Goal: Information Seeking & Learning: Learn about a topic

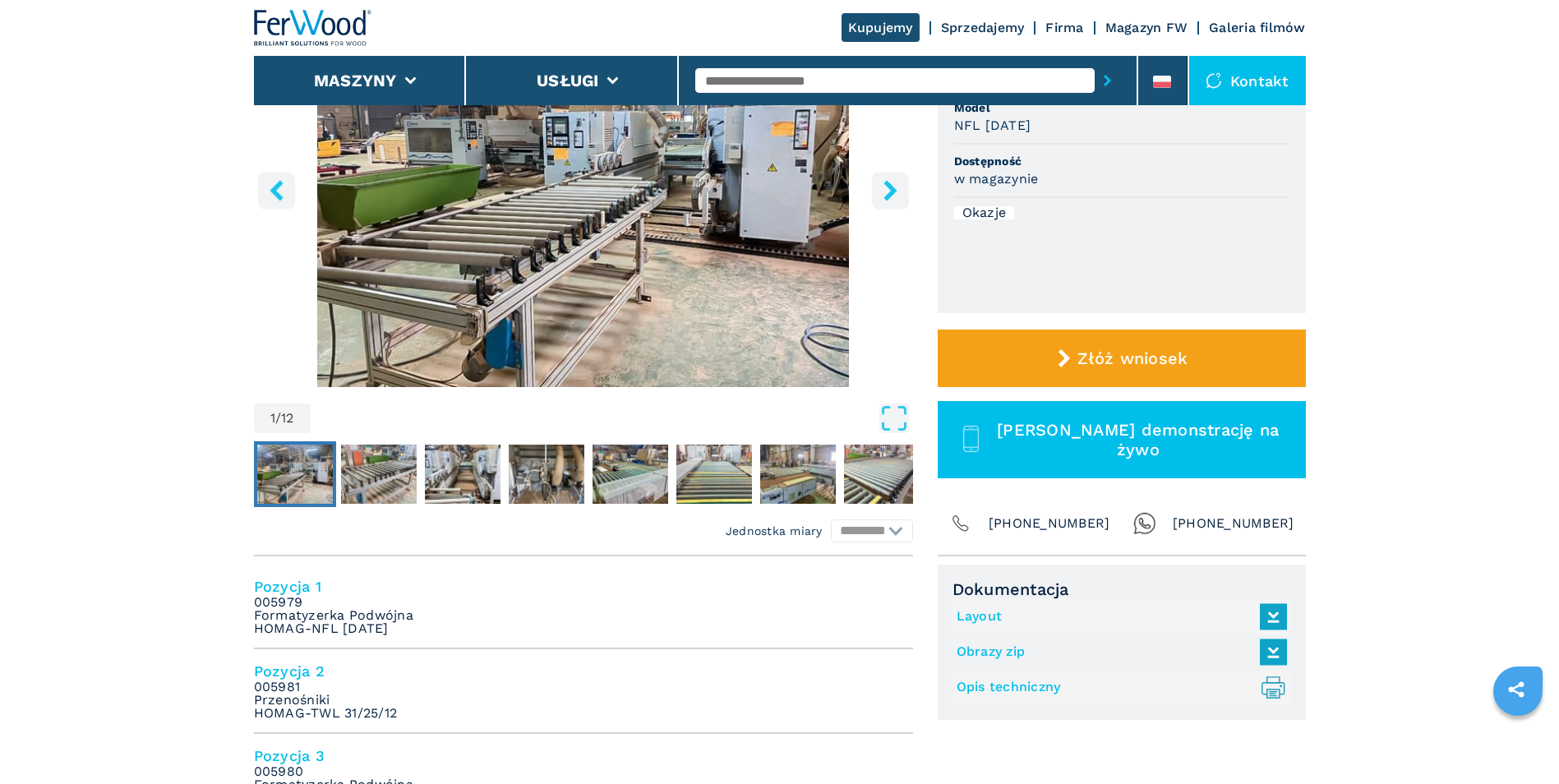
scroll to position [493, 0]
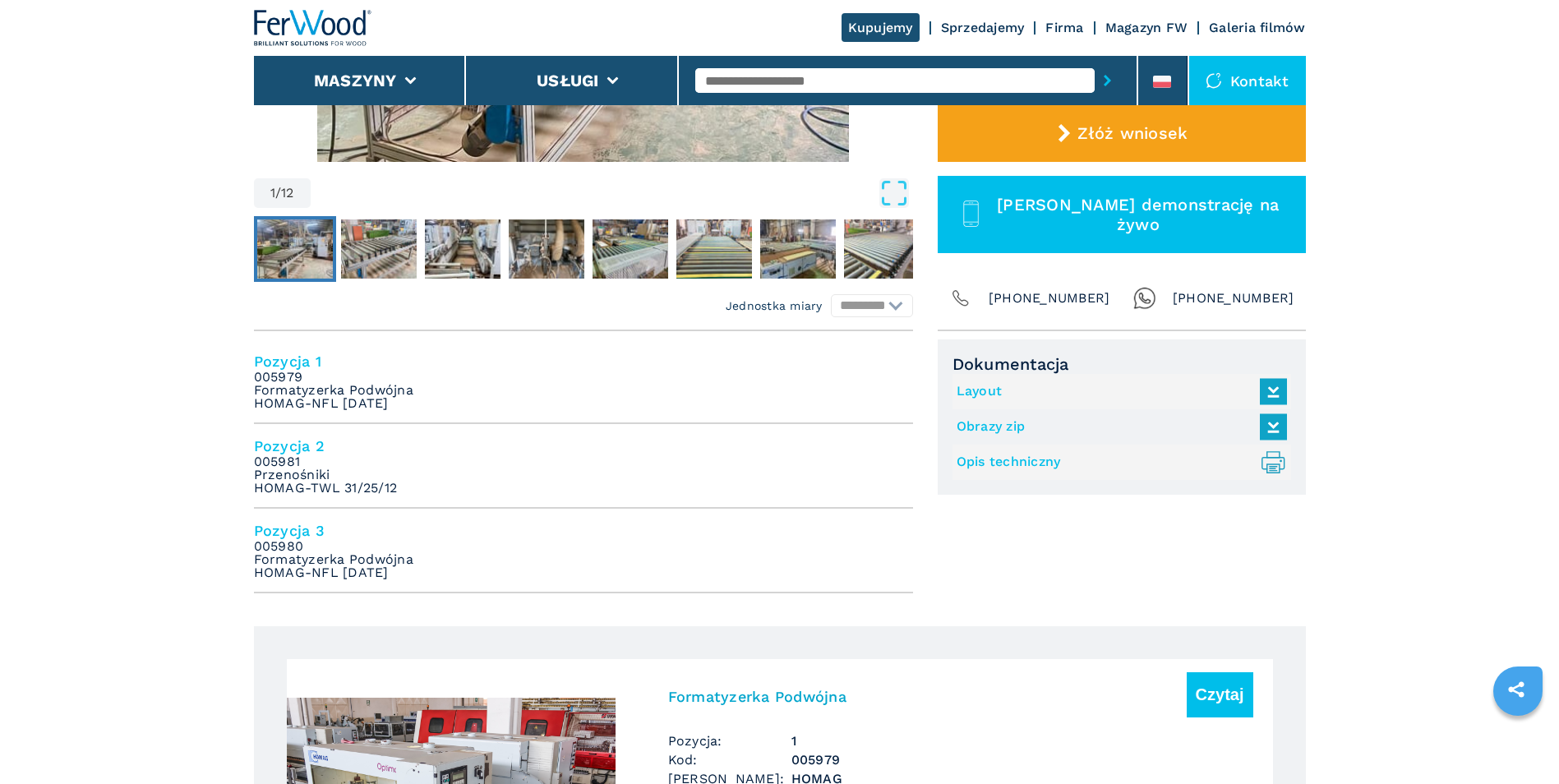
click at [998, 383] on link "Layout" at bounding box center [1118, 391] width 322 height 27
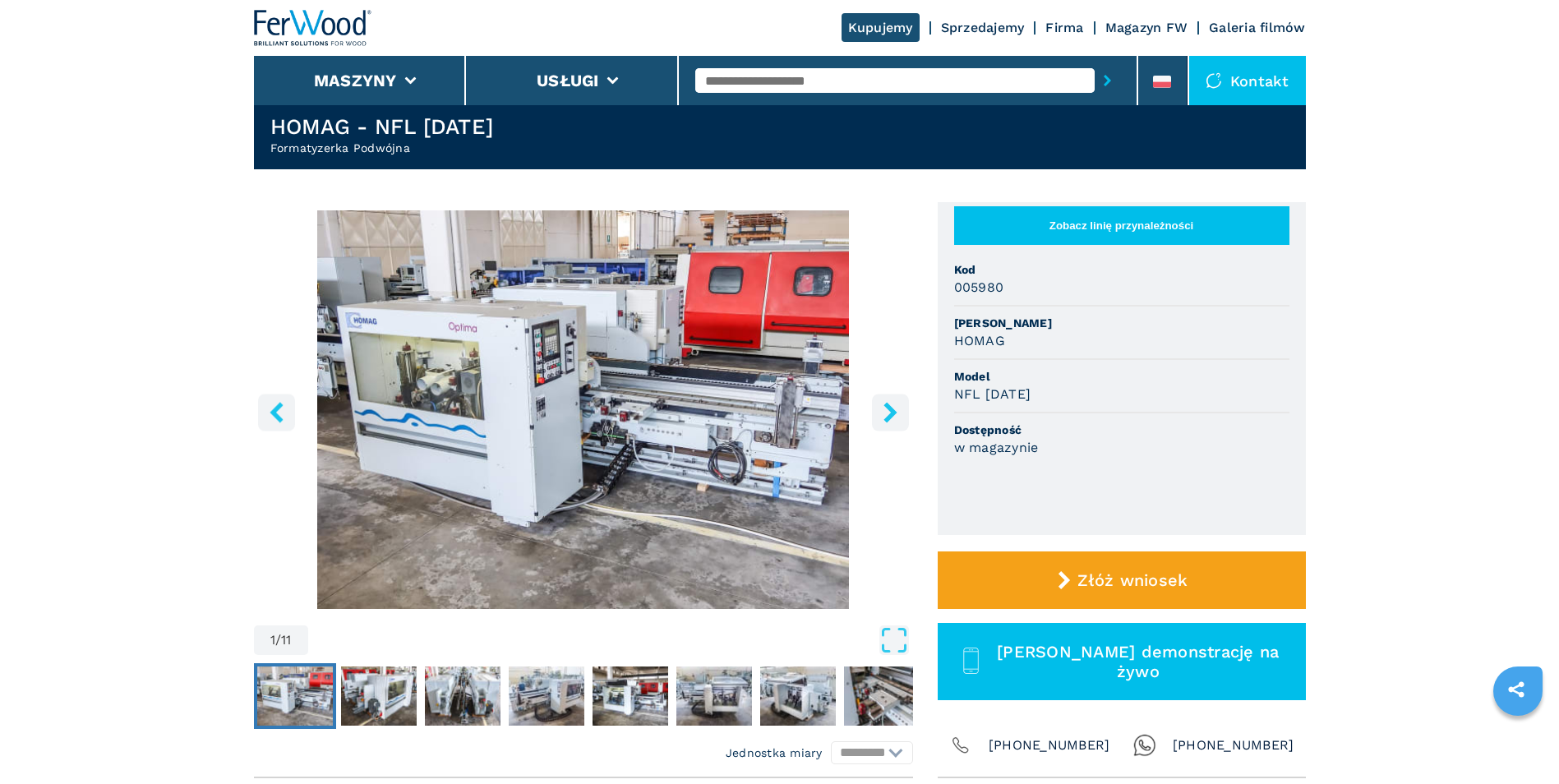
scroll to position [82, 0]
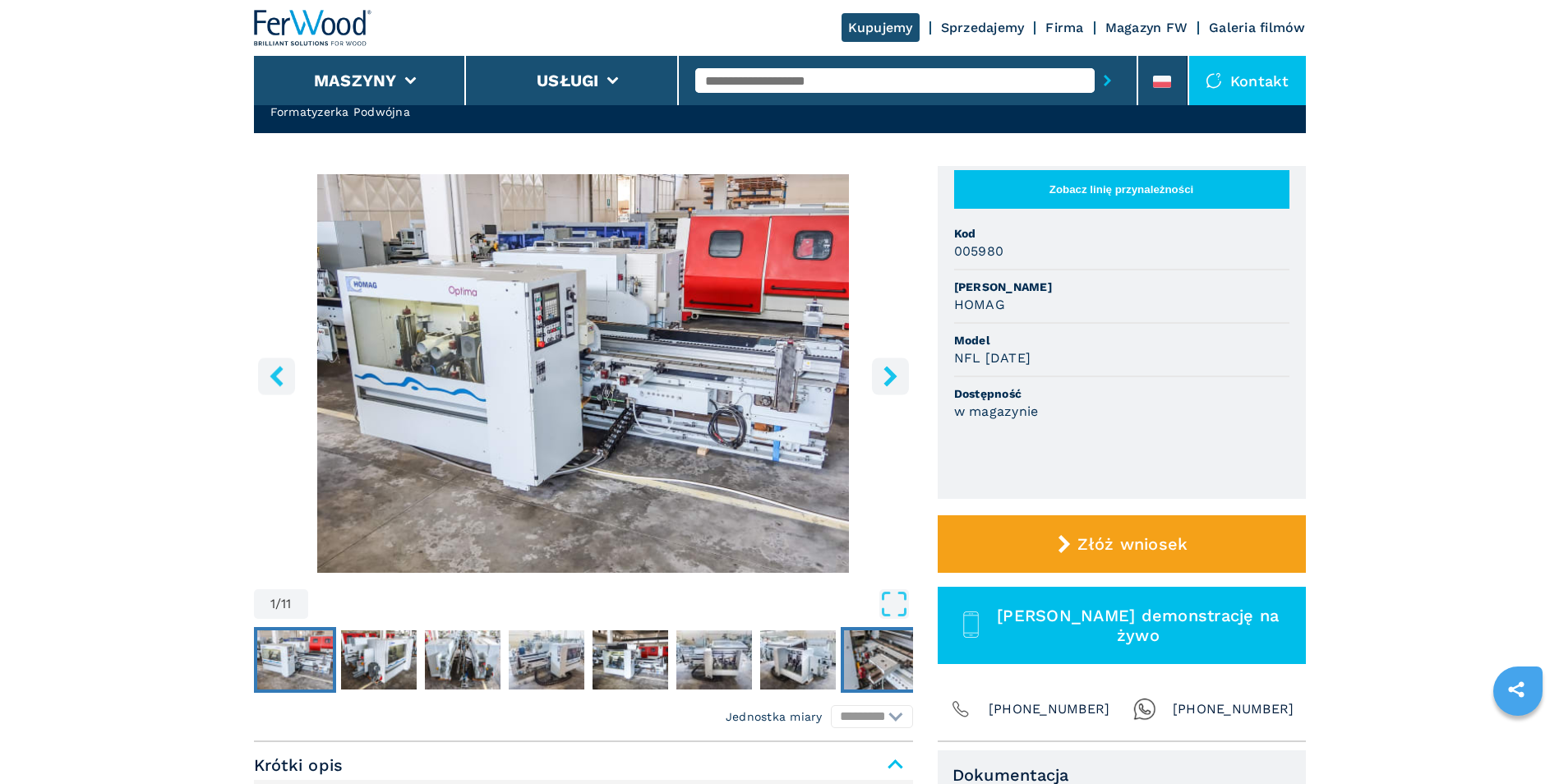
click at [889, 663] on img "Go to Slide 8" at bounding box center [882, 659] width 76 height 59
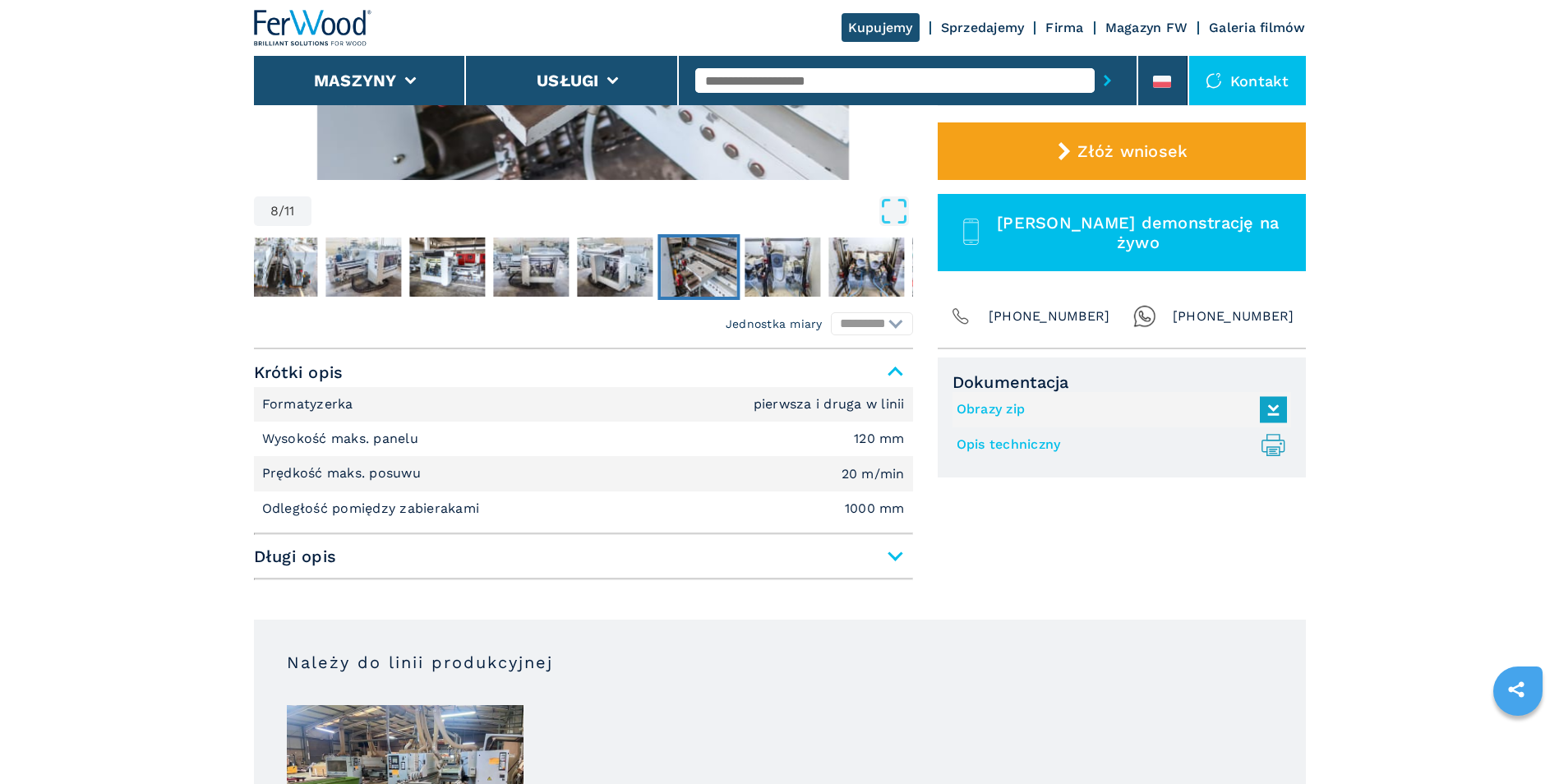
scroll to position [493, 0]
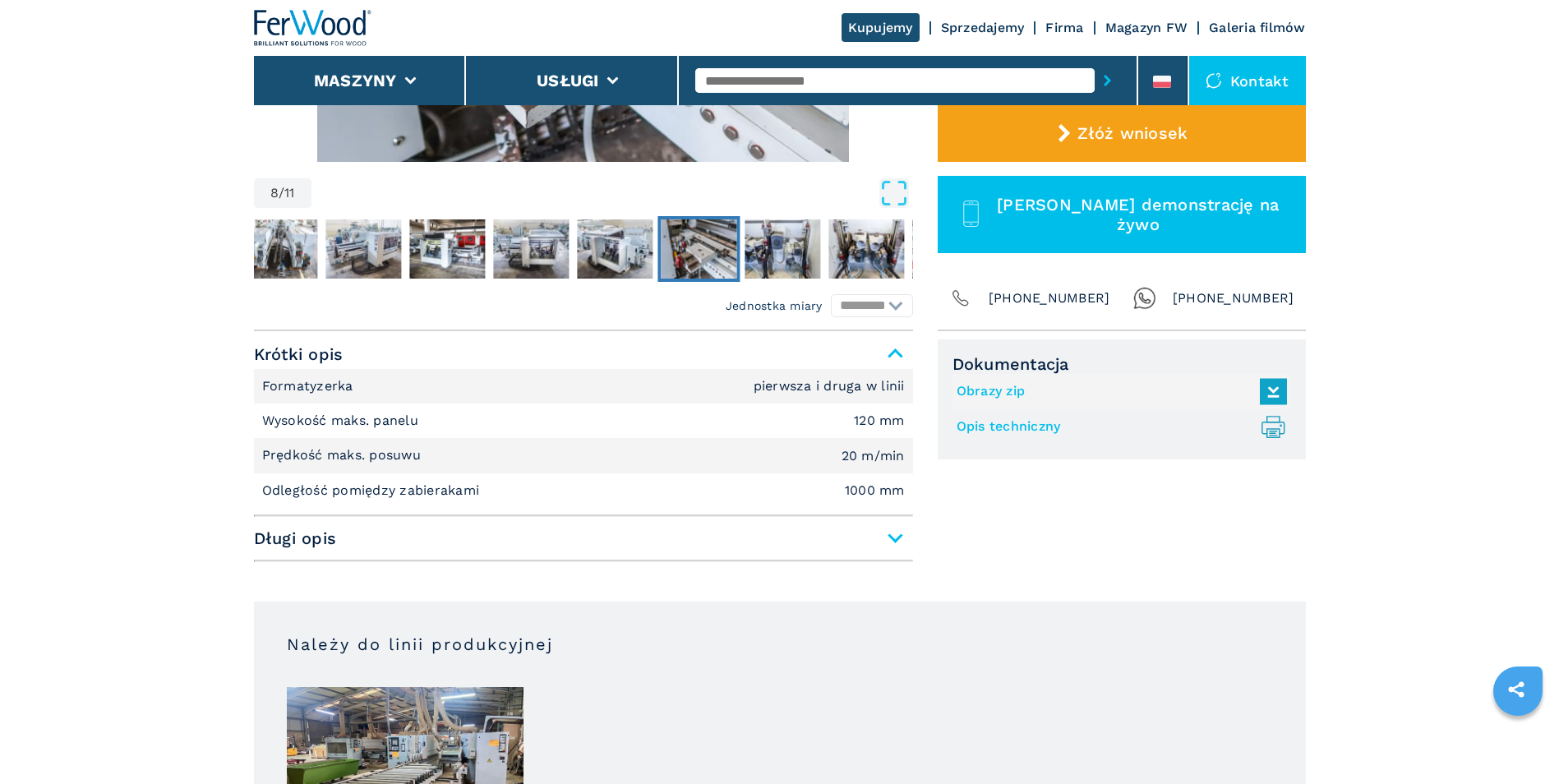
click at [1013, 425] on link "Opis techniczny .prefix__st0{stroke-linecap:round;stroke-linejoin:round}.prefix…" at bounding box center [1118, 426] width 322 height 27
click at [885, 538] on span "Długi opis" at bounding box center [584, 538] width 659 height 30
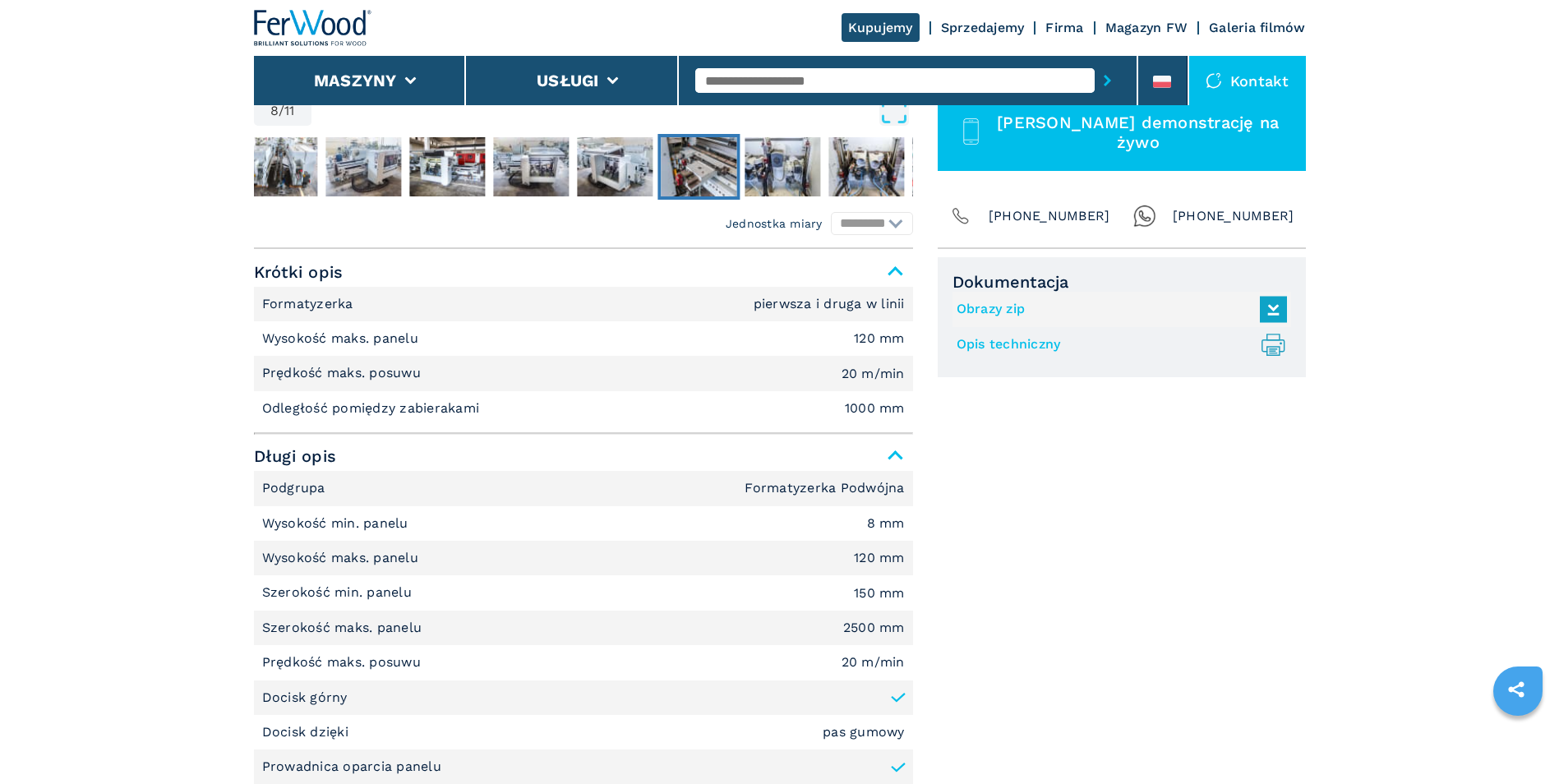
scroll to position [657, 0]
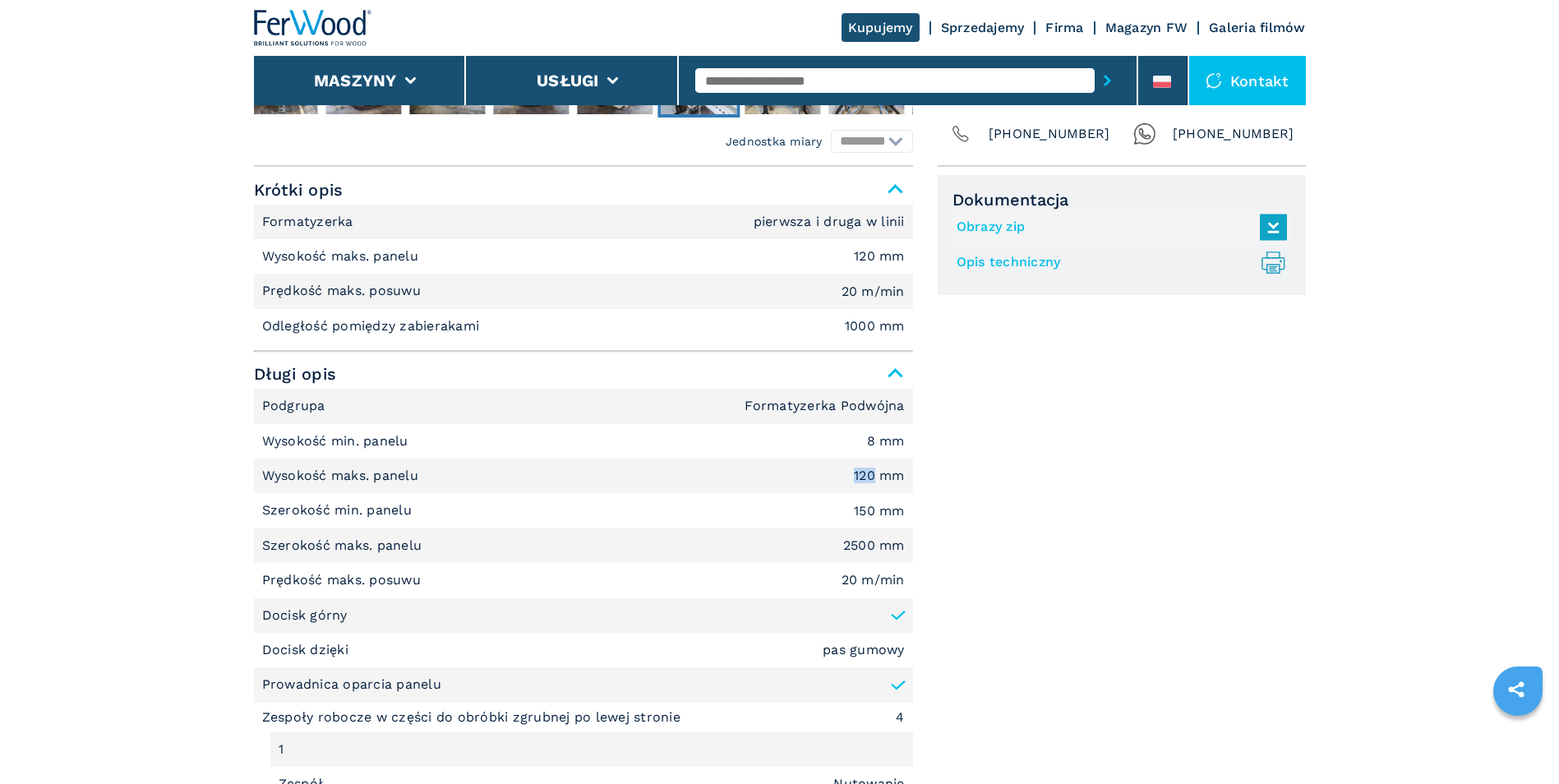
drag, startPoint x: 854, startPoint y: 473, endPoint x: 871, endPoint y: 474, distance: 17.0
click at [871, 474] on em "120 mm" at bounding box center [879, 475] width 51 height 13
click at [511, 510] on li "Szerokość min. panelu 150 mm" at bounding box center [584, 510] width 659 height 35
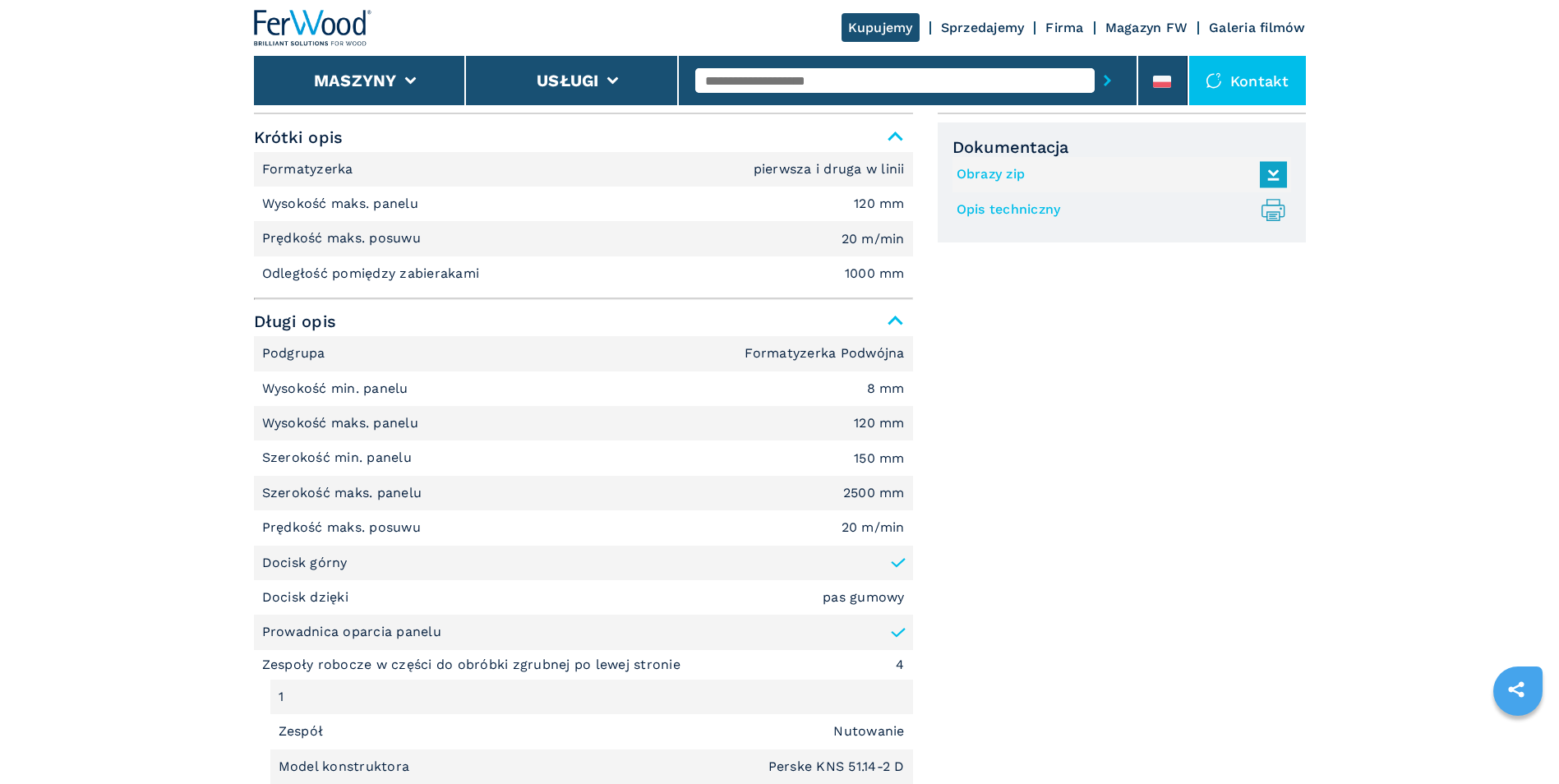
scroll to position [739, 0]
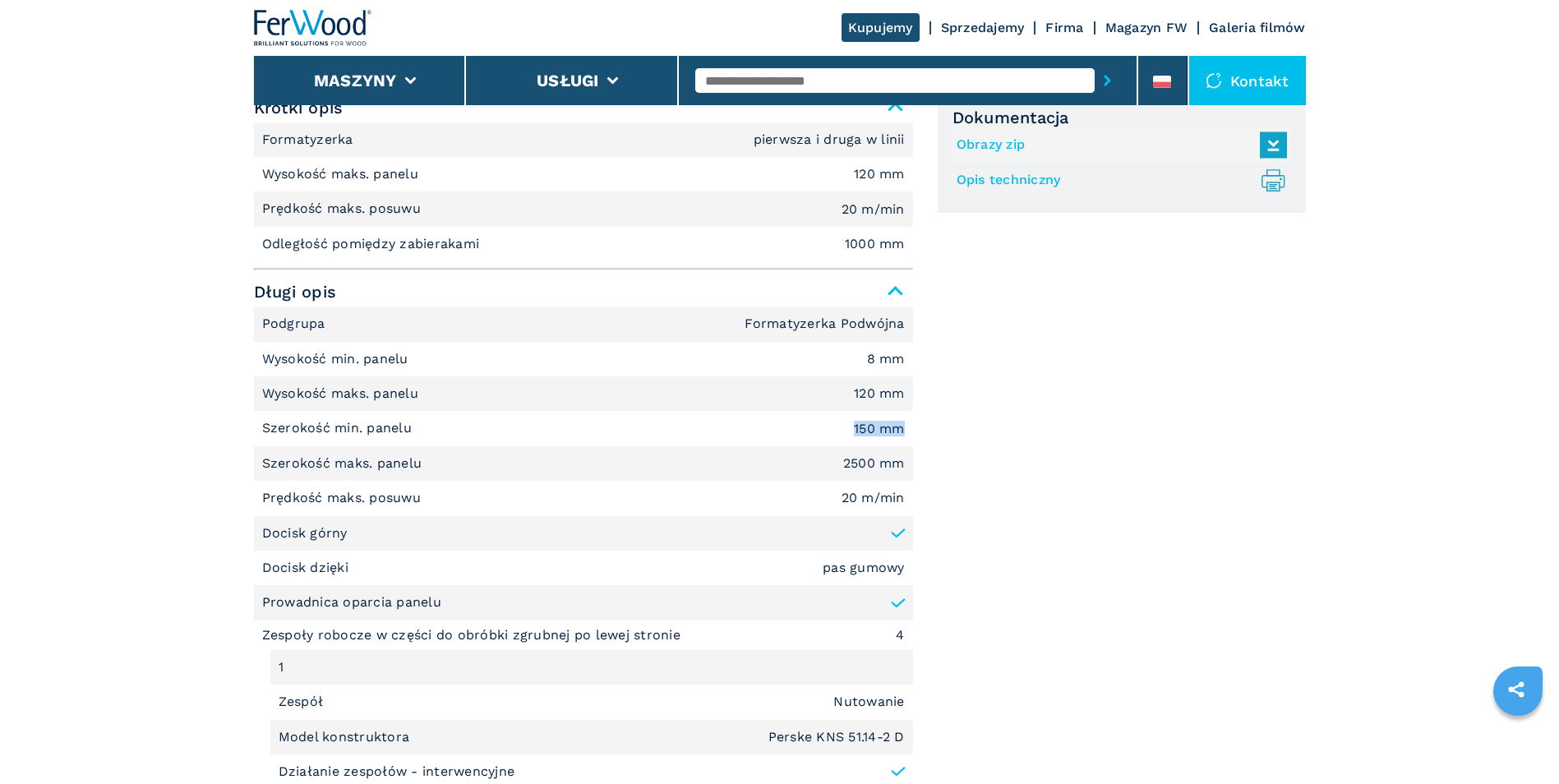
drag, startPoint x: 851, startPoint y: 428, endPoint x: 906, endPoint y: 430, distance: 55.0
click at [906, 430] on li "Szerokość min. panelu 150 mm" at bounding box center [584, 428] width 659 height 35
click at [330, 459] on p "Szerokość maks. panelu" at bounding box center [345, 464] width 164 height 18
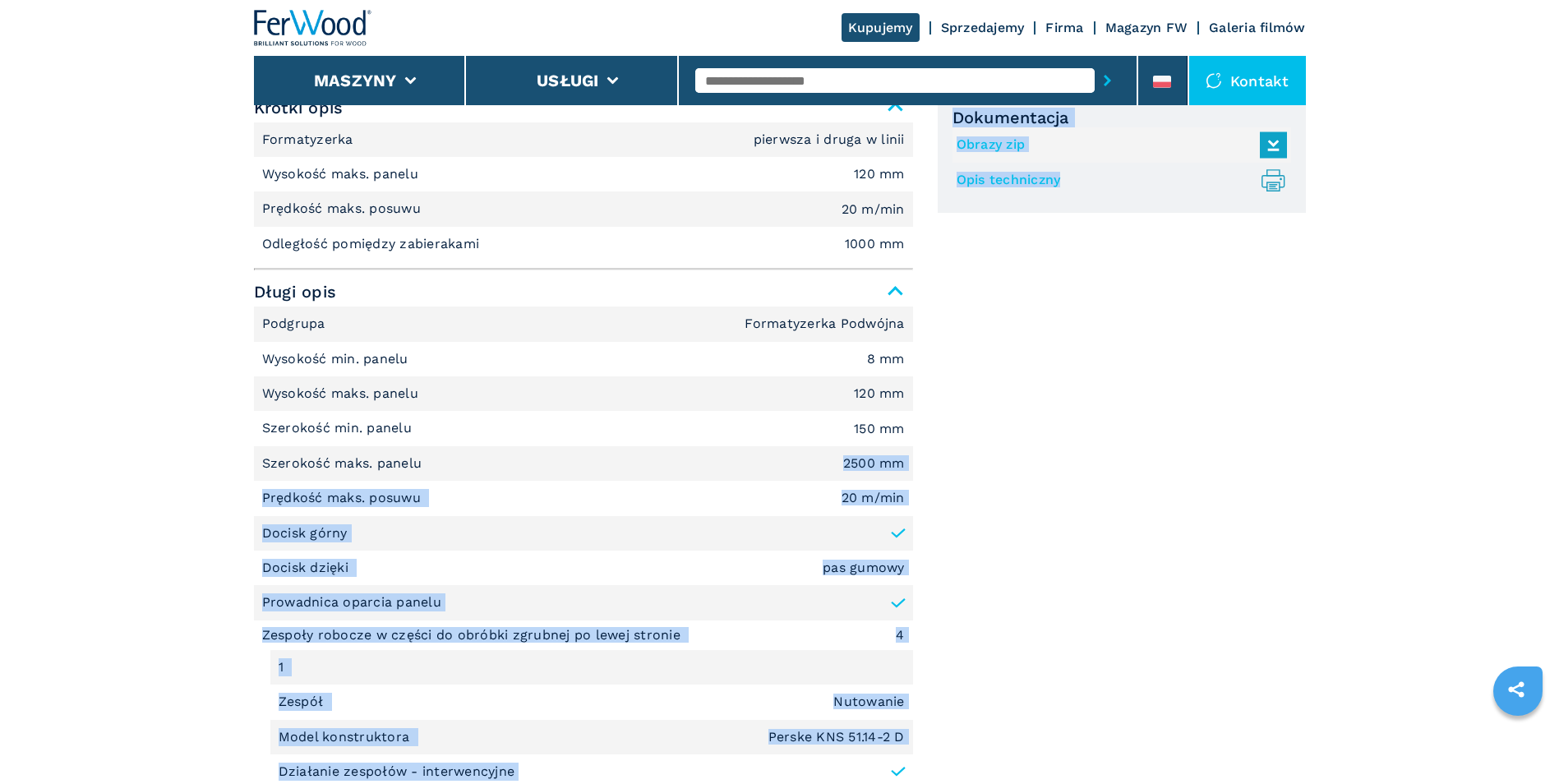
drag, startPoint x: 844, startPoint y: 462, endPoint x: 1061, endPoint y: 462, distance: 217.0
click at [824, 452] on li "Szerokość maks. panelu 2500 mm" at bounding box center [584, 464] width 659 height 35
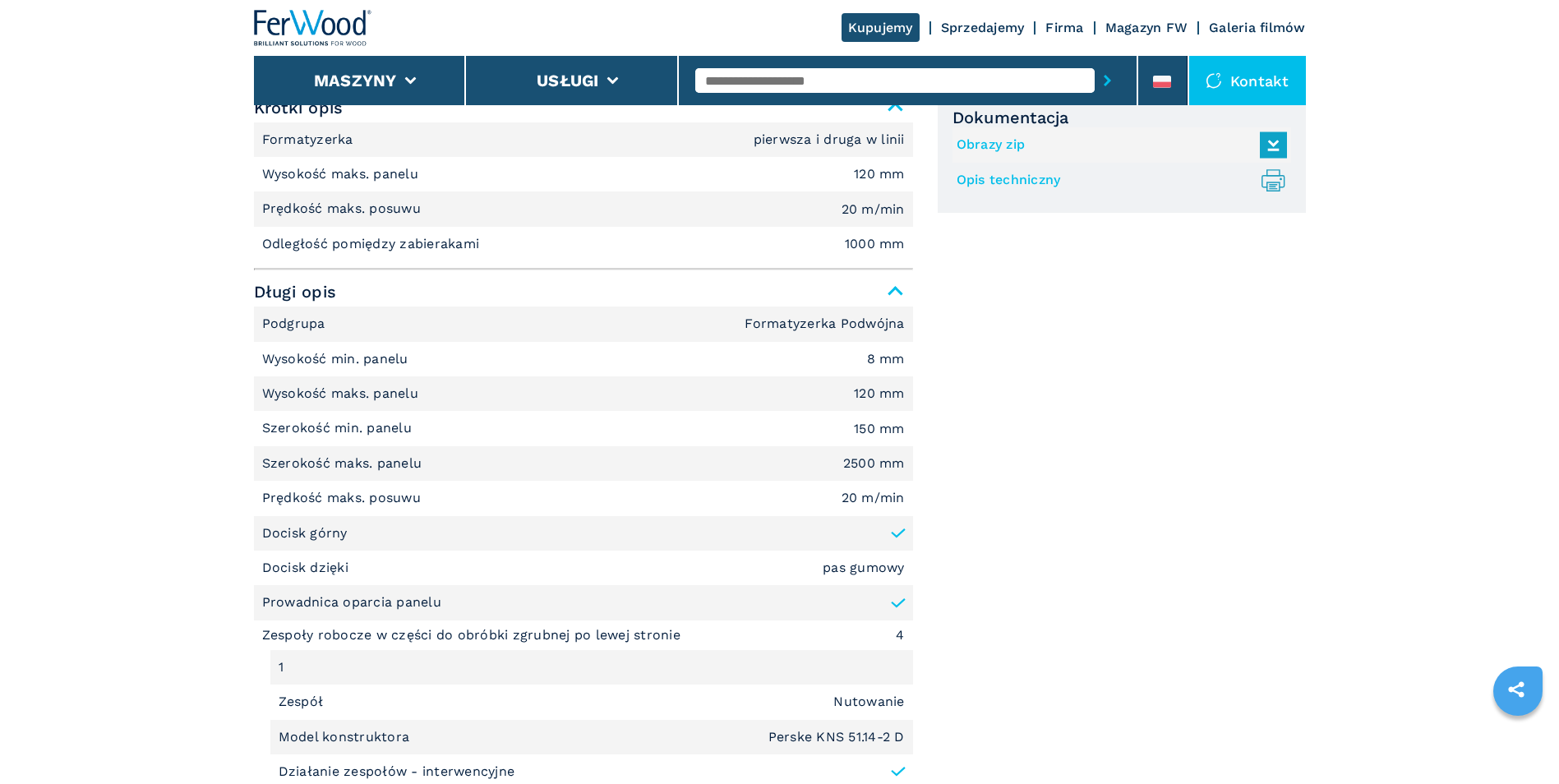
click at [833, 454] on li "Szerokość maks. panelu 2500 mm" at bounding box center [584, 464] width 659 height 35
drag, startPoint x: 836, startPoint y: 462, endPoint x: 896, endPoint y: 455, distance: 60.4
click at [896, 455] on li "Szerokość maks. panelu 2500 mm" at bounding box center [584, 464] width 659 height 35
click at [884, 474] on li "Szerokość maks. panelu 2500 mm" at bounding box center [584, 464] width 659 height 35
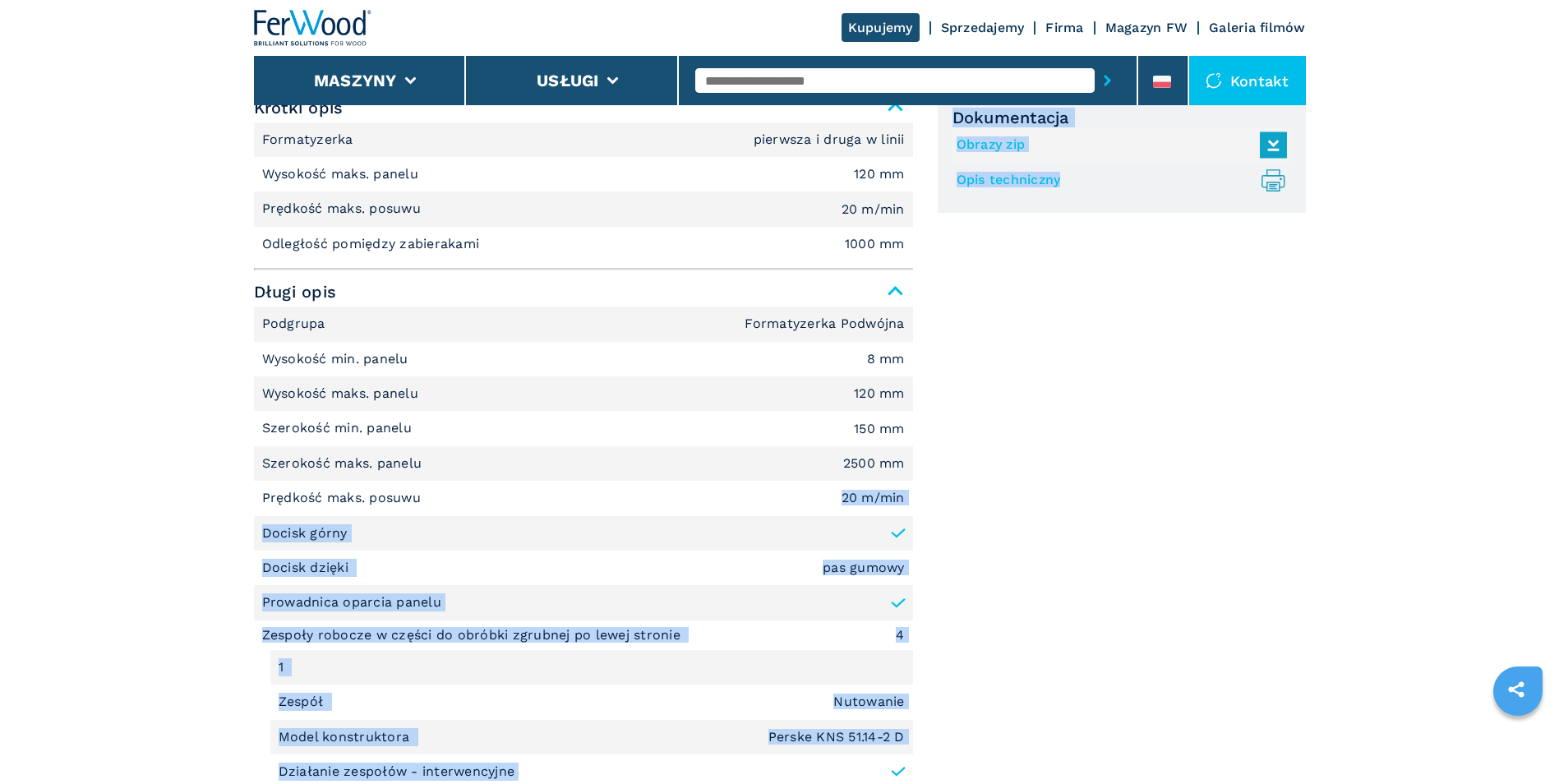
drag, startPoint x: 842, startPoint y: 496, endPoint x: 943, endPoint y: 498, distance: 101.0
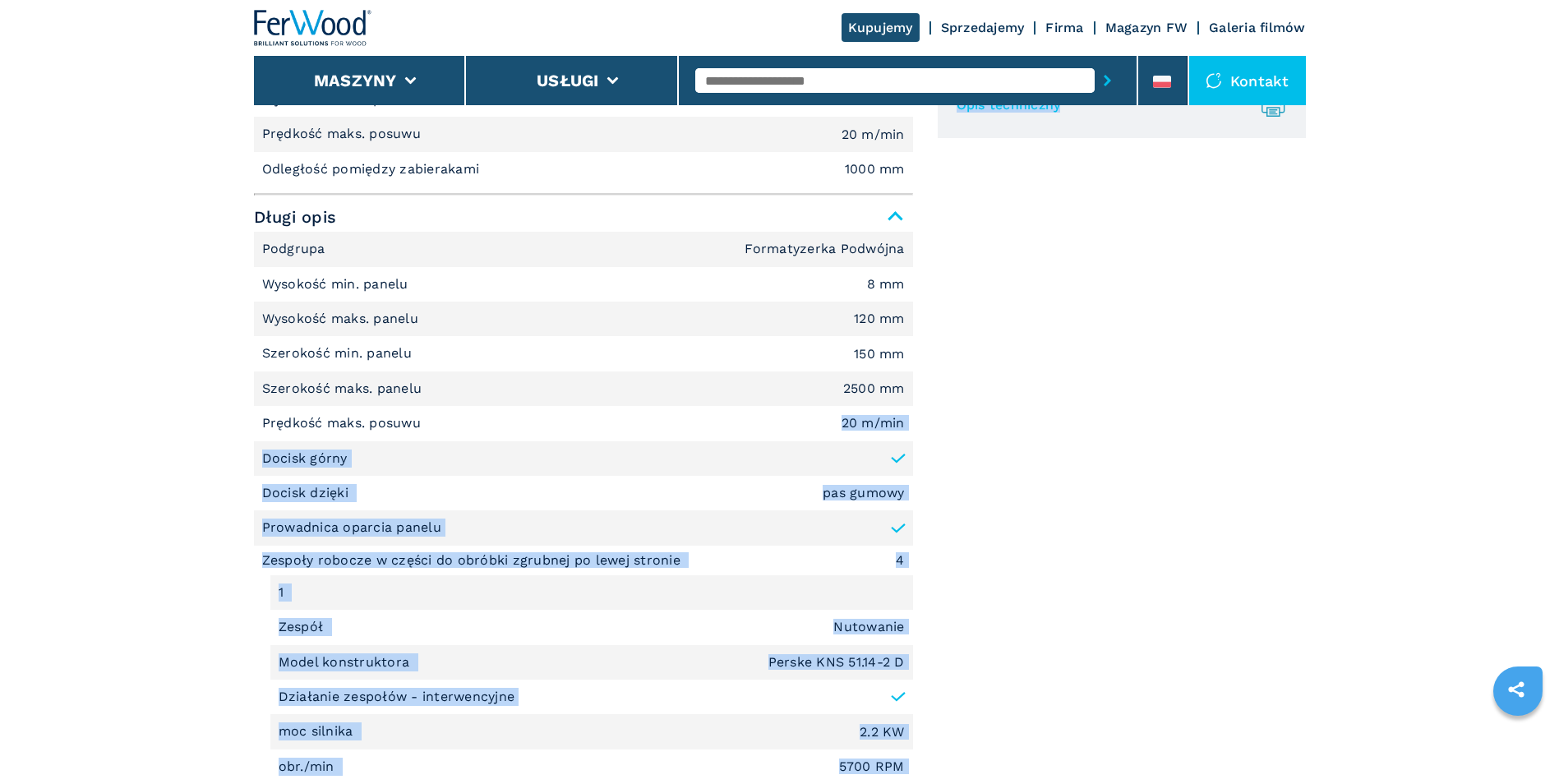
scroll to position [986, 0]
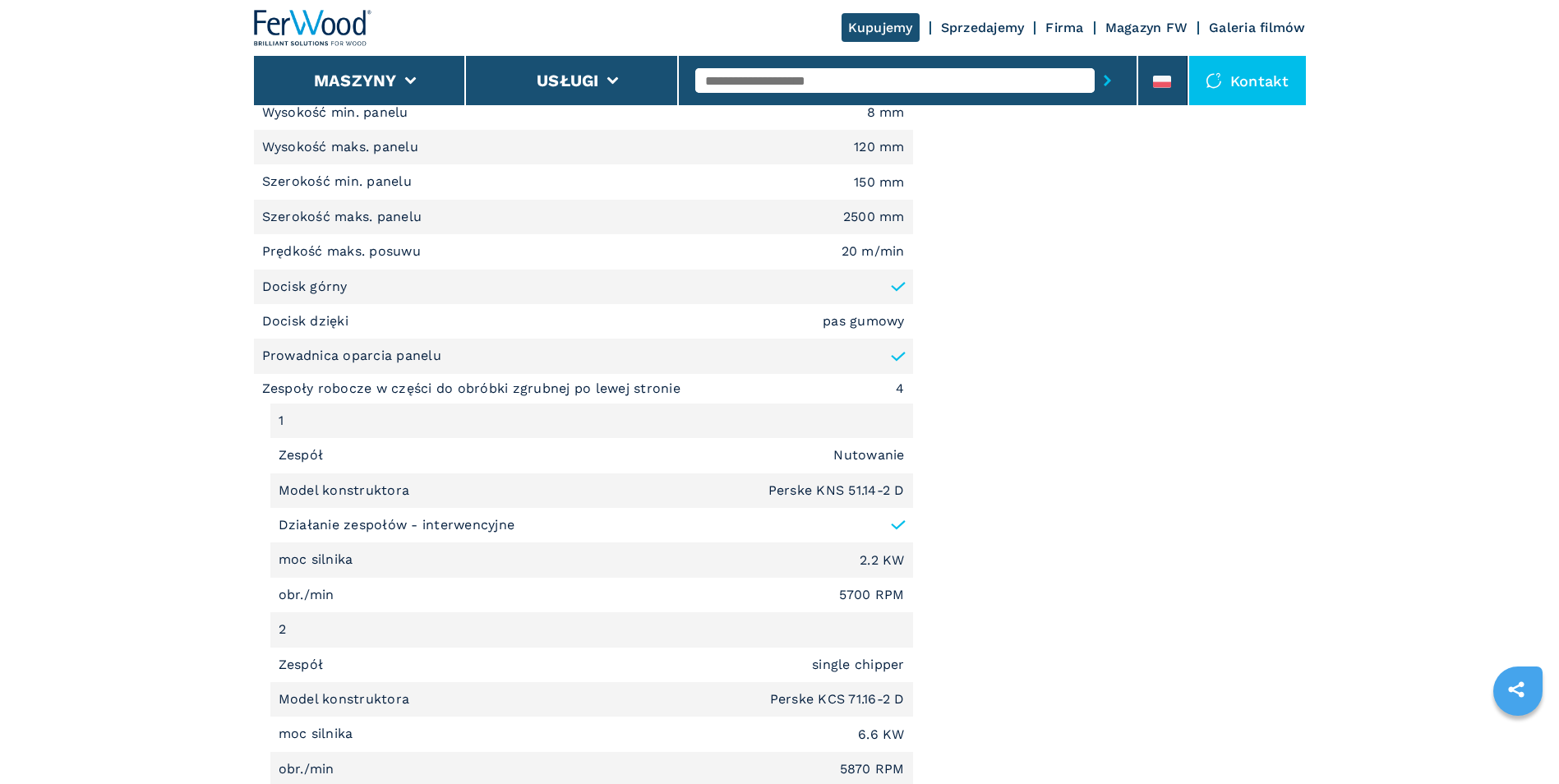
click at [948, 407] on div "Dokumentacja Obrazy zip Opis techniczny .prefix__st0{stroke-linecap:round;strok…" at bounding box center [1122, 586] width 369 height 1478
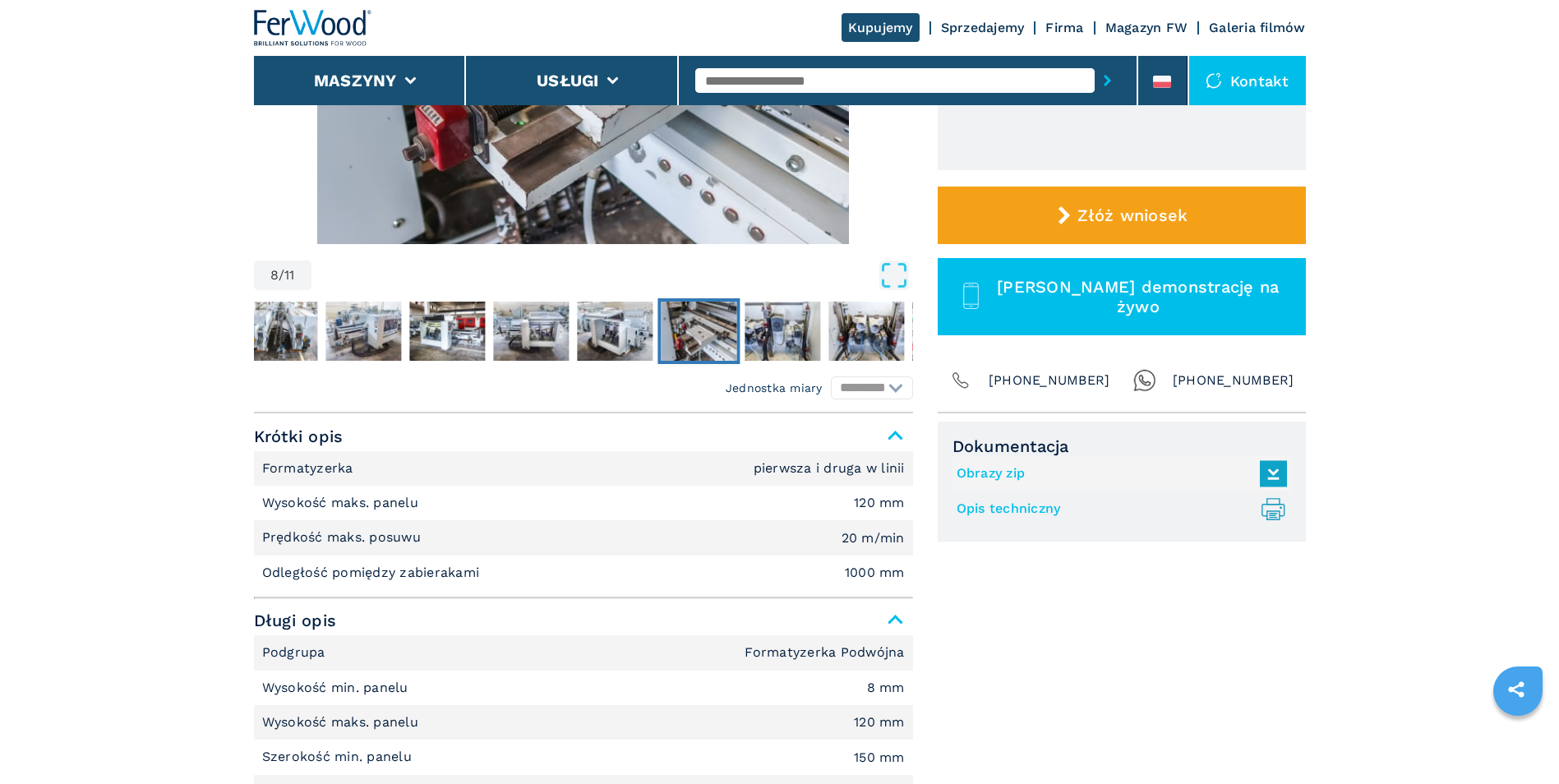
scroll to position [0, 0]
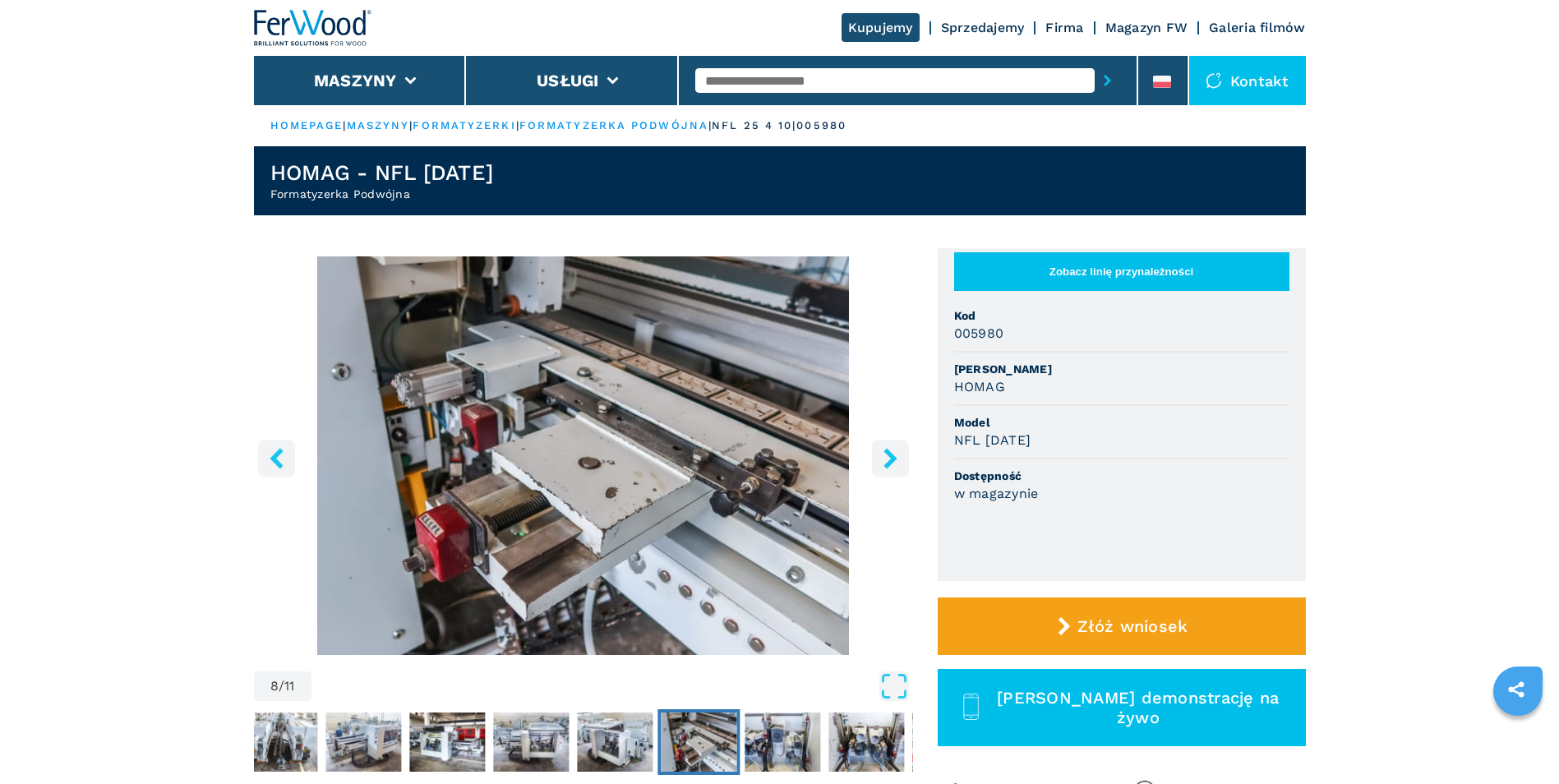
click at [622, 417] on img "Go to Slide 8" at bounding box center [584, 455] width 659 height 398
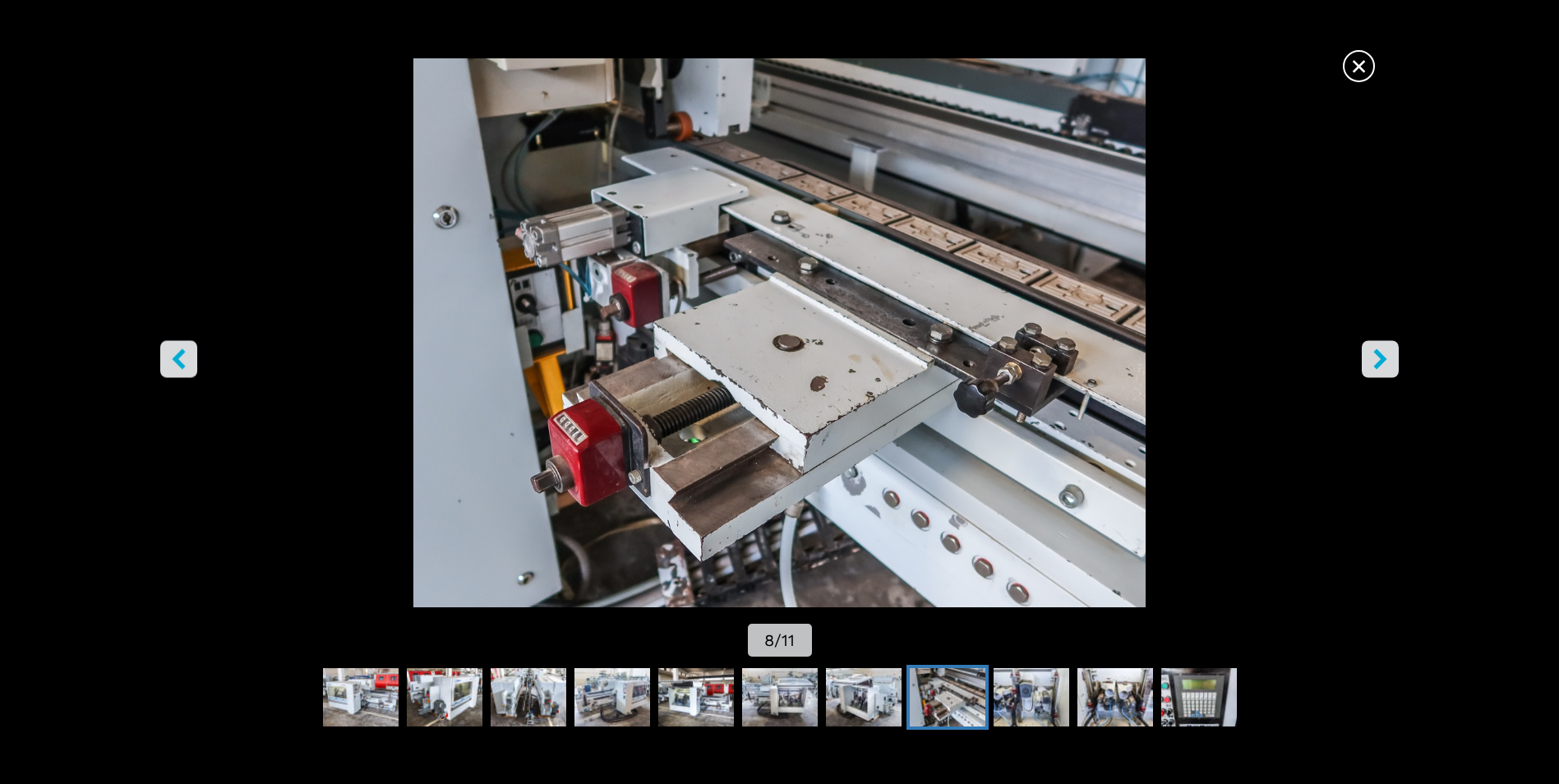
click at [1384, 351] on icon "right-button" at bounding box center [1381, 359] width 21 height 21
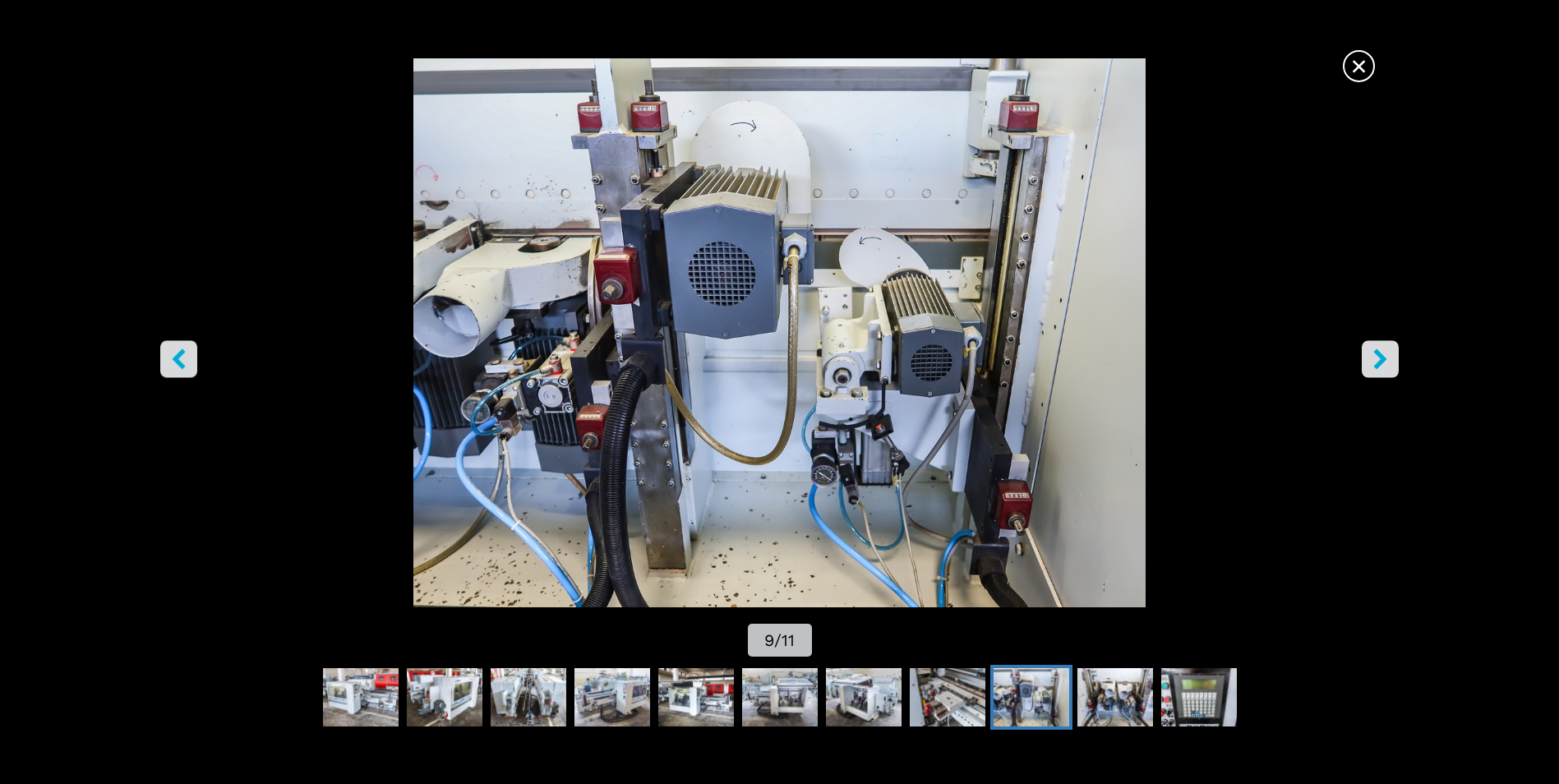
click at [1384, 350] on icon "right-button" at bounding box center [1381, 359] width 21 height 21
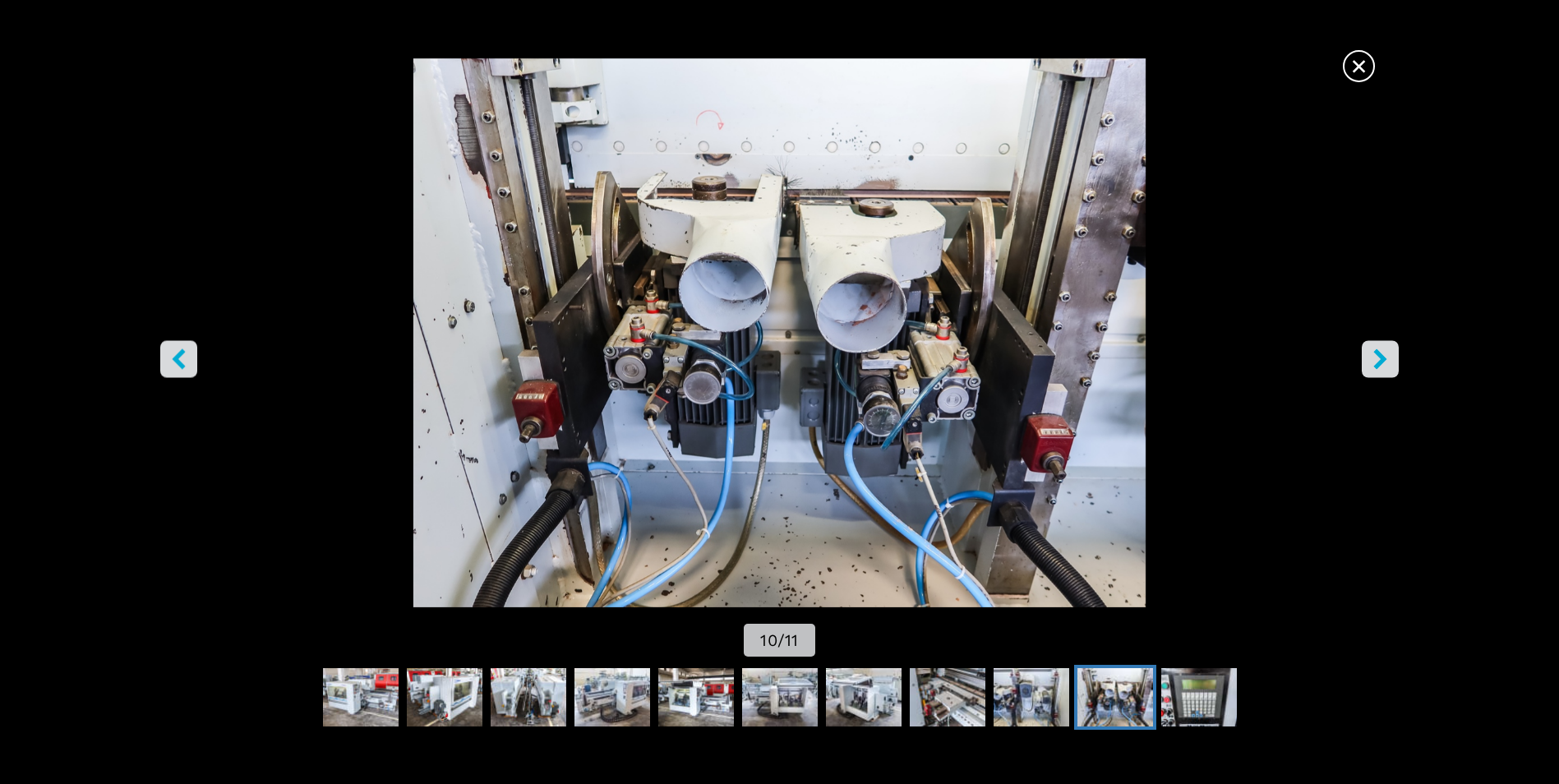
click at [1384, 350] on icon "right-button" at bounding box center [1381, 359] width 21 height 21
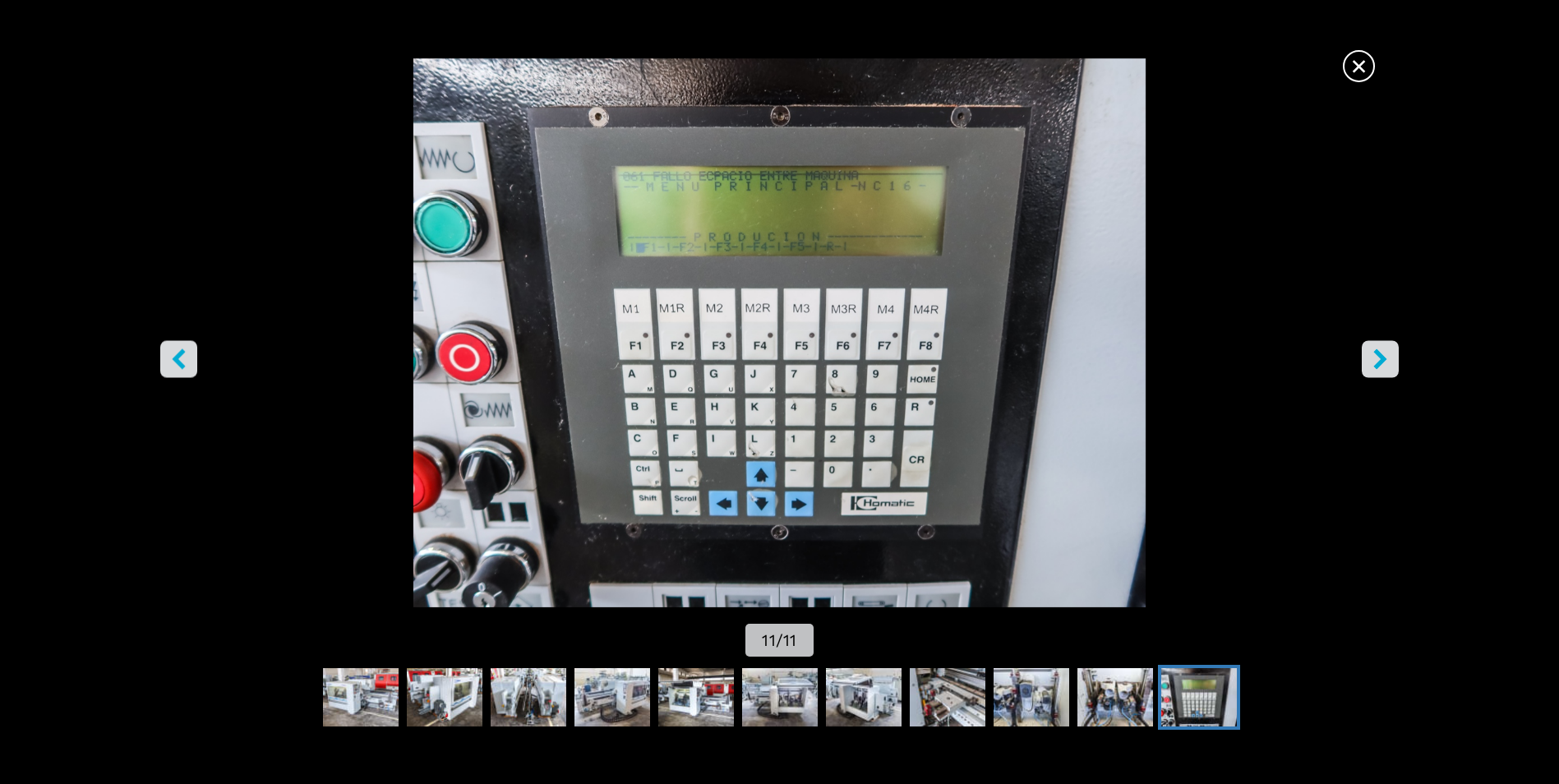
click at [1384, 350] on icon "right-button" at bounding box center [1381, 359] width 21 height 21
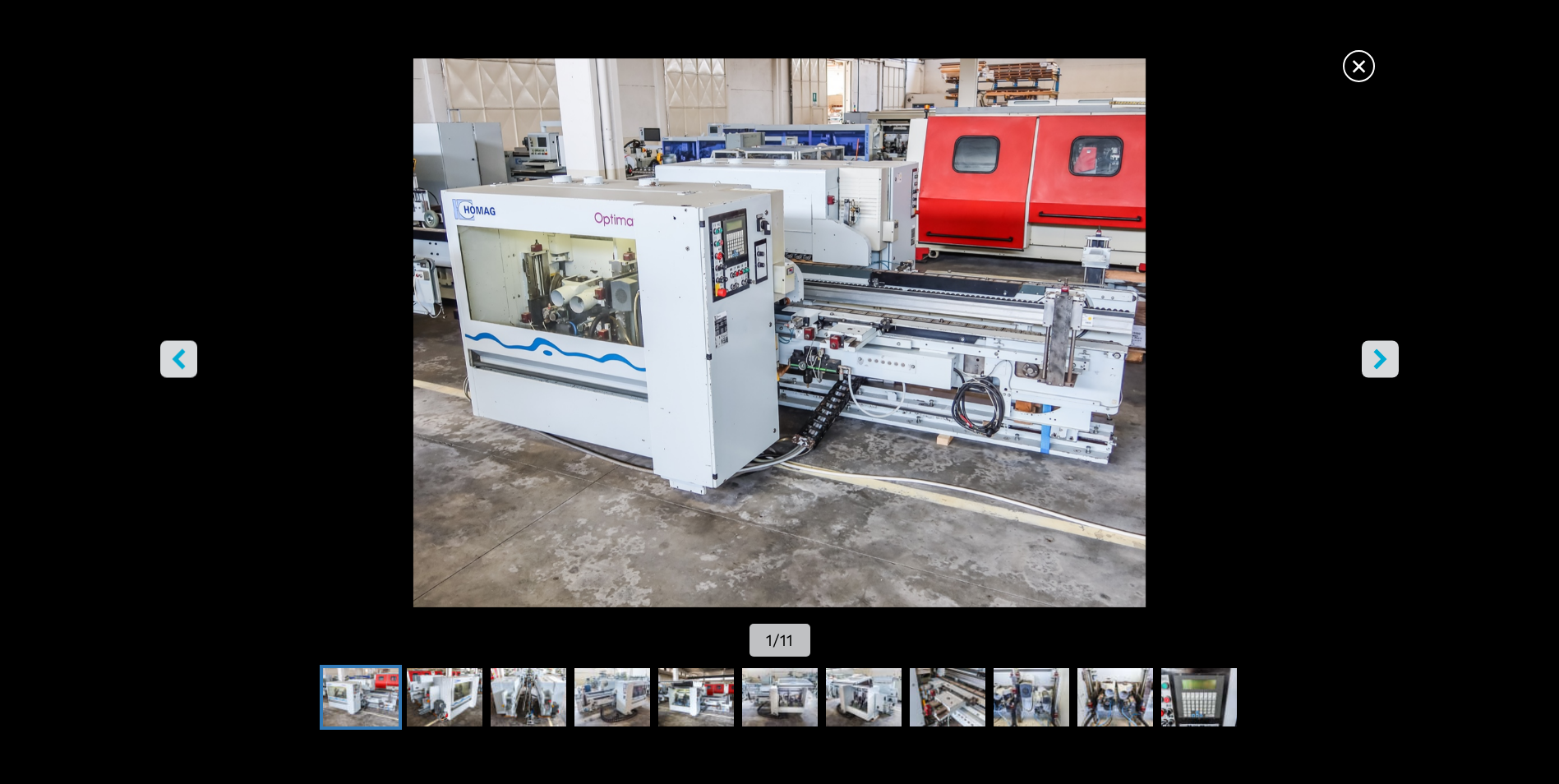
click at [1379, 353] on icon "right-button" at bounding box center [1381, 359] width 13 height 21
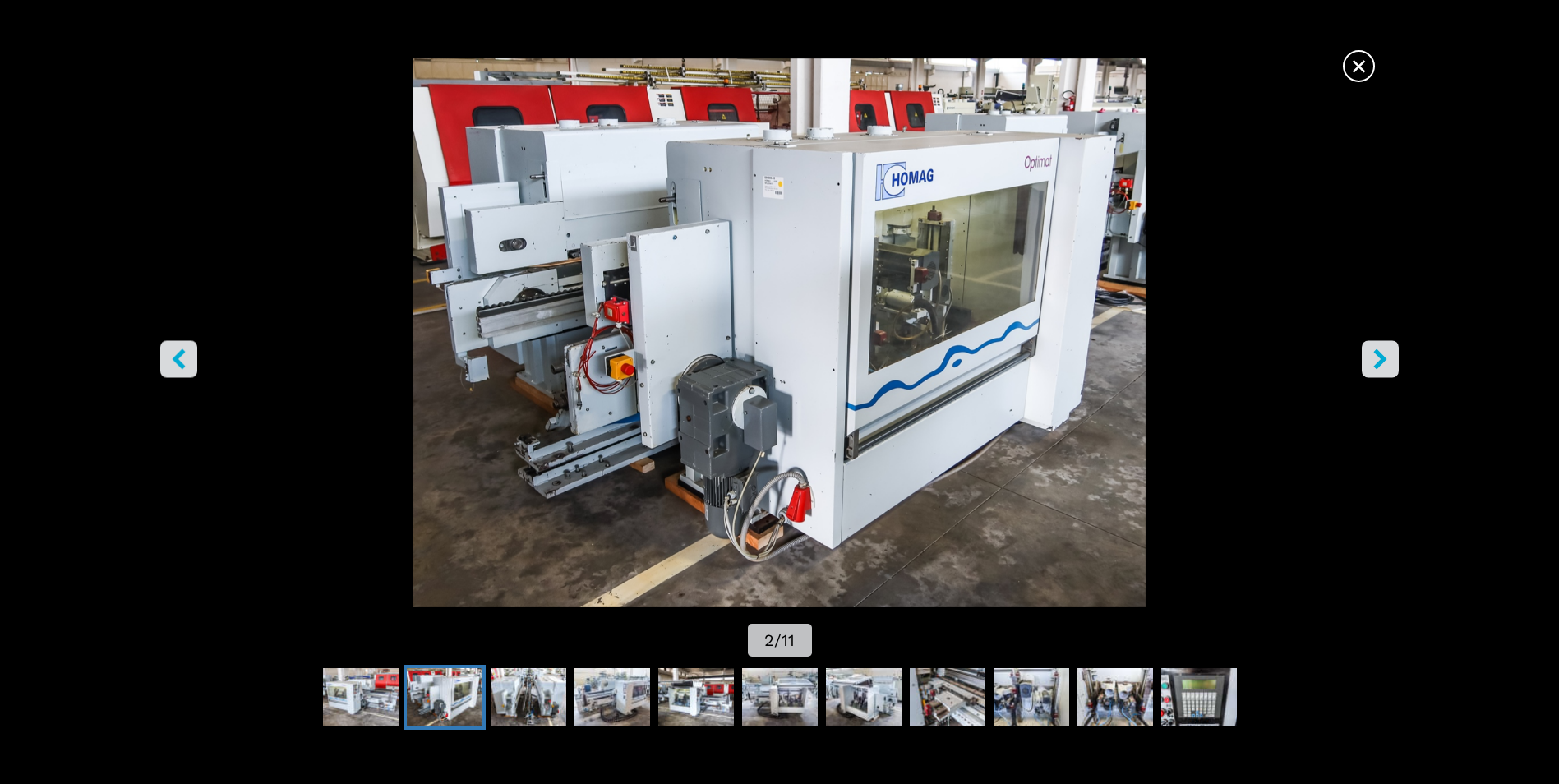
click at [1379, 353] on icon "right-button" at bounding box center [1381, 359] width 13 height 21
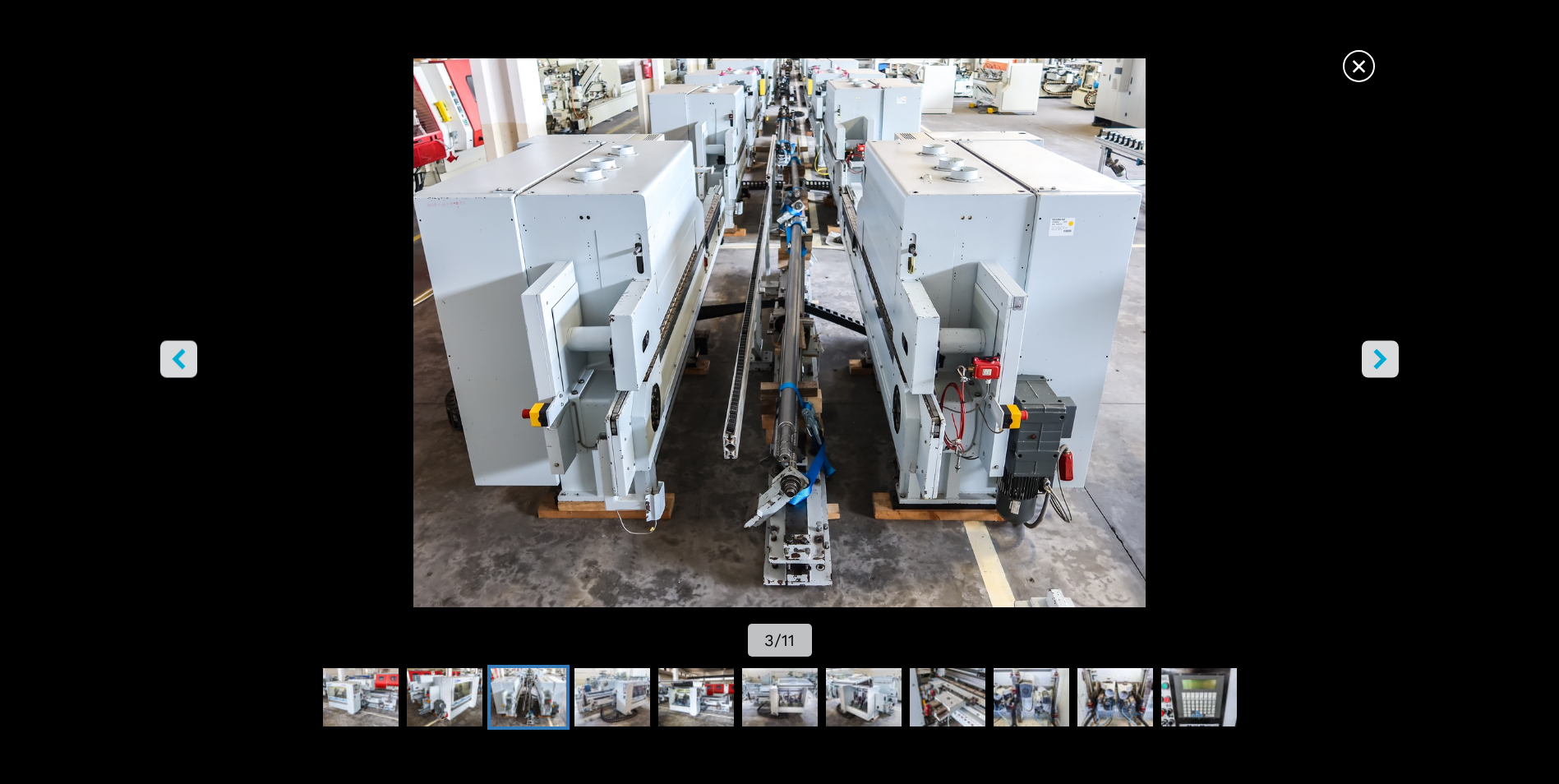
click at [1379, 353] on icon "right-button" at bounding box center [1381, 359] width 13 height 21
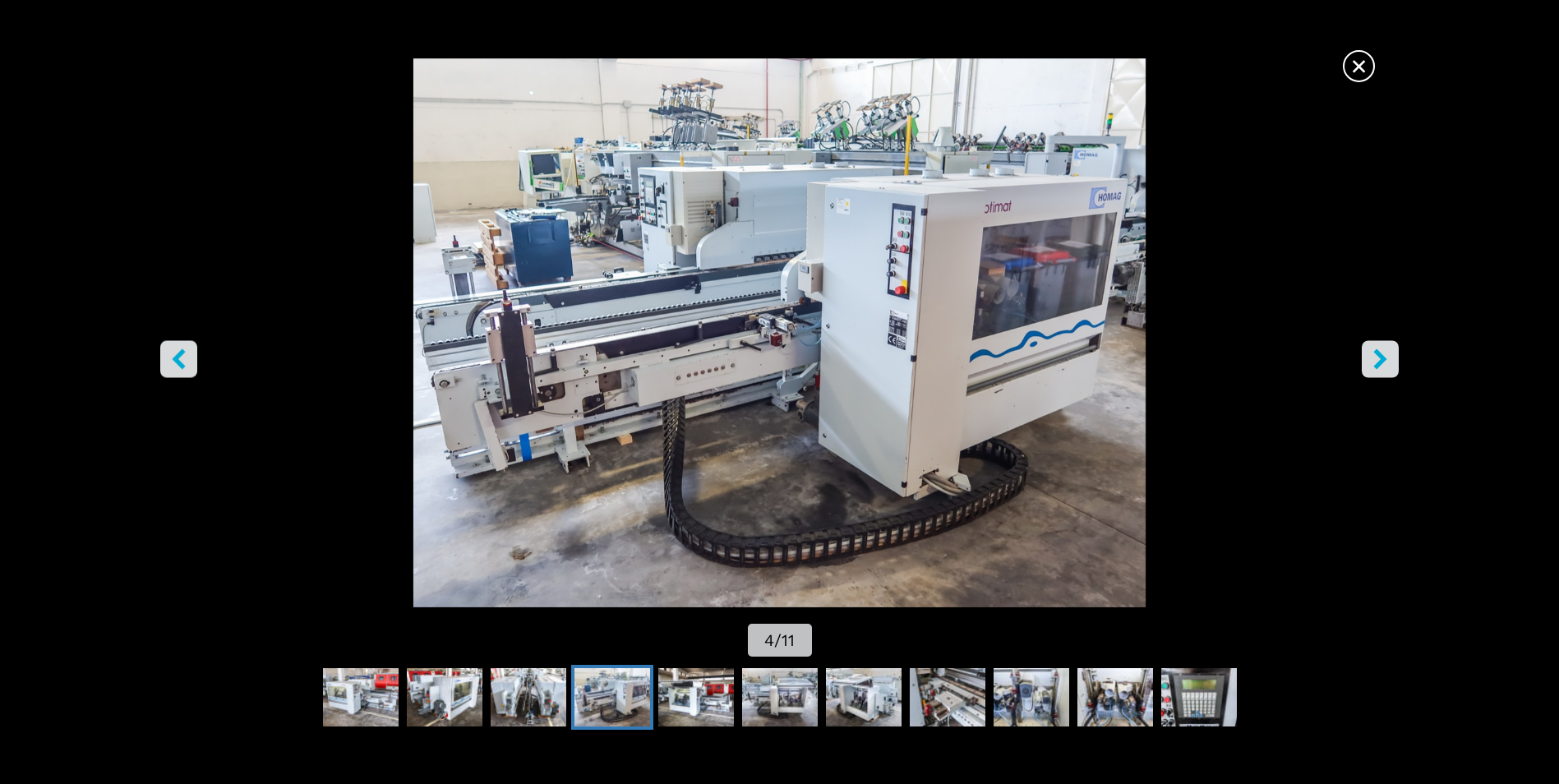
click at [1379, 353] on icon "right-button" at bounding box center [1381, 359] width 13 height 21
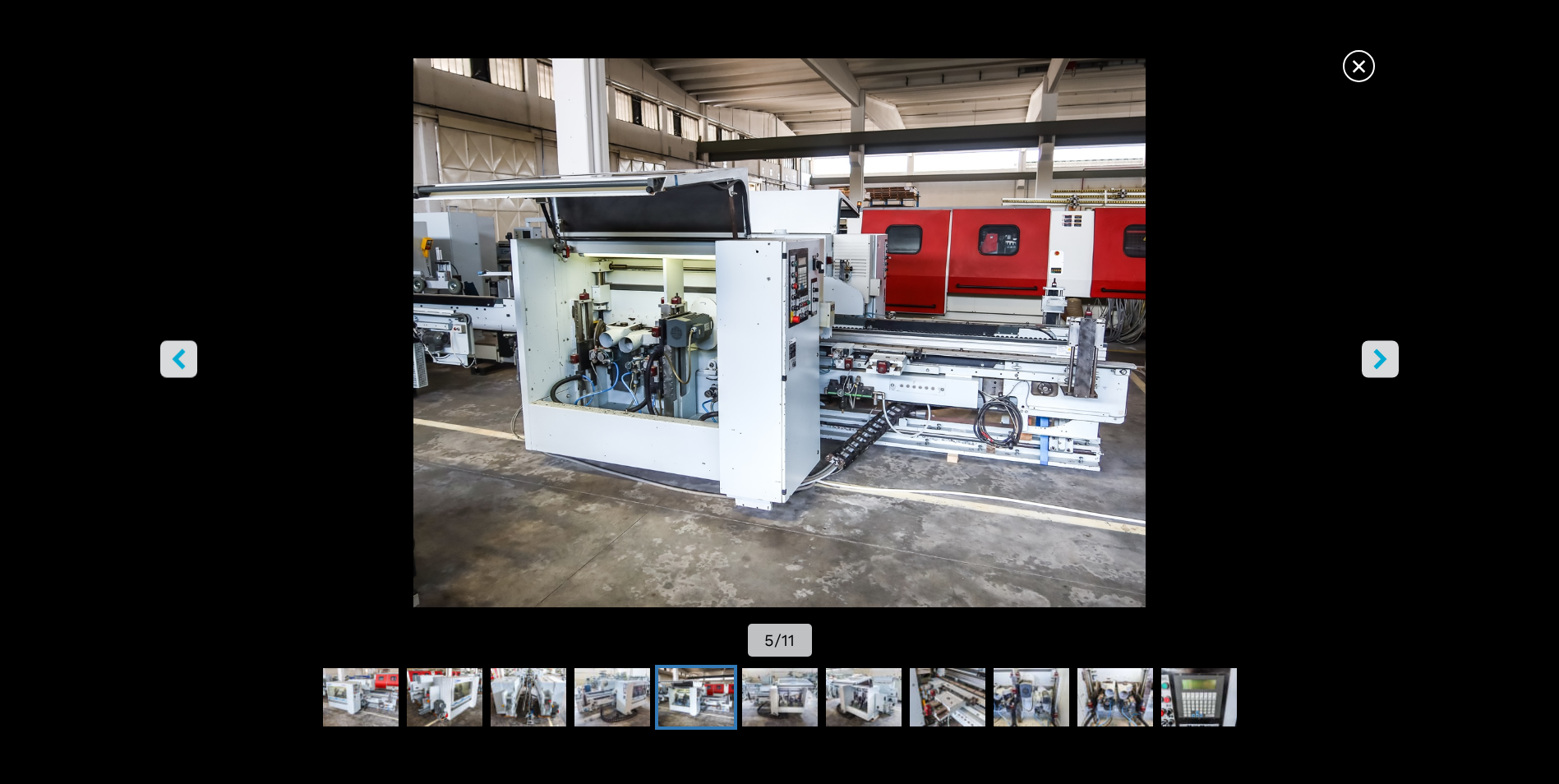
click at [1379, 353] on icon "right-button" at bounding box center [1381, 359] width 13 height 21
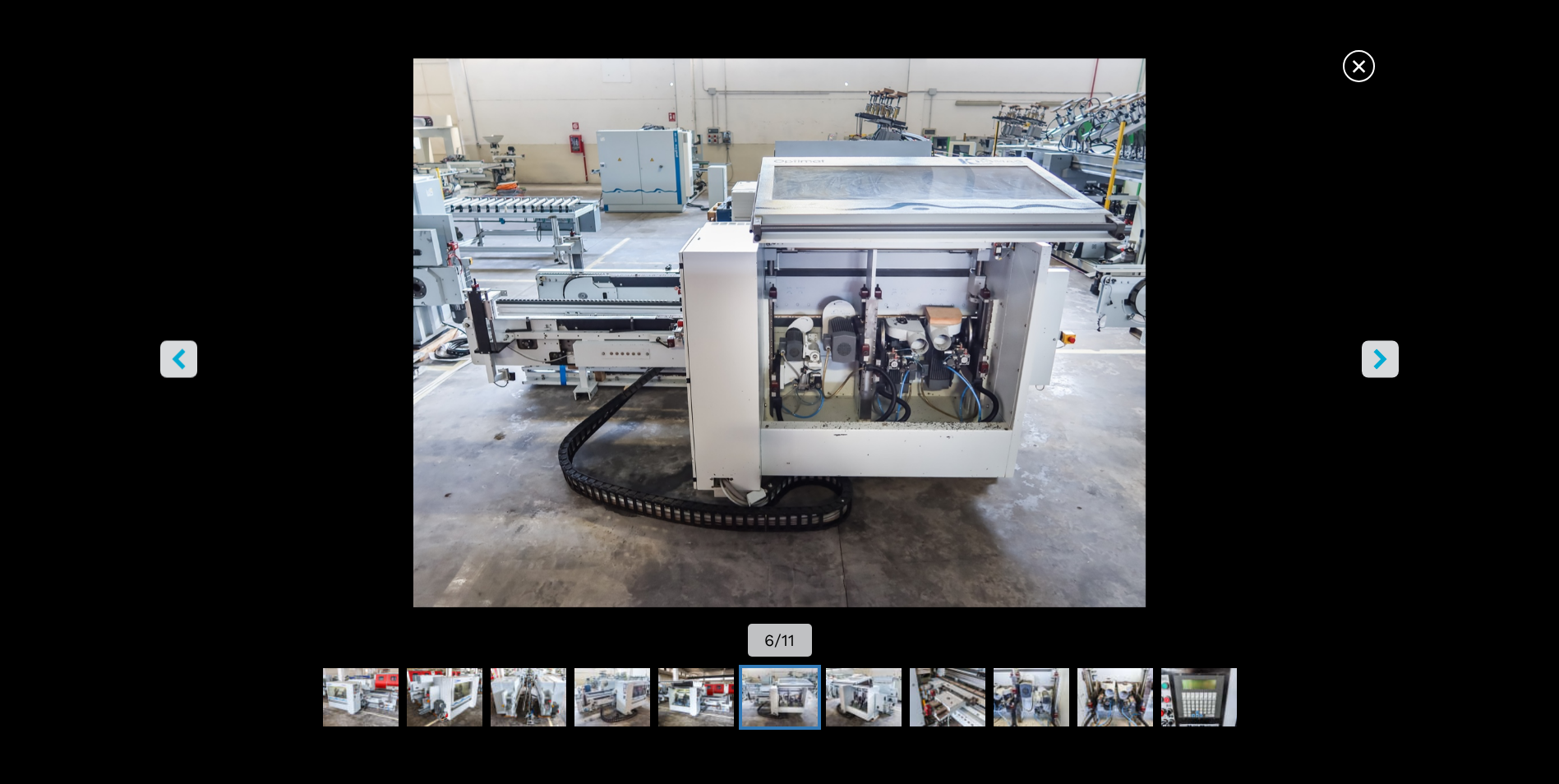
click at [1379, 353] on icon "right-button" at bounding box center [1381, 359] width 13 height 21
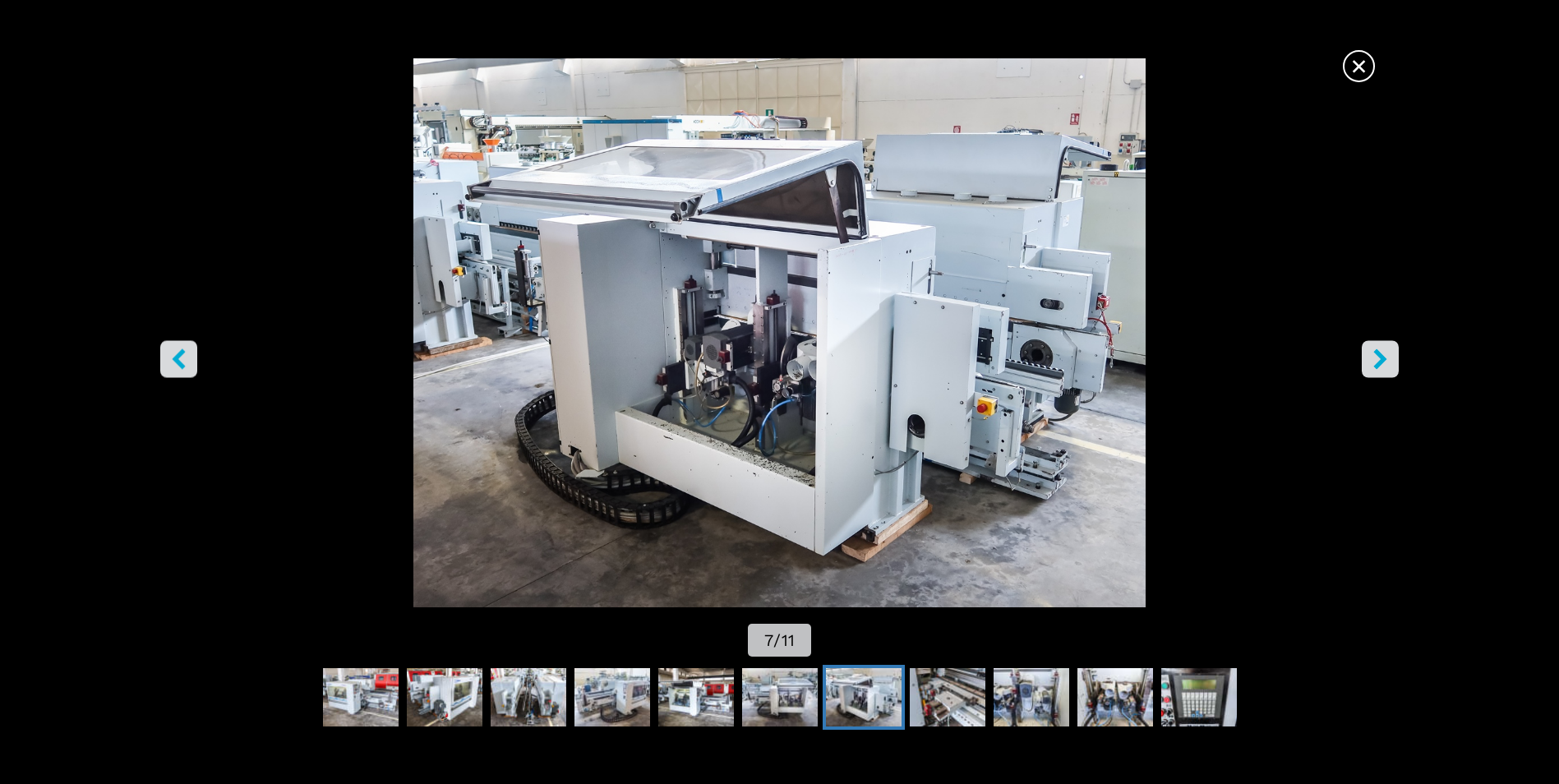
click at [1379, 353] on icon "right-button" at bounding box center [1381, 359] width 13 height 21
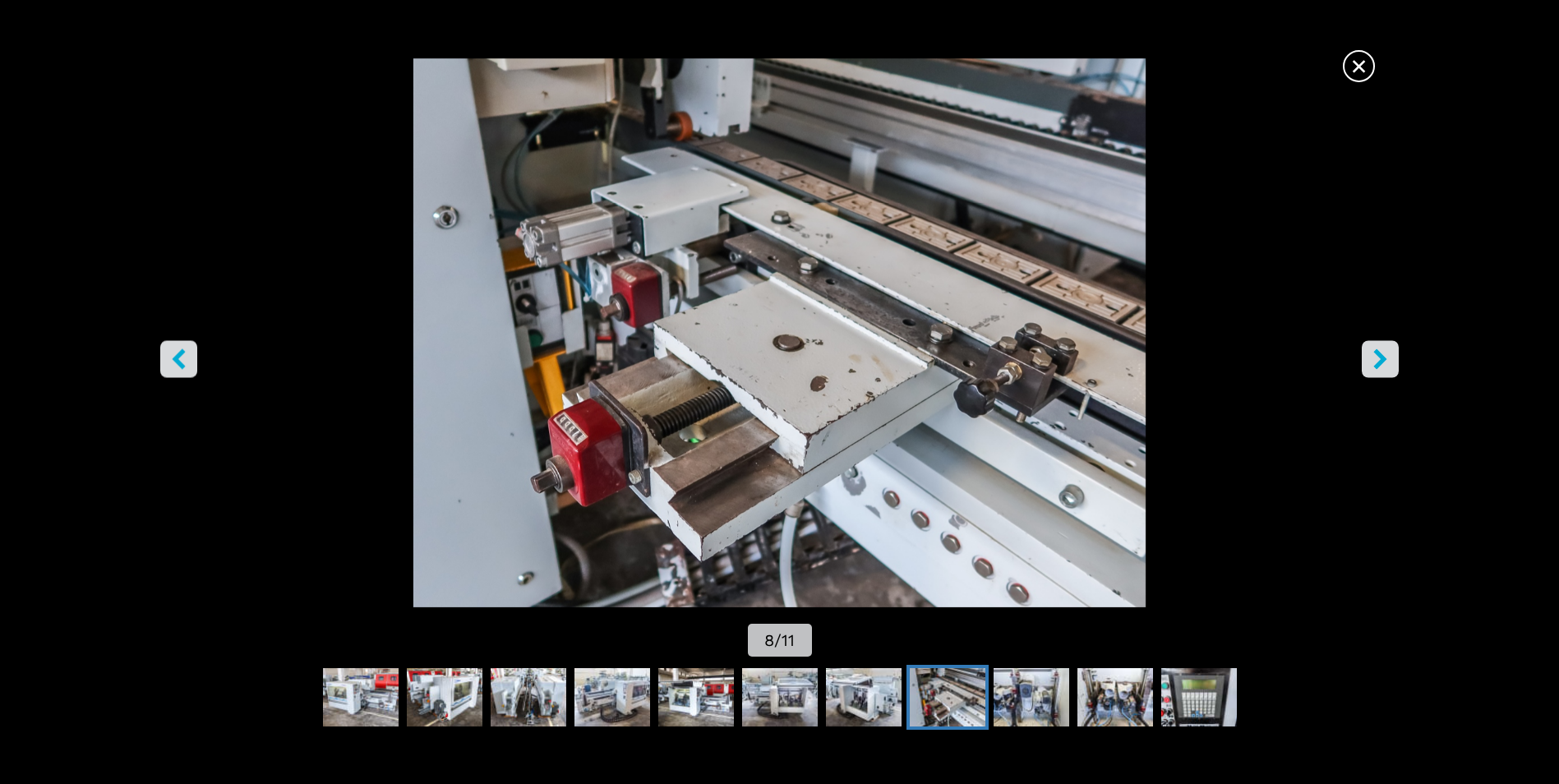
click at [1379, 353] on icon "right-button" at bounding box center [1381, 359] width 13 height 21
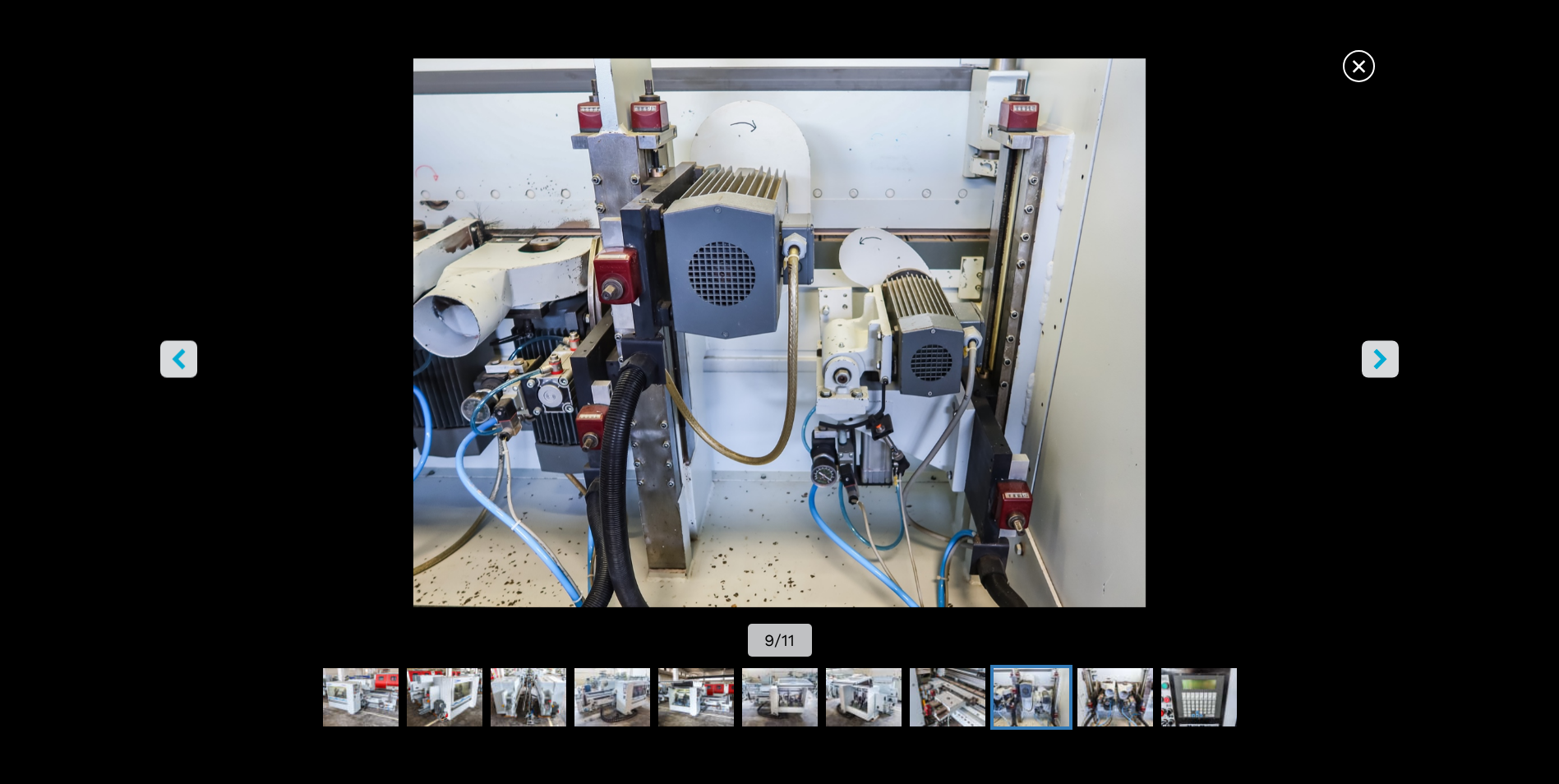
click at [1379, 353] on icon "right-button" at bounding box center [1381, 359] width 13 height 21
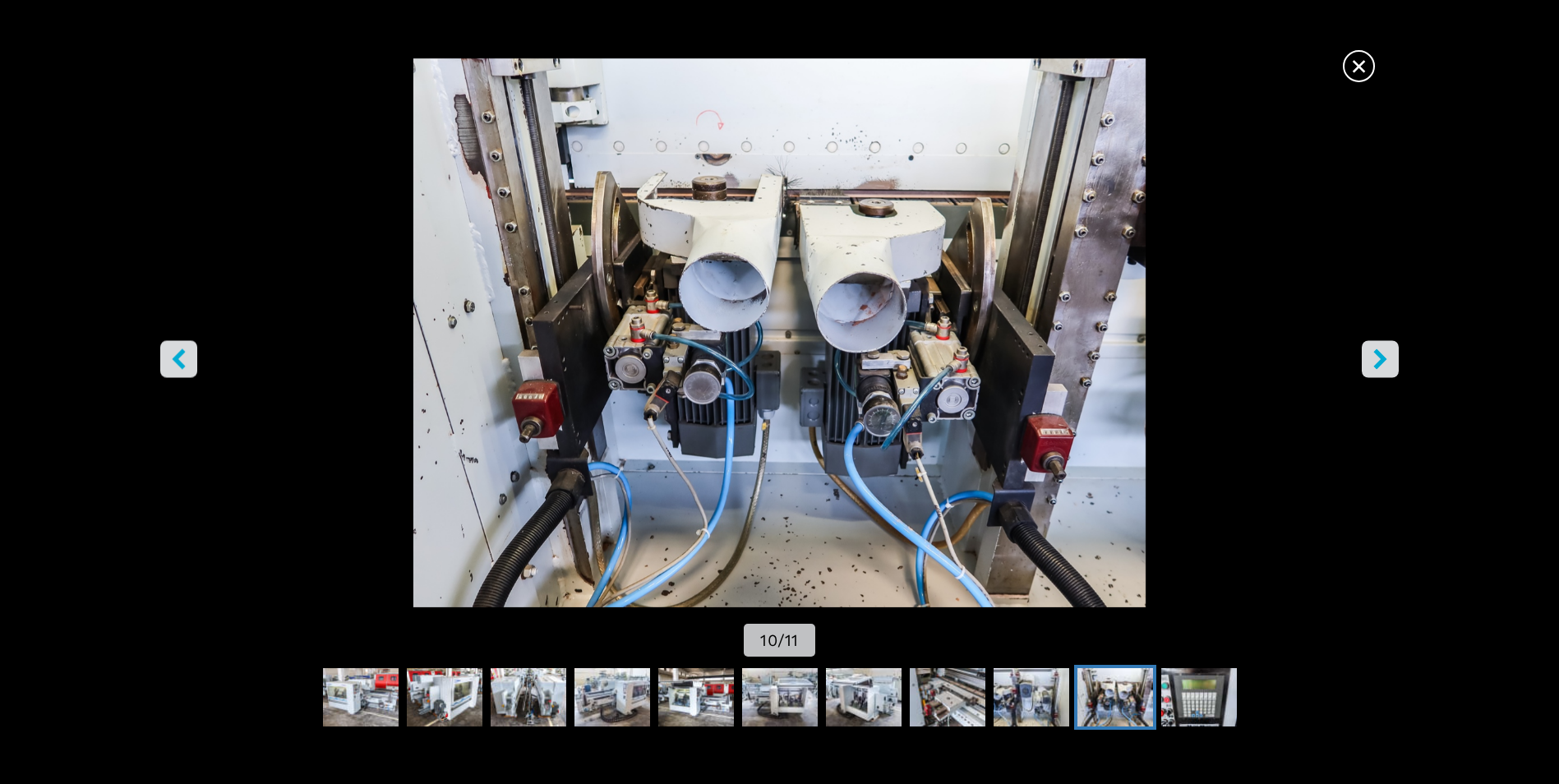
click at [1379, 353] on icon "right-button" at bounding box center [1381, 359] width 13 height 21
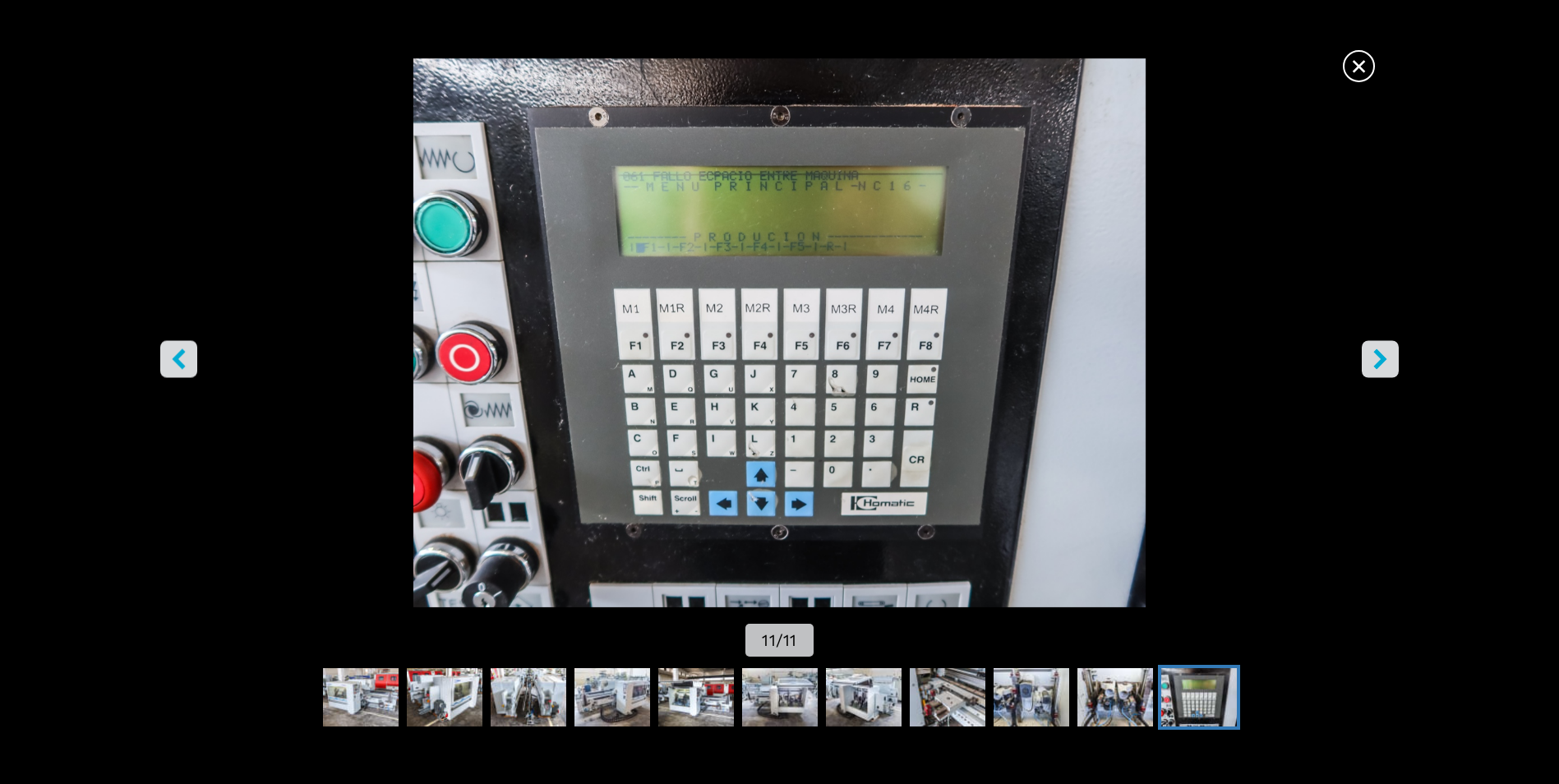
click at [1379, 353] on icon "right-button" at bounding box center [1381, 359] width 13 height 21
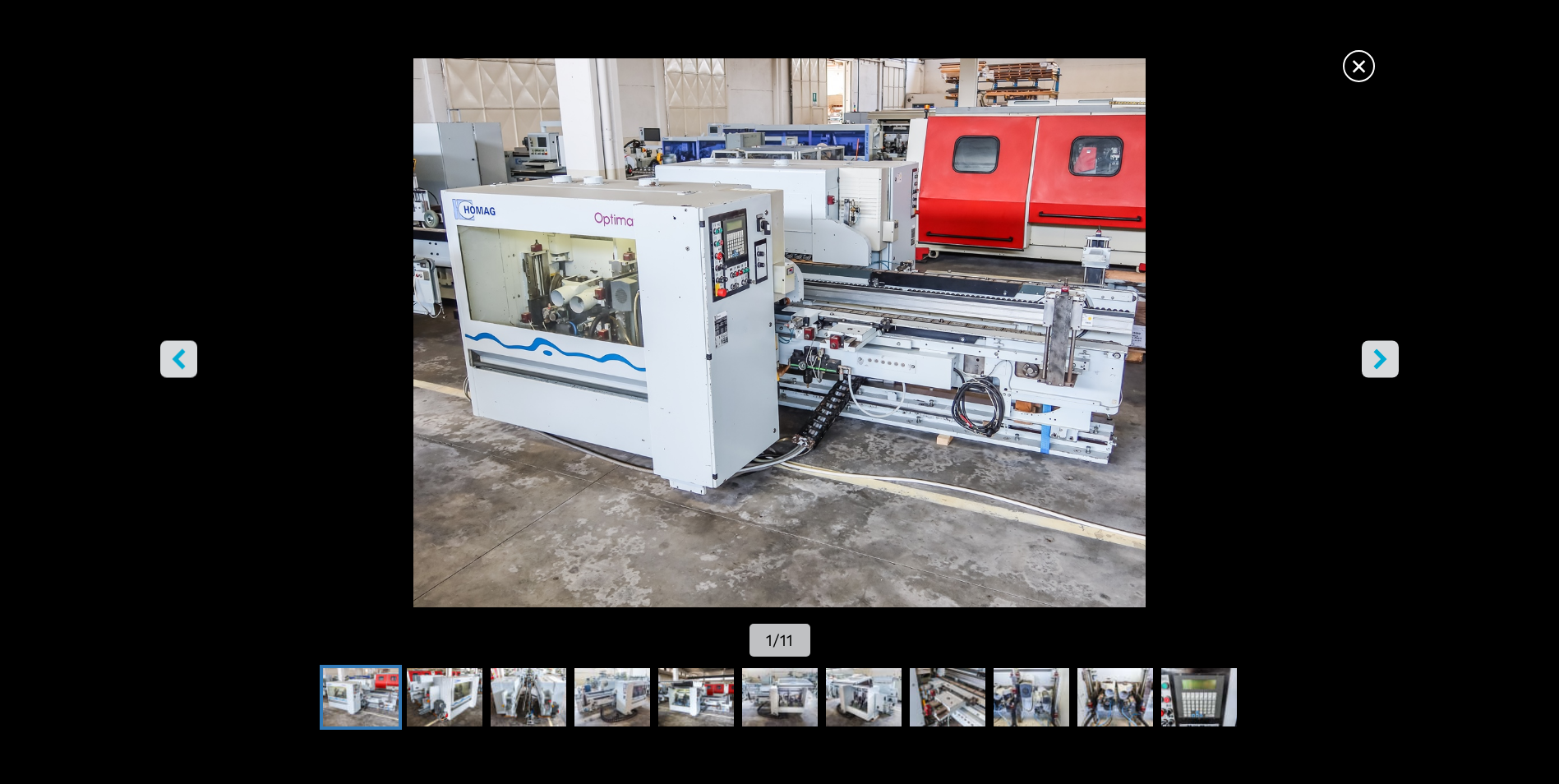
click at [1379, 353] on icon "right-button" at bounding box center [1381, 359] width 13 height 21
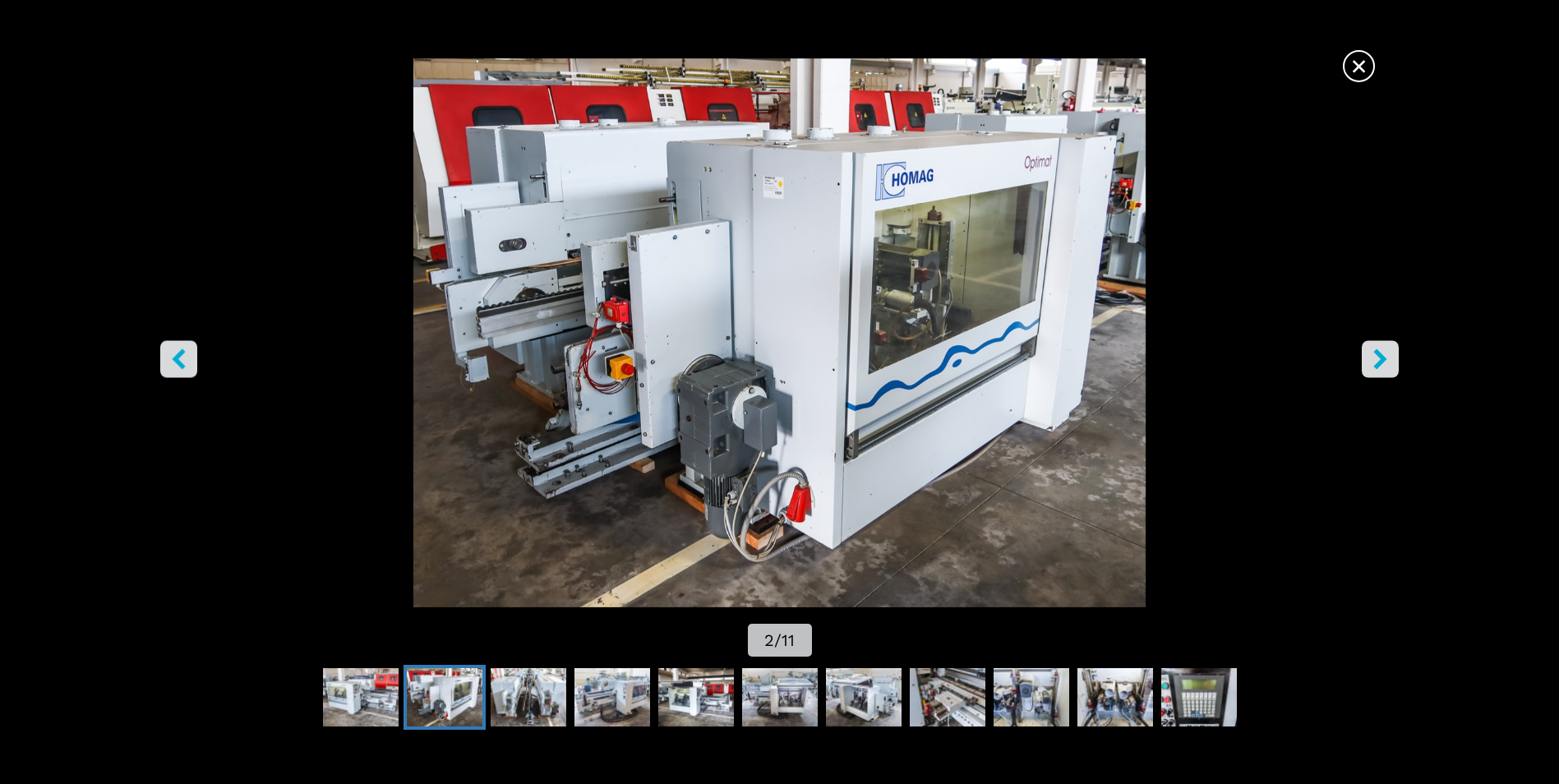
click at [1379, 353] on icon "right-button" at bounding box center [1381, 359] width 13 height 21
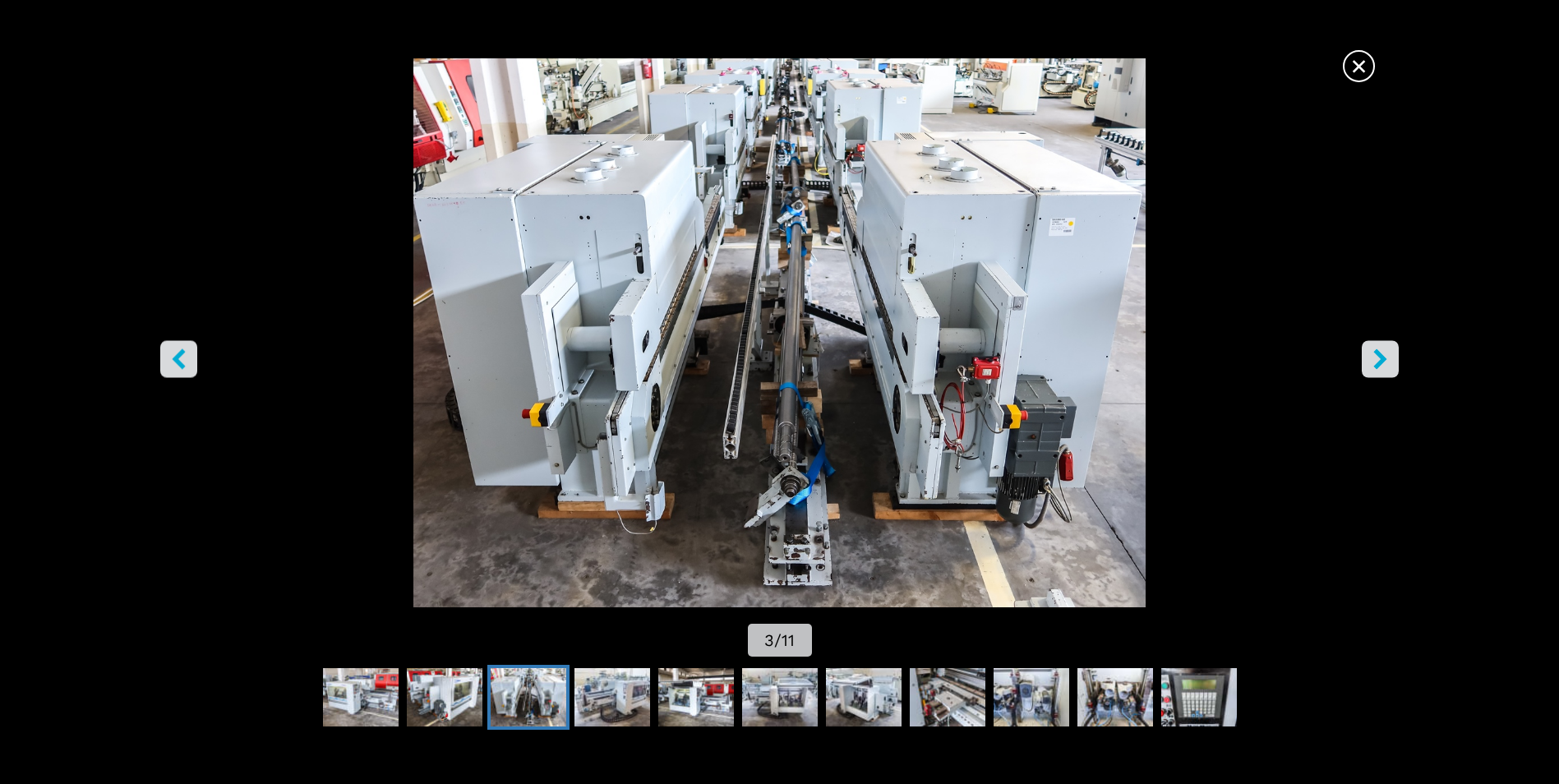
click at [1379, 353] on icon "right-button" at bounding box center [1381, 359] width 13 height 21
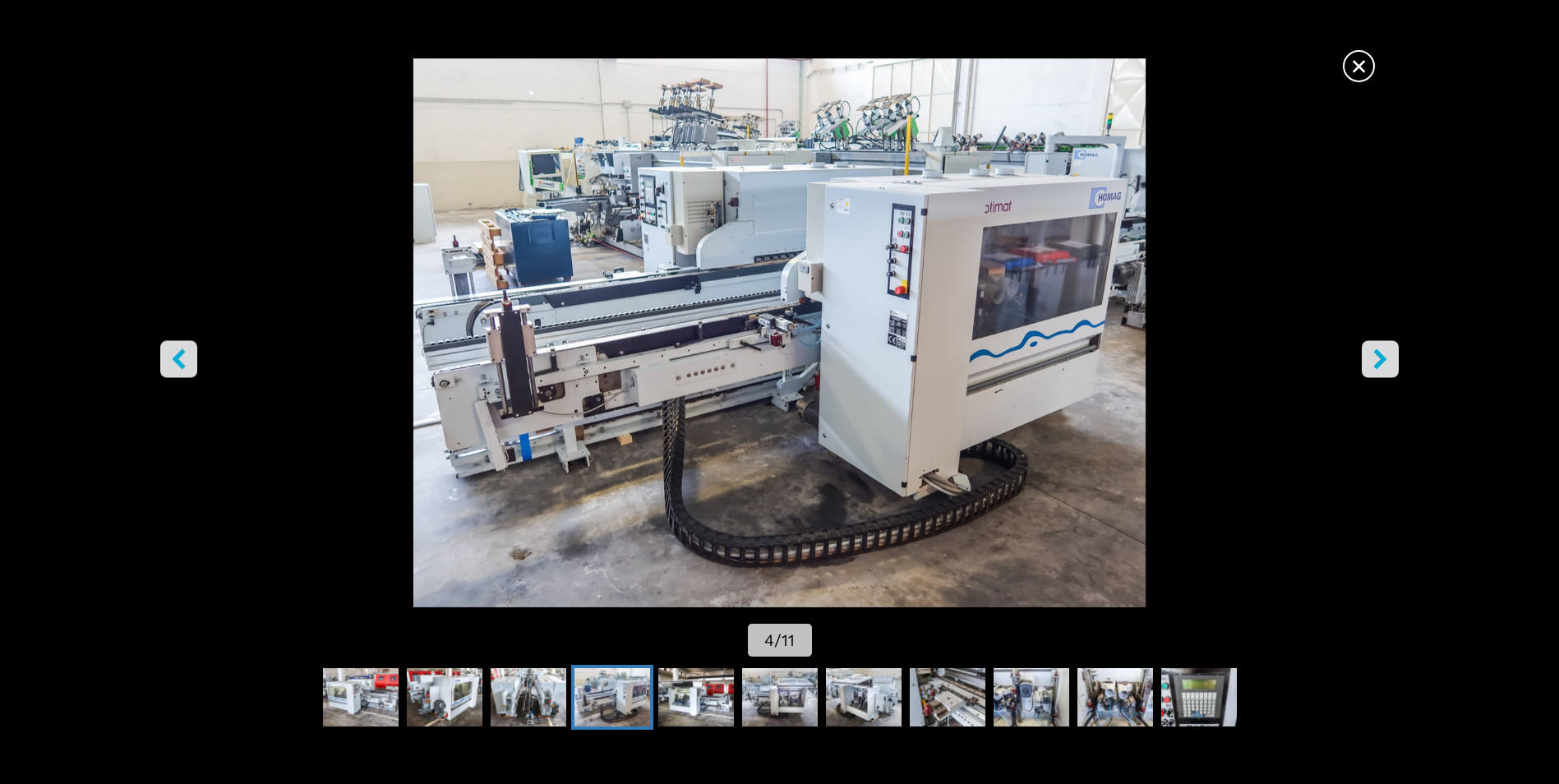
click at [1379, 353] on icon "right-button" at bounding box center [1381, 359] width 13 height 21
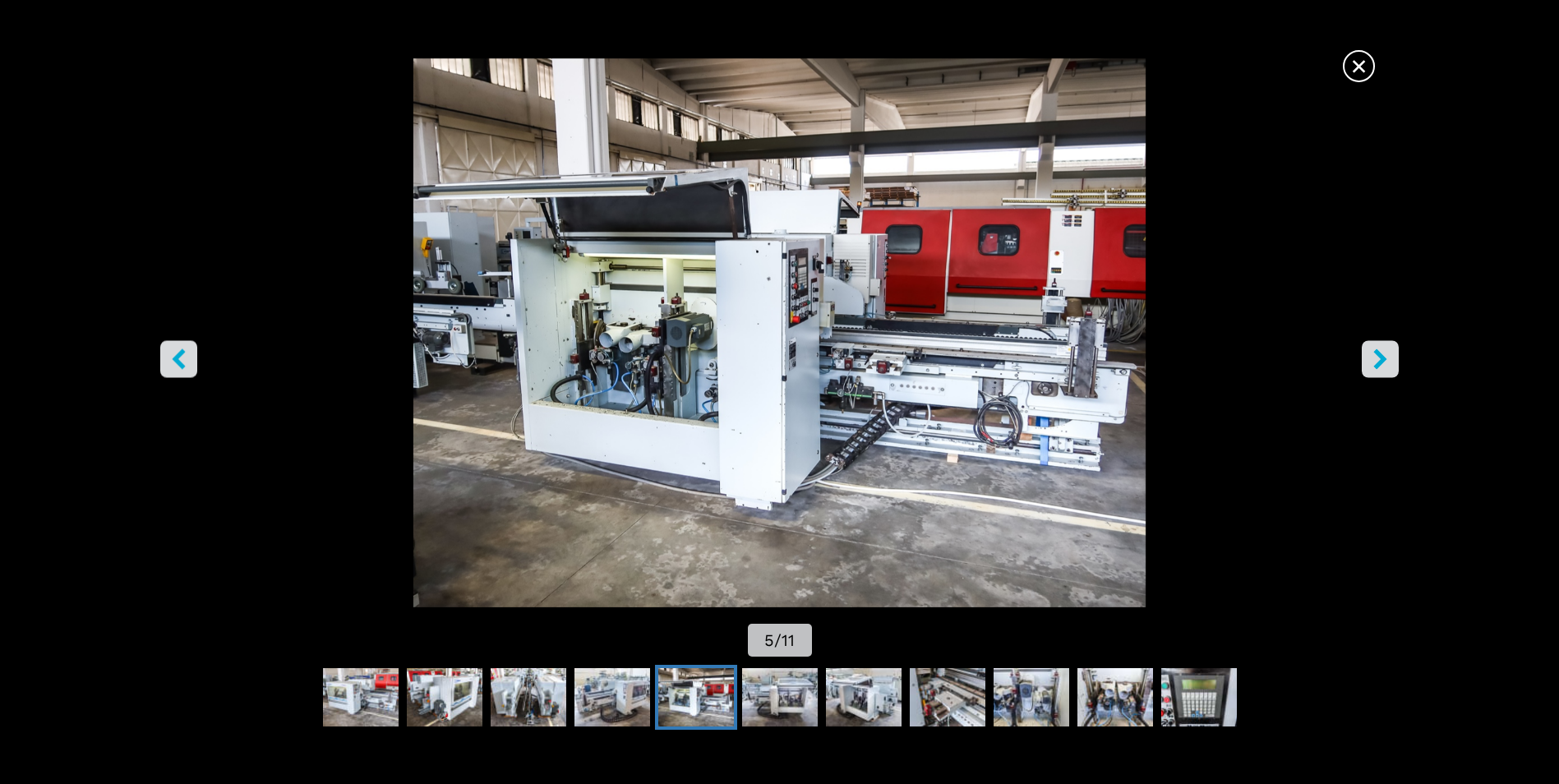
click at [1379, 353] on icon "right-button" at bounding box center [1381, 359] width 13 height 21
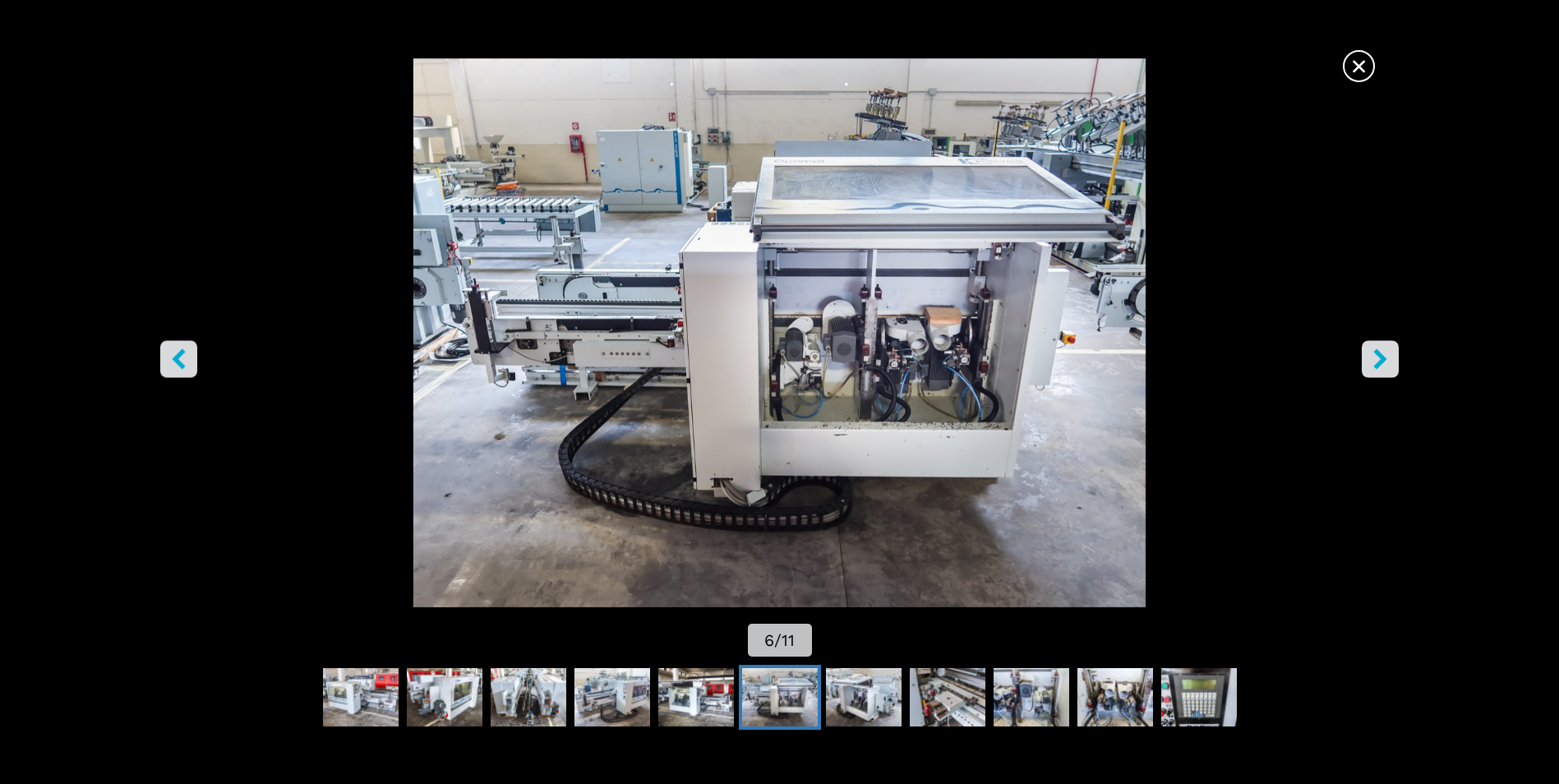
click at [1379, 353] on icon "right-button" at bounding box center [1381, 359] width 13 height 21
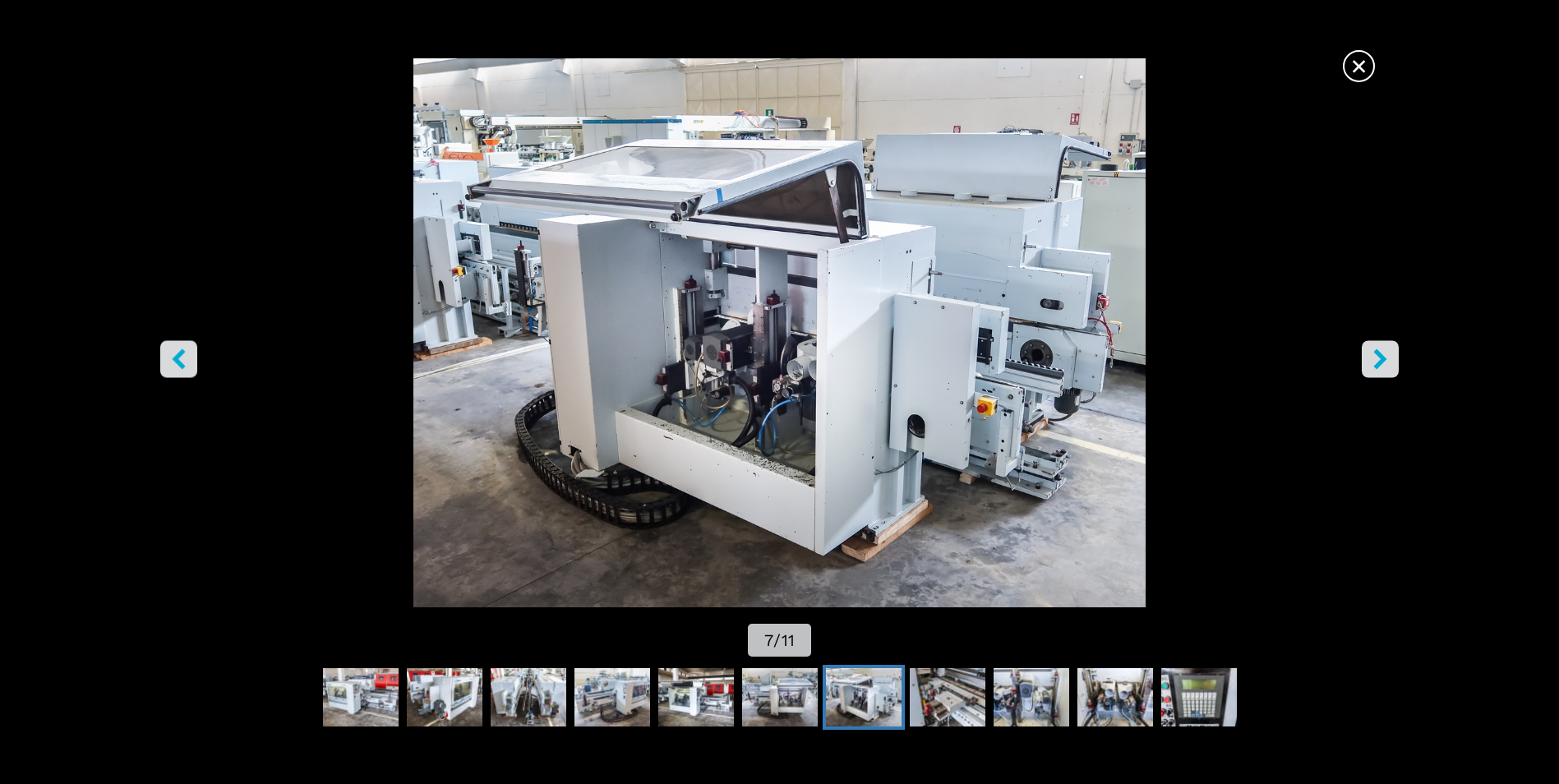
click at [1379, 353] on icon "right-button" at bounding box center [1381, 359] width 13 height 21
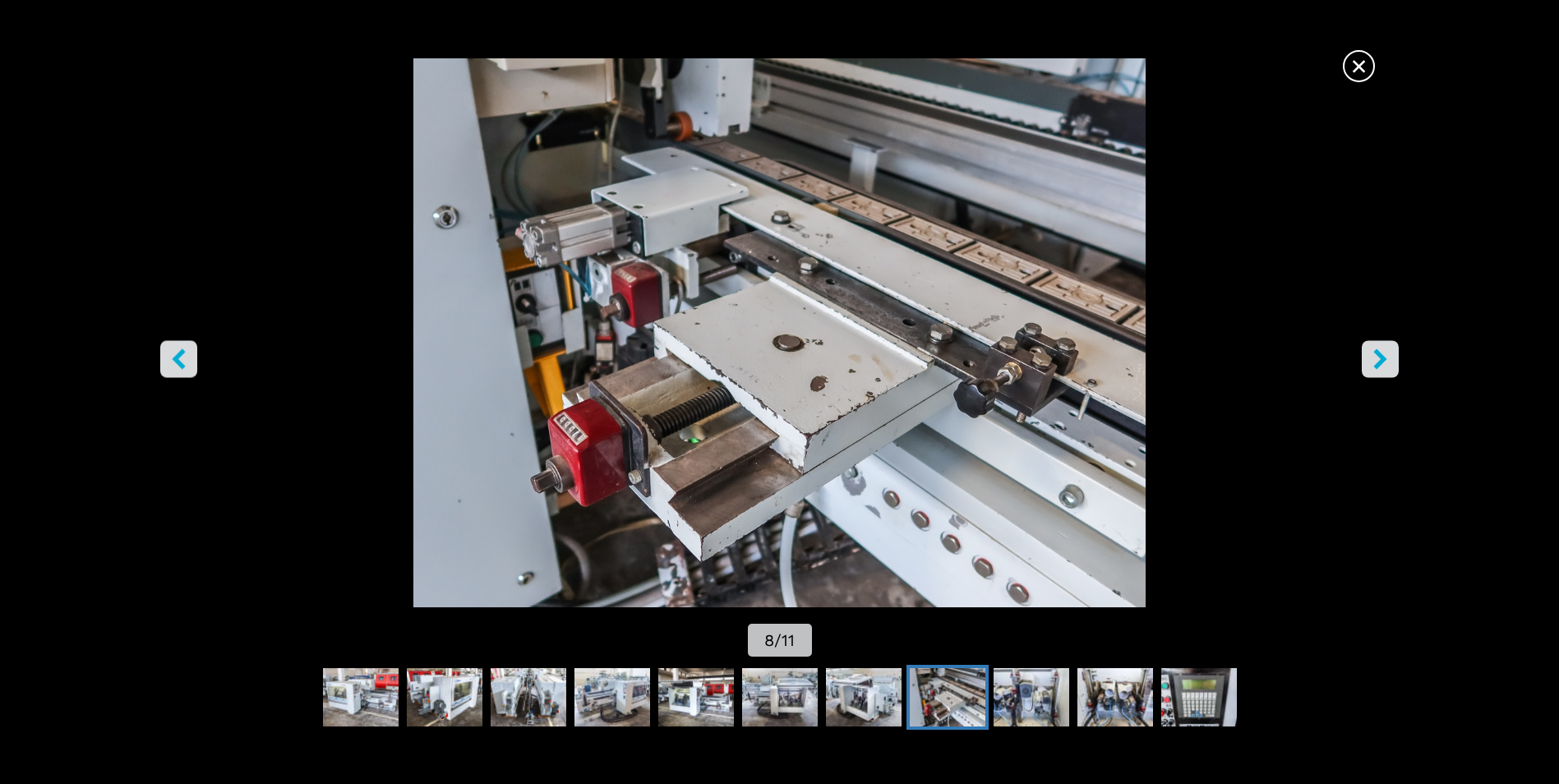
click at [1379, 353] on icon "right-button" at bounding box center [1381, 359] width 13 height 21
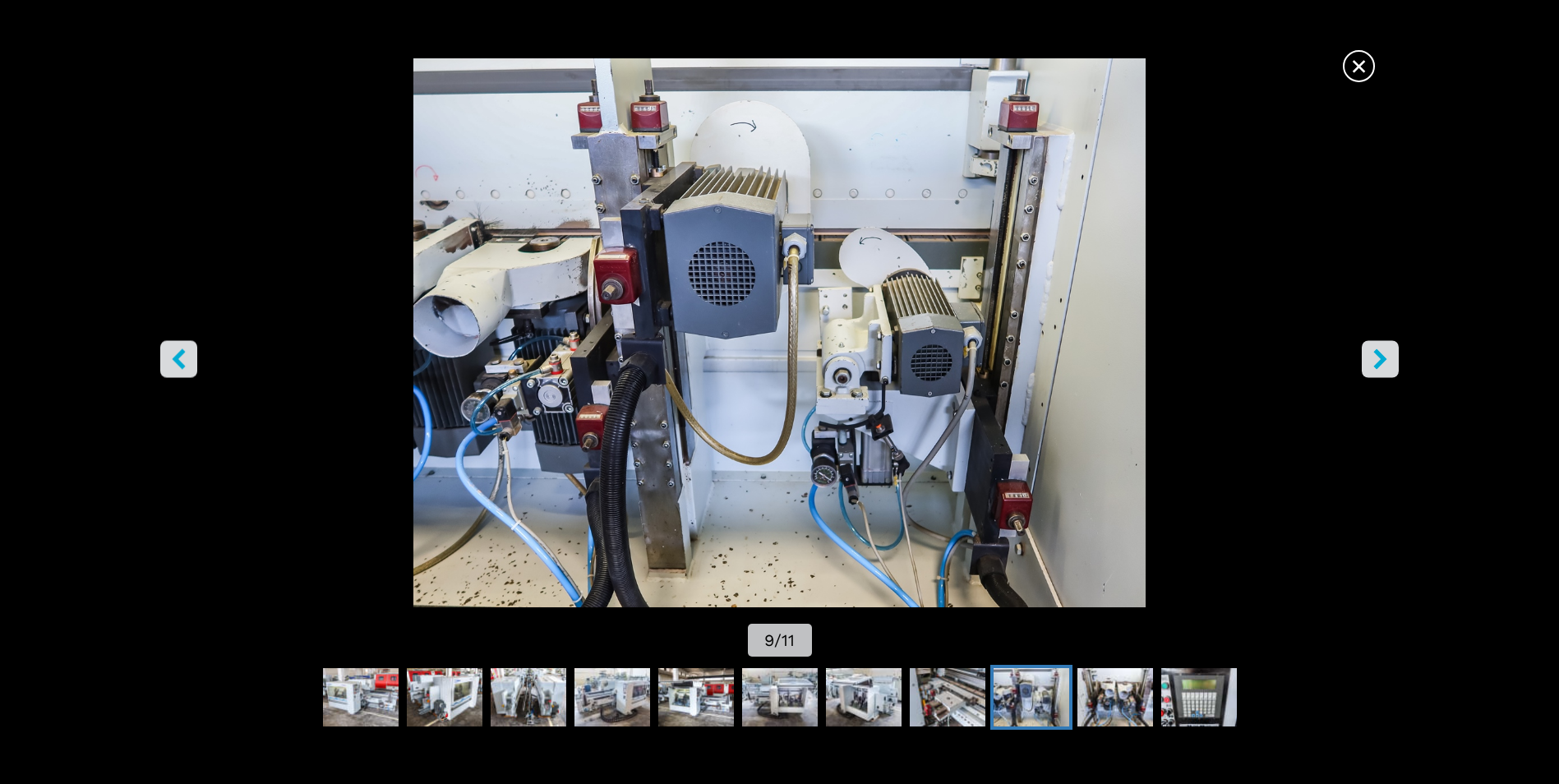
click at [1379, 353] on icon "right-button" at bounding box center [1381, 359] width 13 height 21
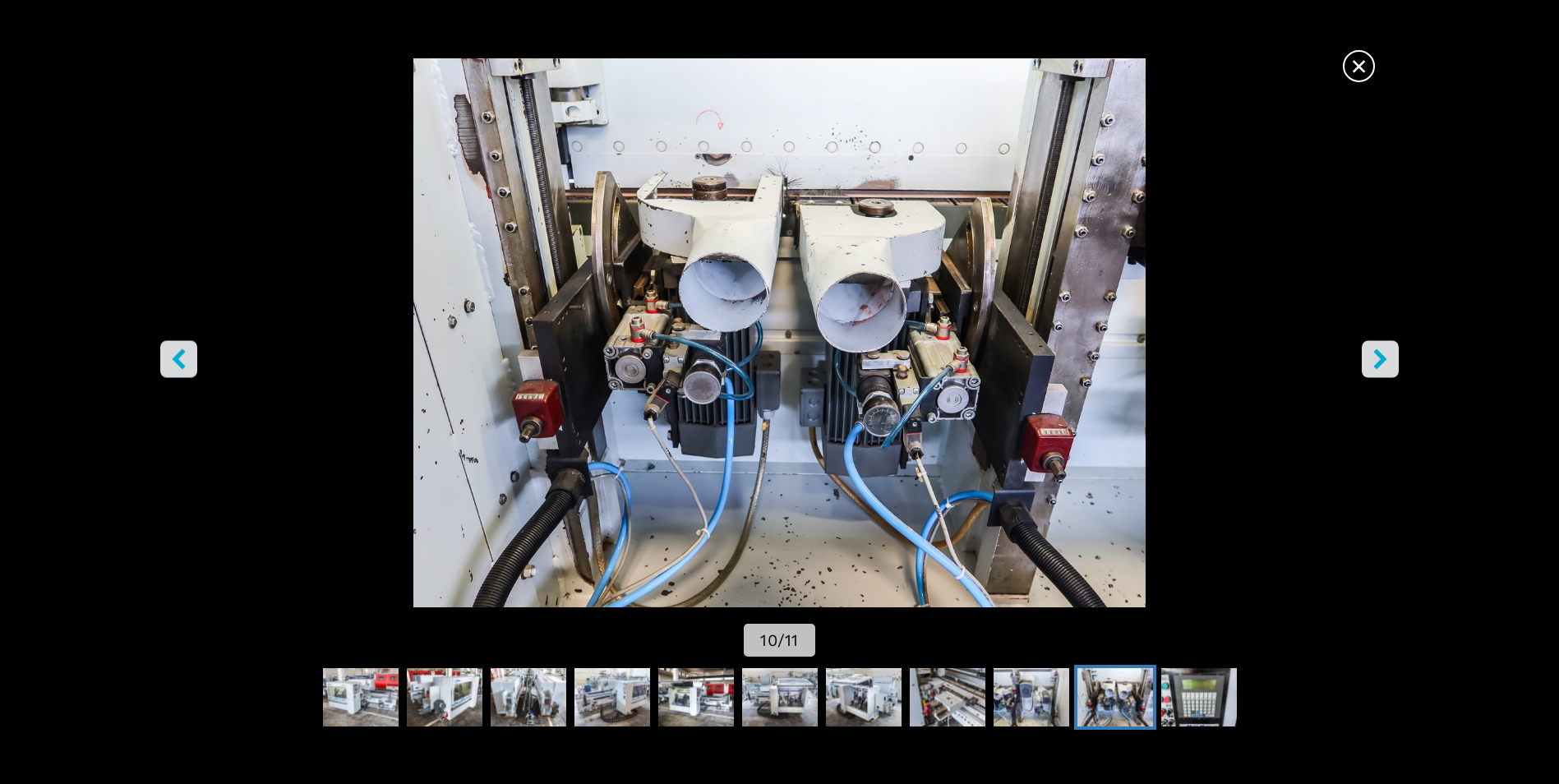
click at [1366, 58] on span "×" at bounding box center [1359, 62] width 29 height 29
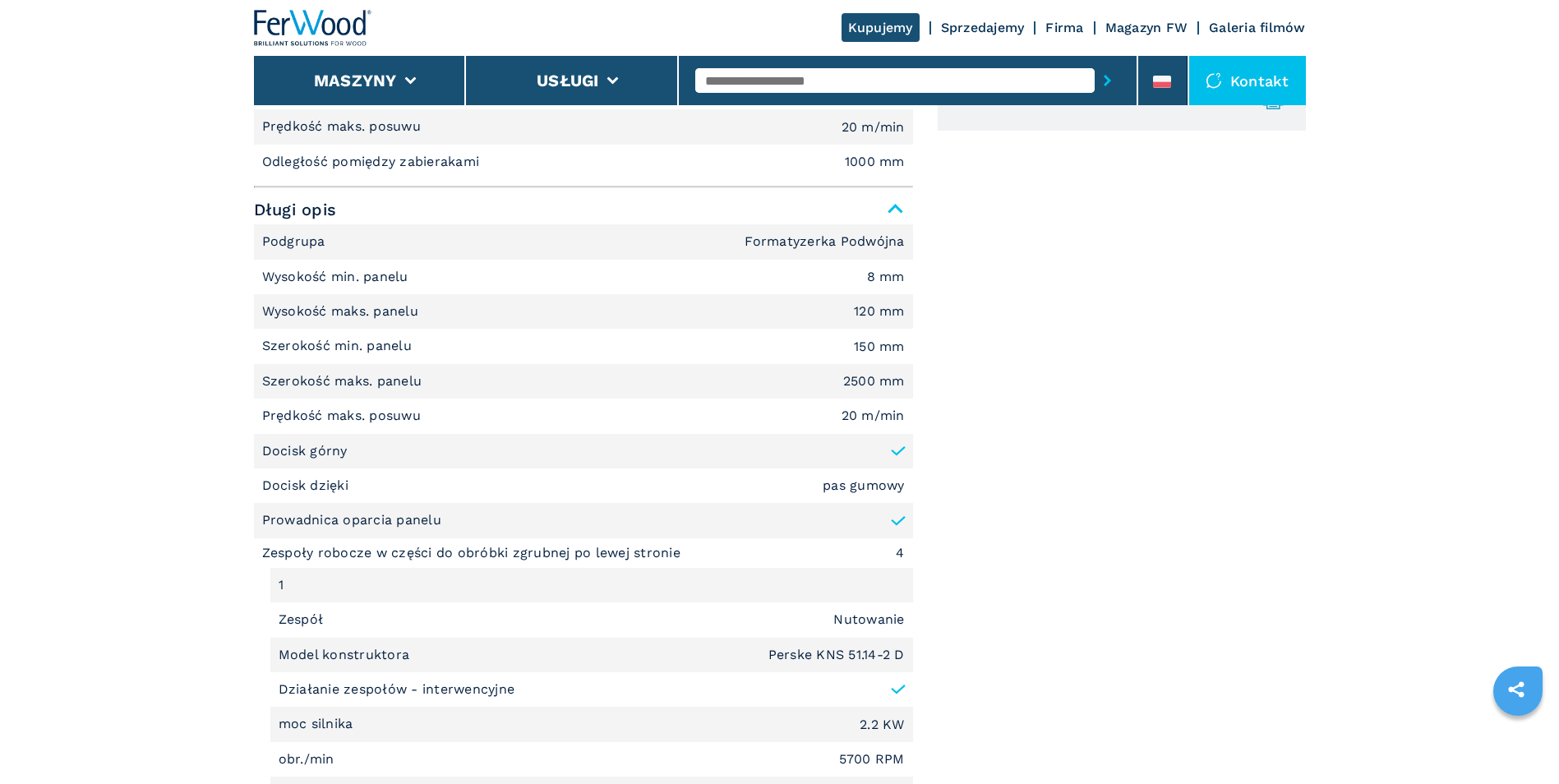
scroll to position [164, 0]
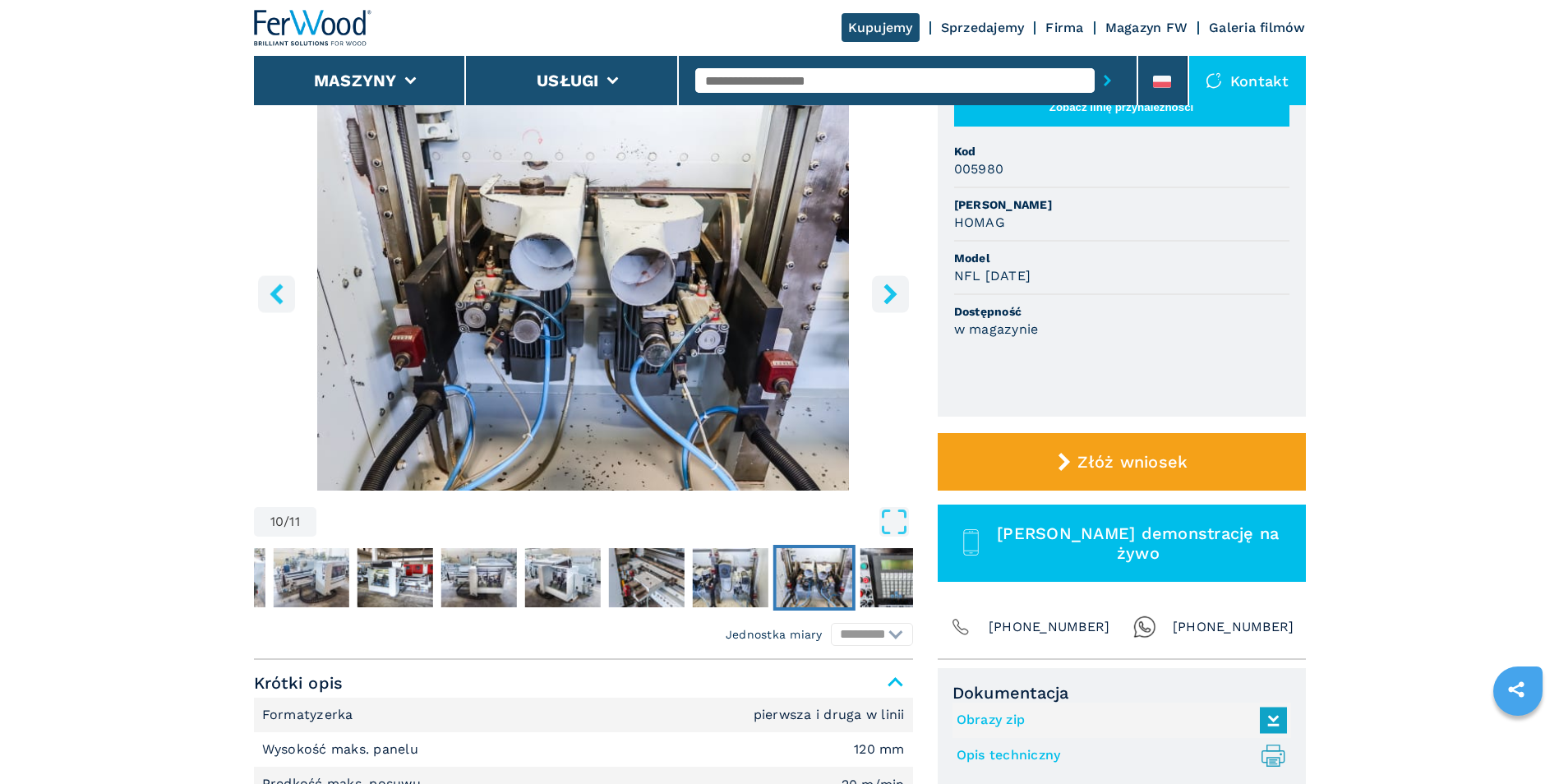
click at [1268, 83] on div "Kontakt" at bounding box center [1248, 80] width 117 height 49
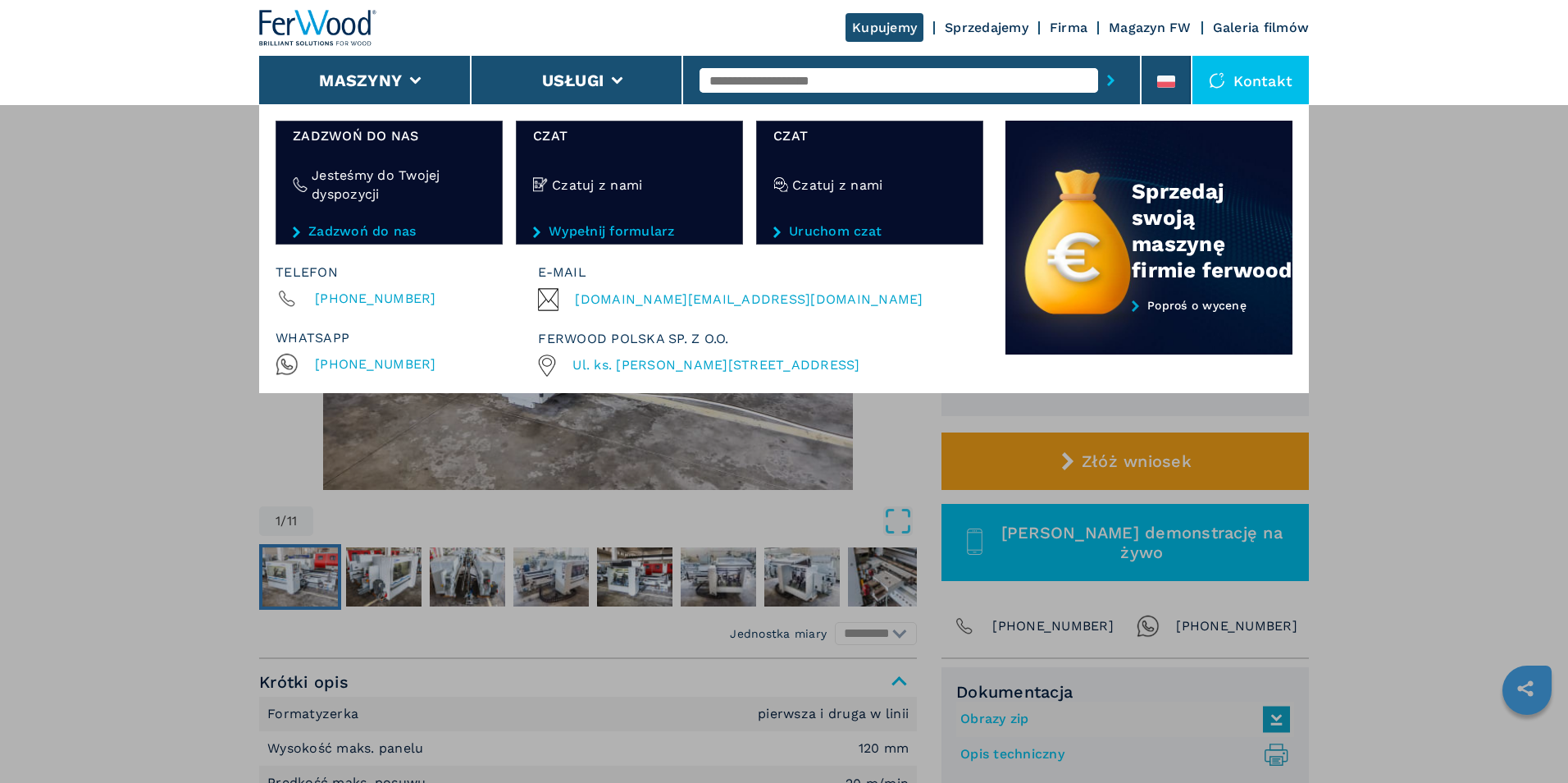
click at [1387, 539] on div "**********" at bounding box center [784, 495] width 1568 height 783
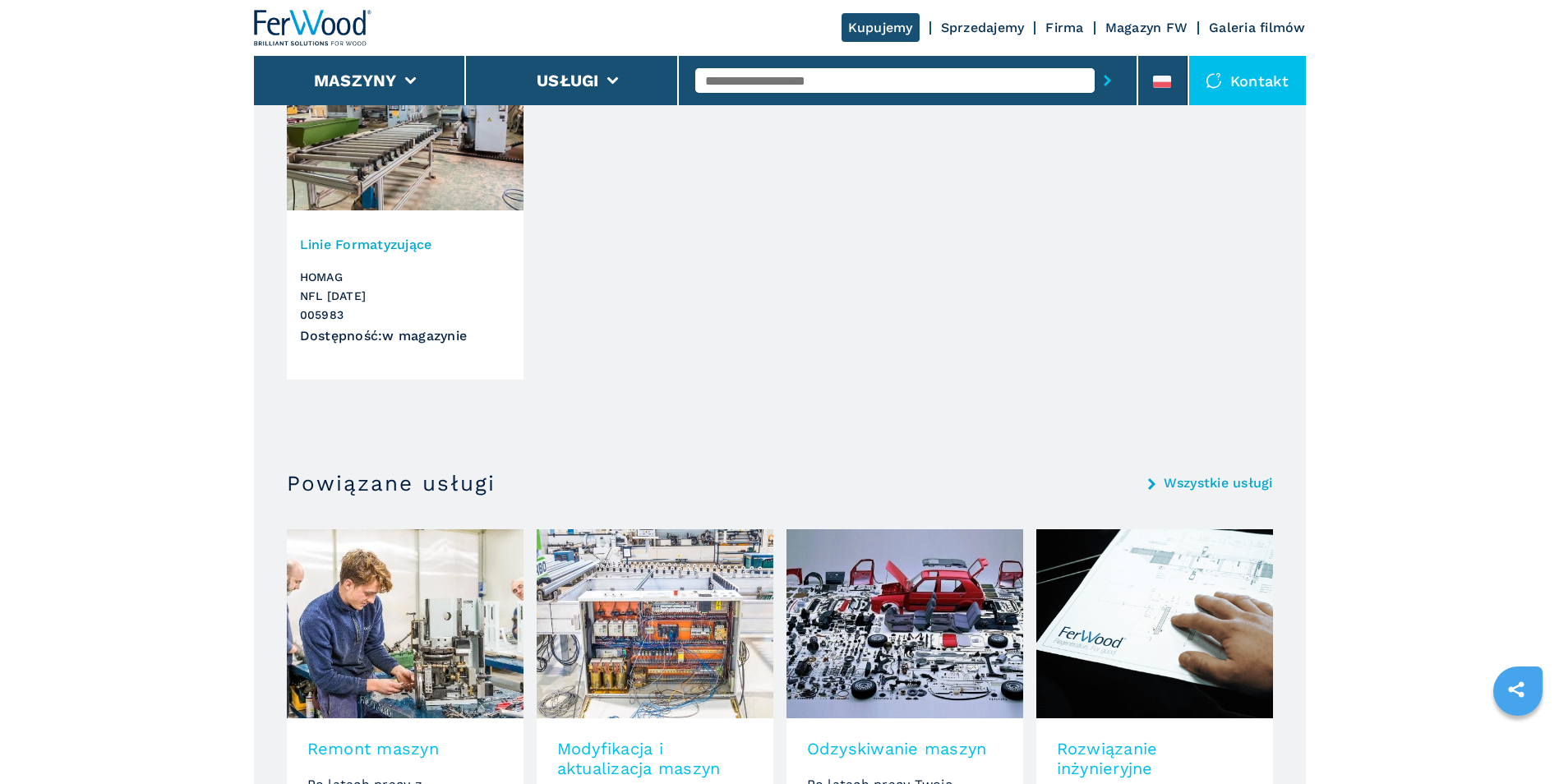
scroll to position [2135, 0]
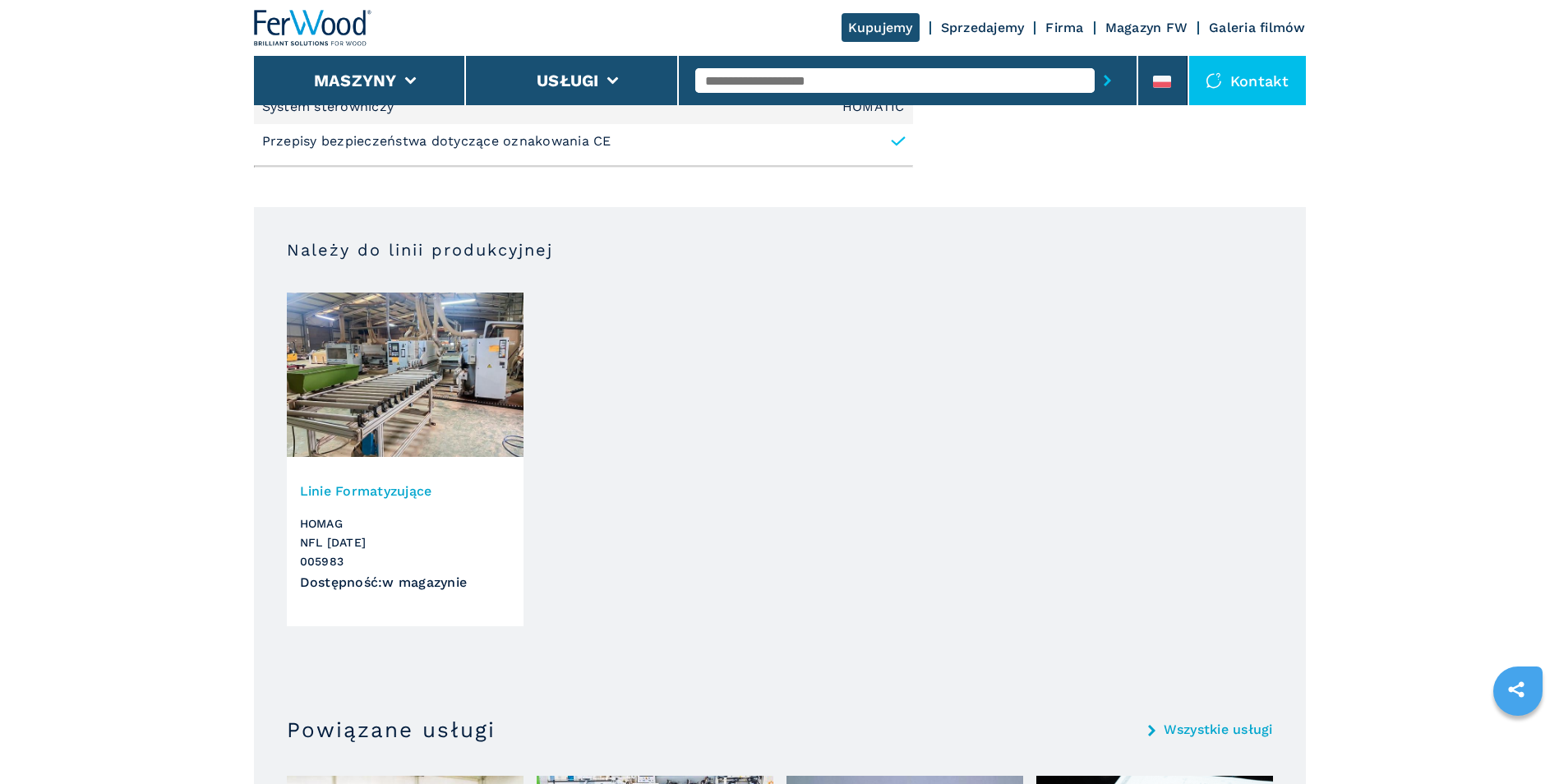
click at [414, 371] on img at bounding box center [405, 375] width 237 height 164
click at [376, 486] on h3 "Linie Formatyzujące" at bounding box center [404, 490] width 210 height 19
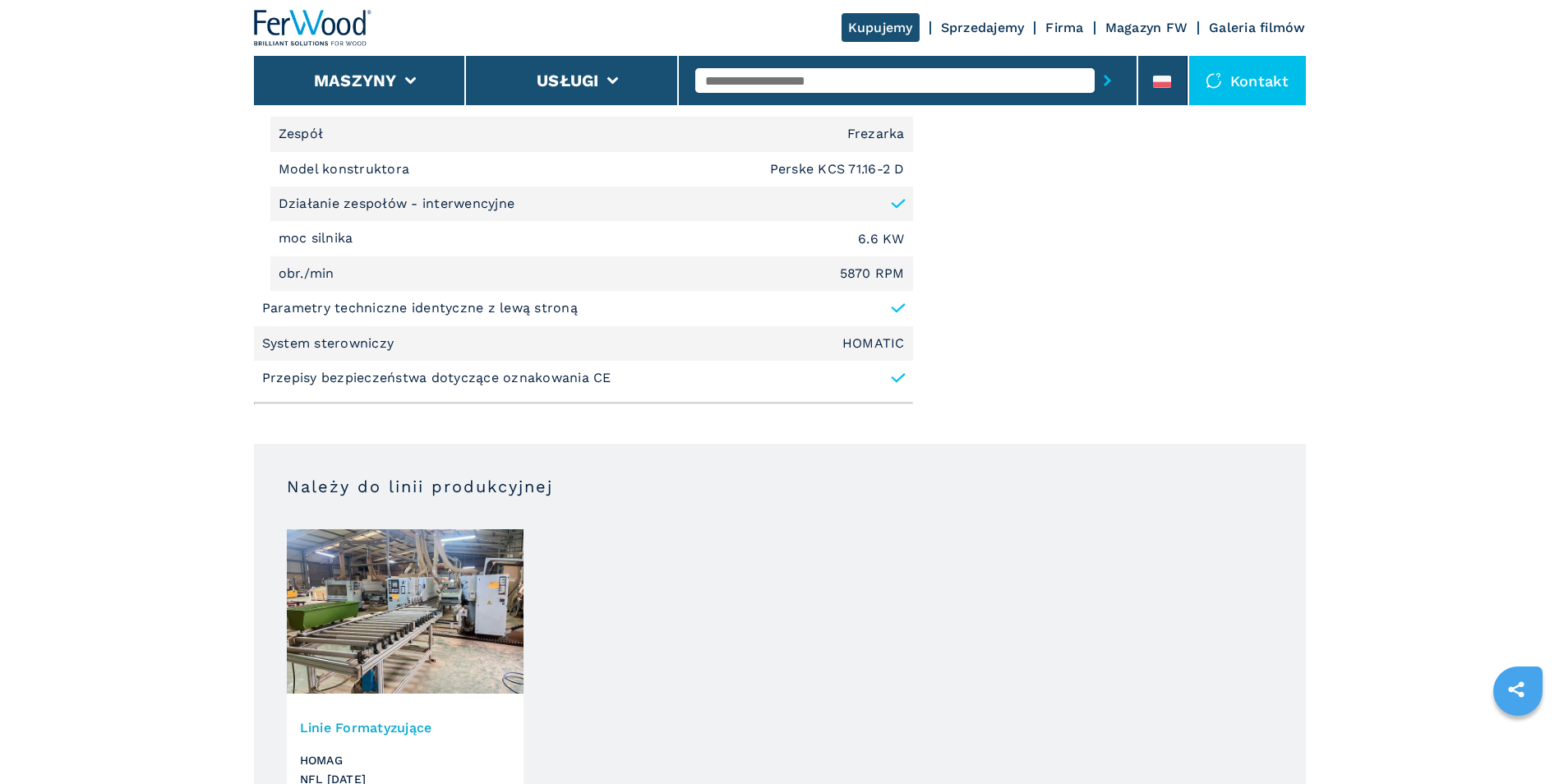
scroll to position [1396, 0]
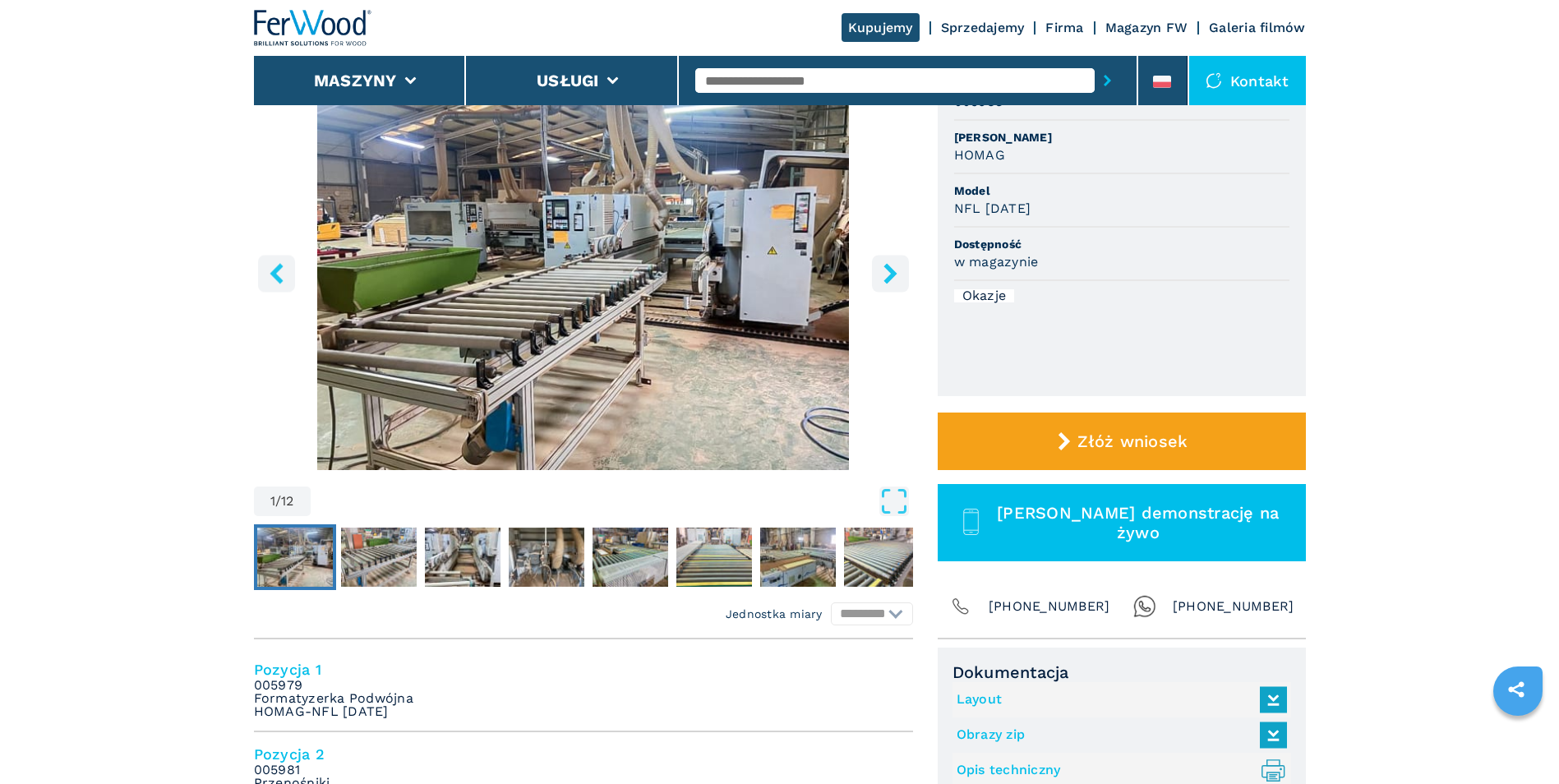
scroll to position [82, 0]
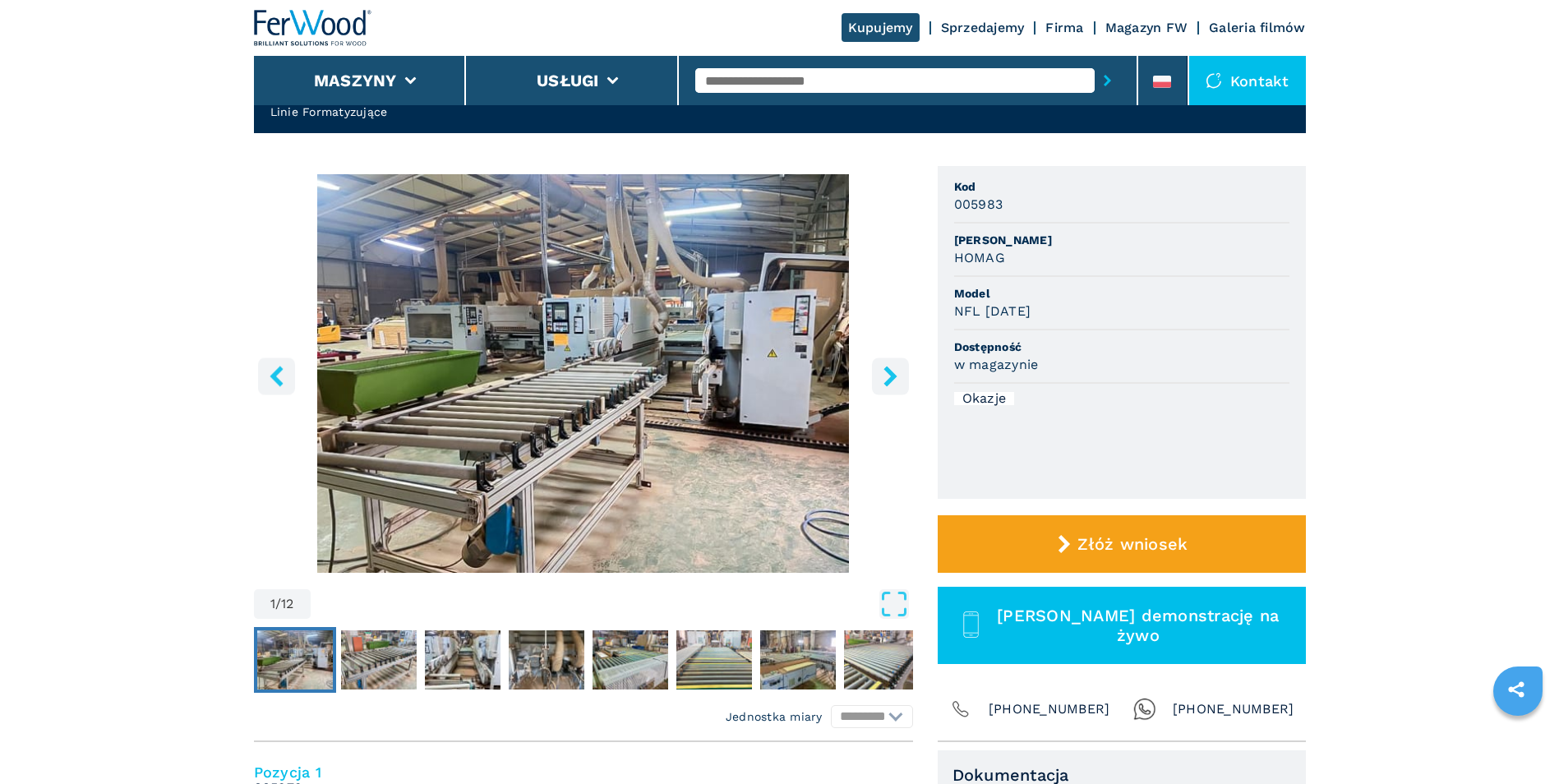
click at [740, 343] on img "Go to Slide 1" at bounding box center [584, 373] width 659 height 398
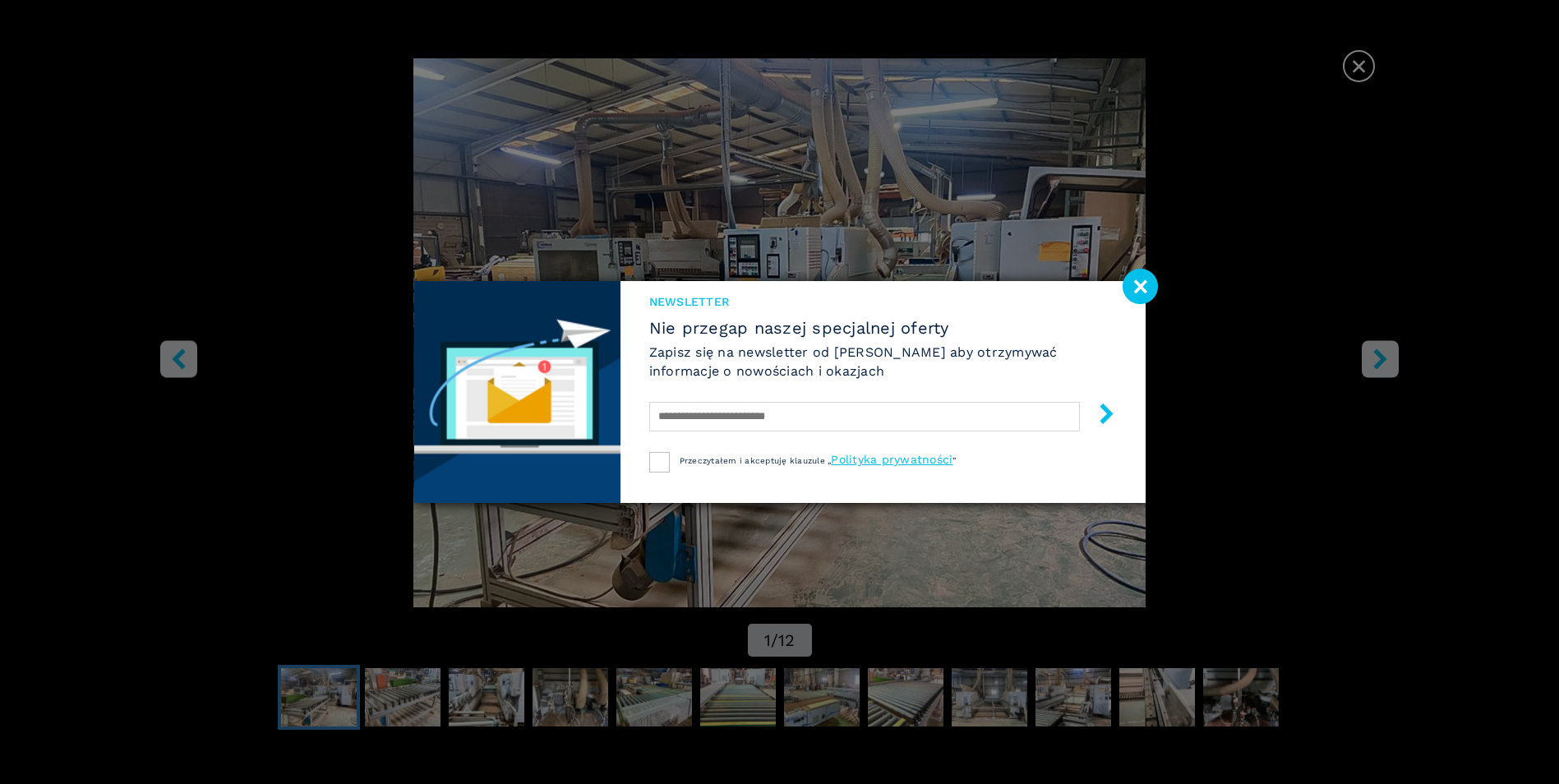
click at [1146, 288] on image at bounding box center [1141, 286] width 36 height 36
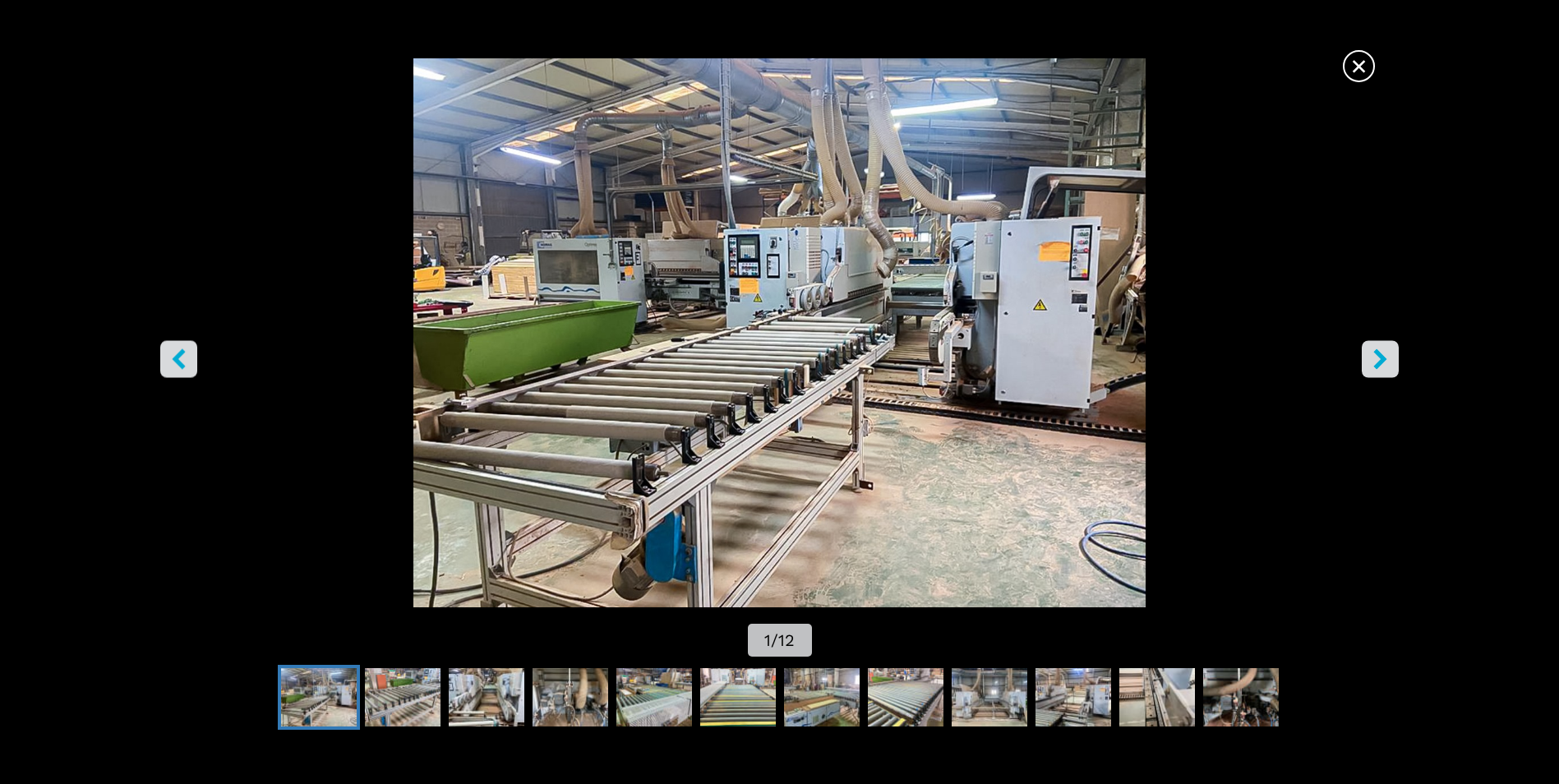
click at [1388, 358] on icon "right-button" at bounding box center [1381, 359] width 21 height 21
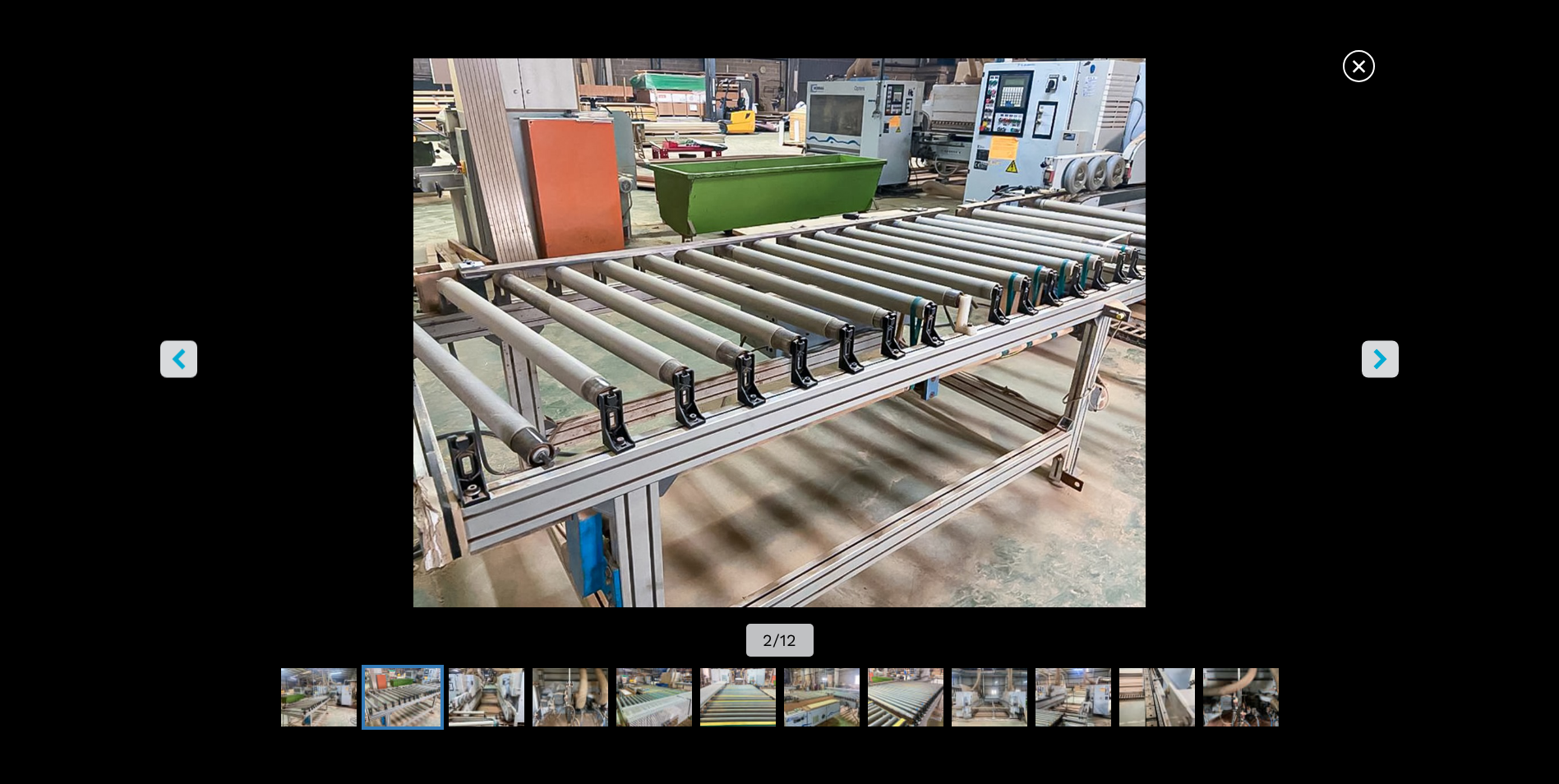
click at [1388, 358] on icon "right-button" at bounding box center [1381, 359] width 21 height 21
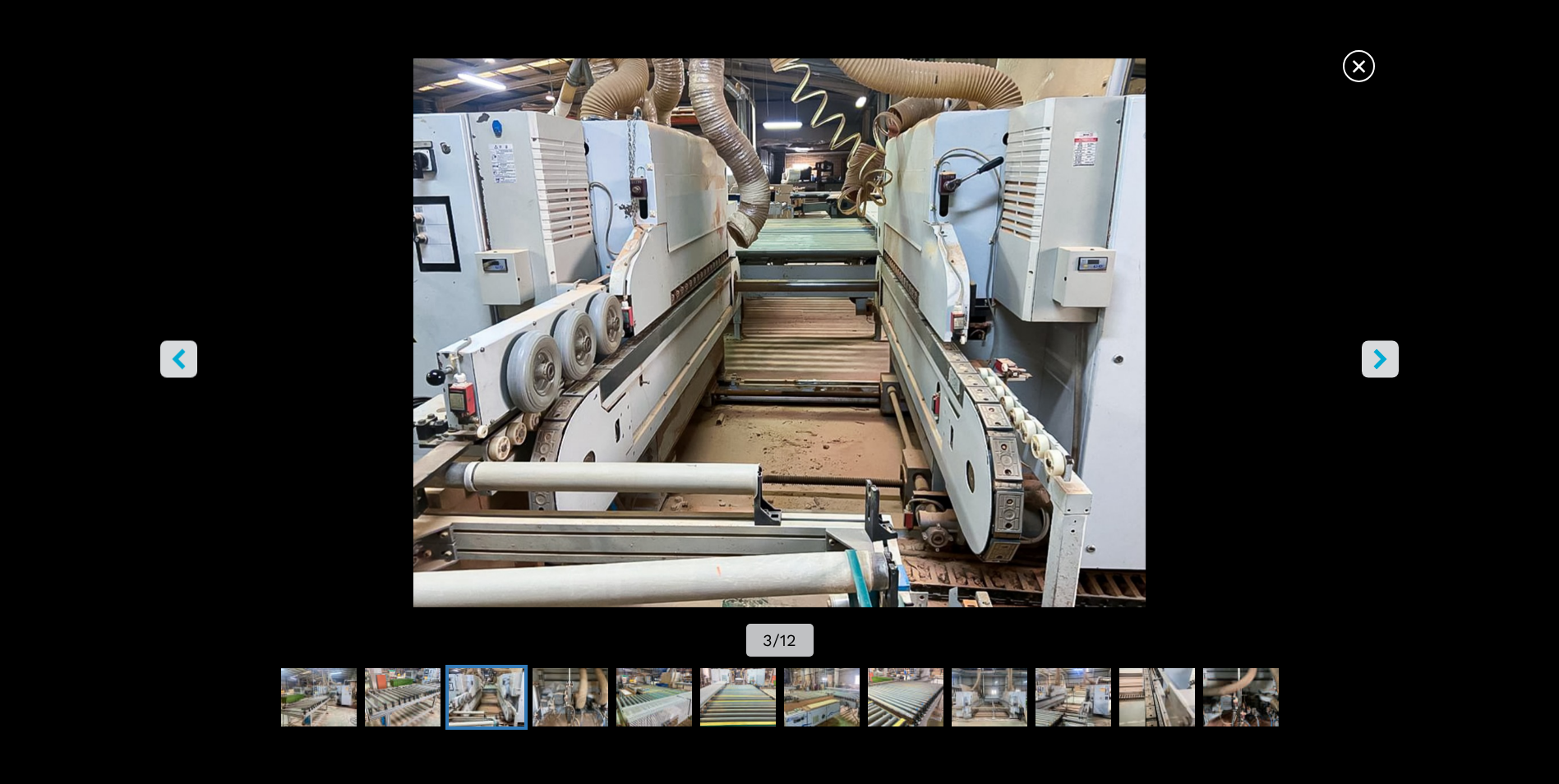
click at [1384, 355] on icon "right-button" at bounding box center [1381, 359] width 21 height 21
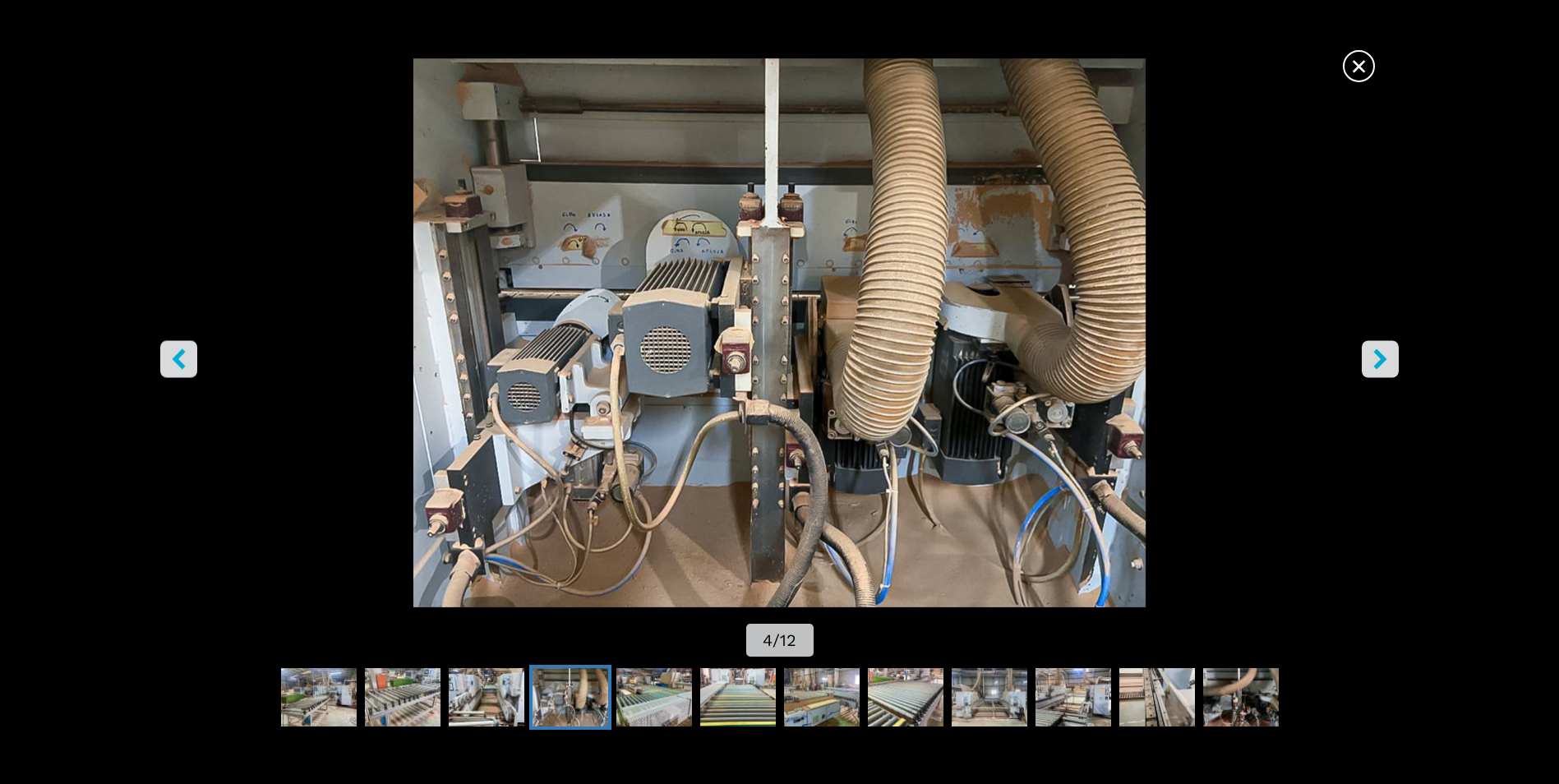
click at [1383, 353] on icon "right-button" at bounding box center [1381, 359] width 21 height 21
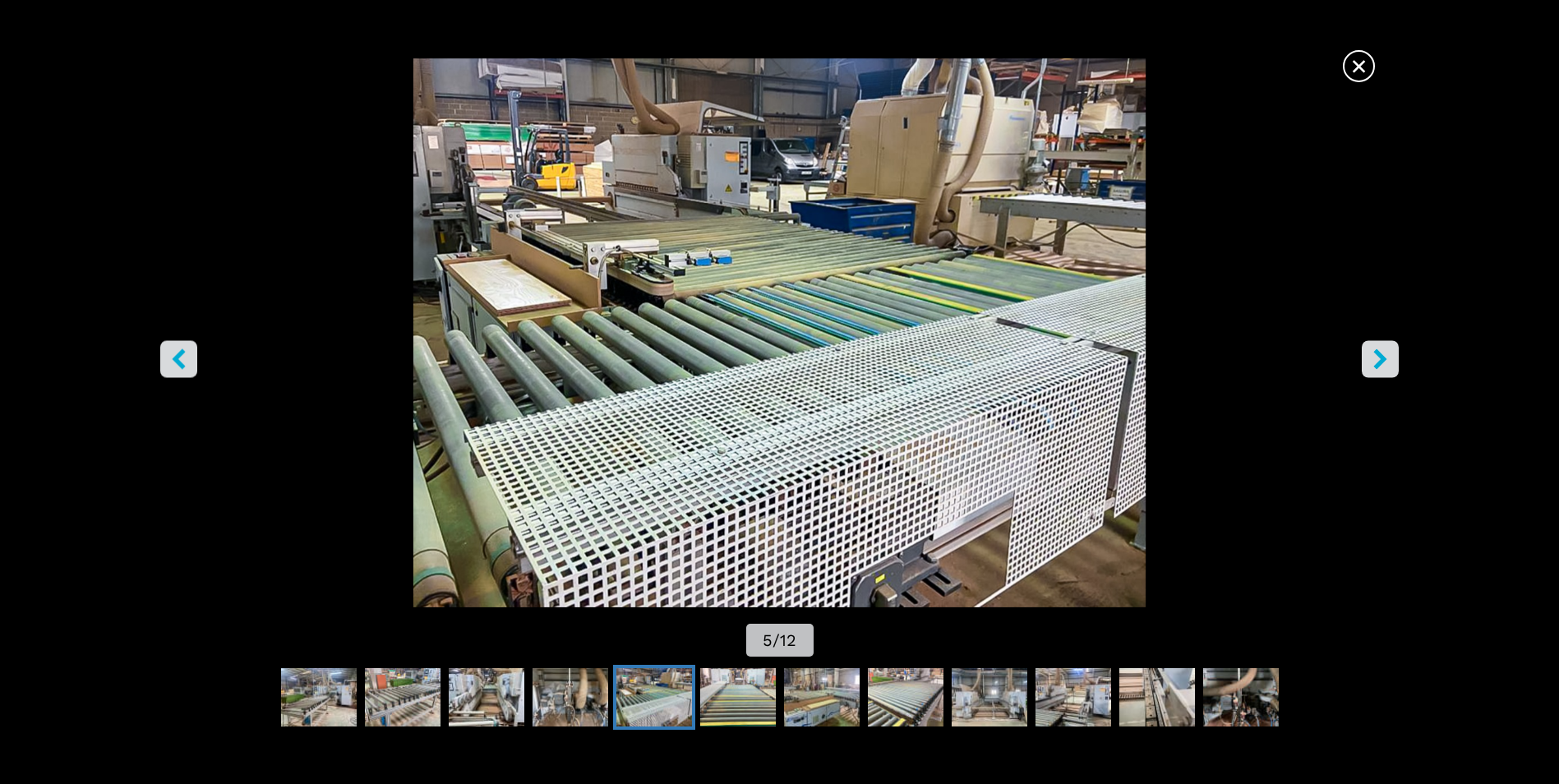
click at [1376, 355] on icon "right-button" at bounding box center [1381, 359] width 21 height 21
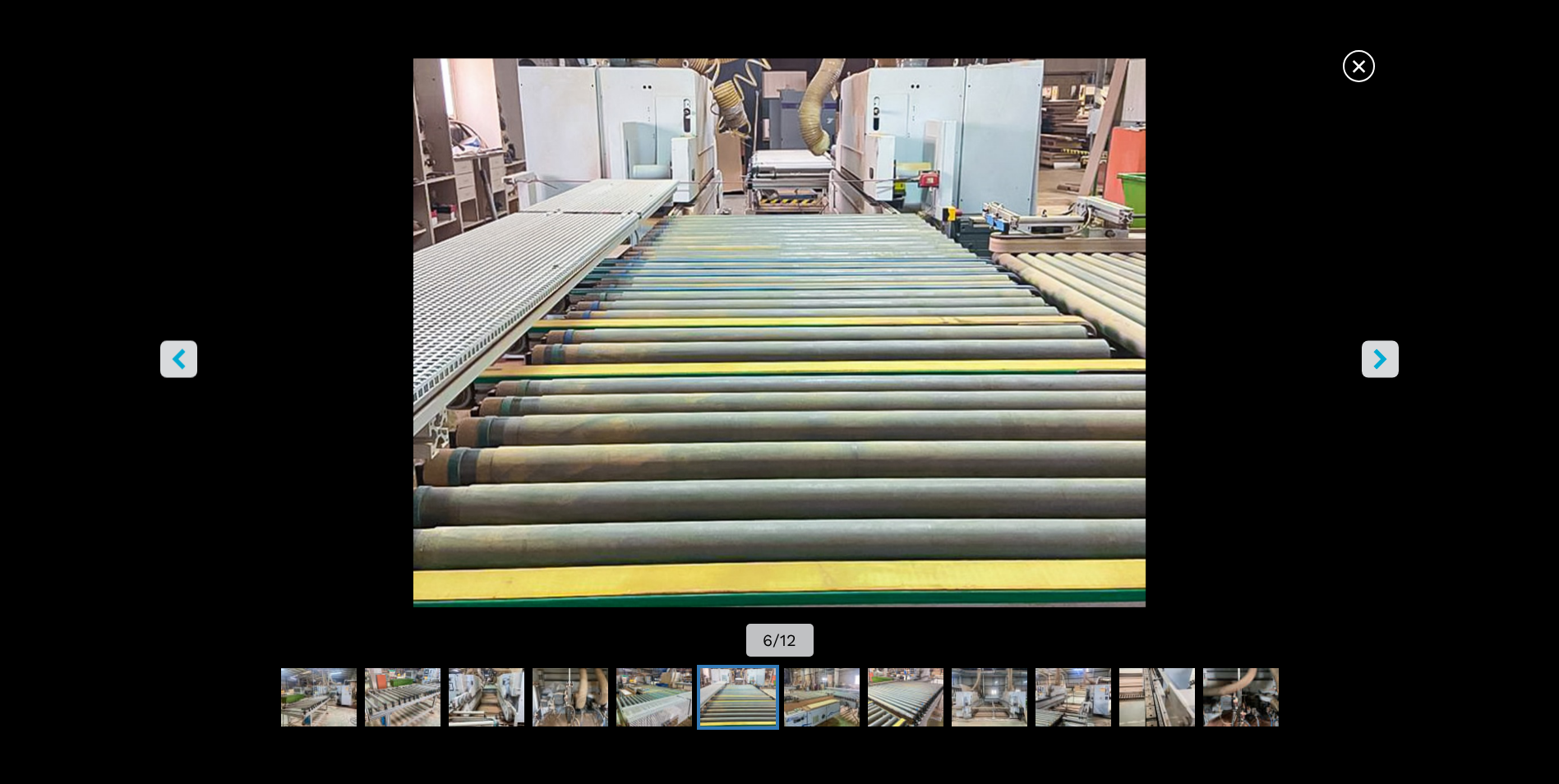
click at [1375, 356] on icon "right-button" at bounding box center [1381, 359] width 21 height 21
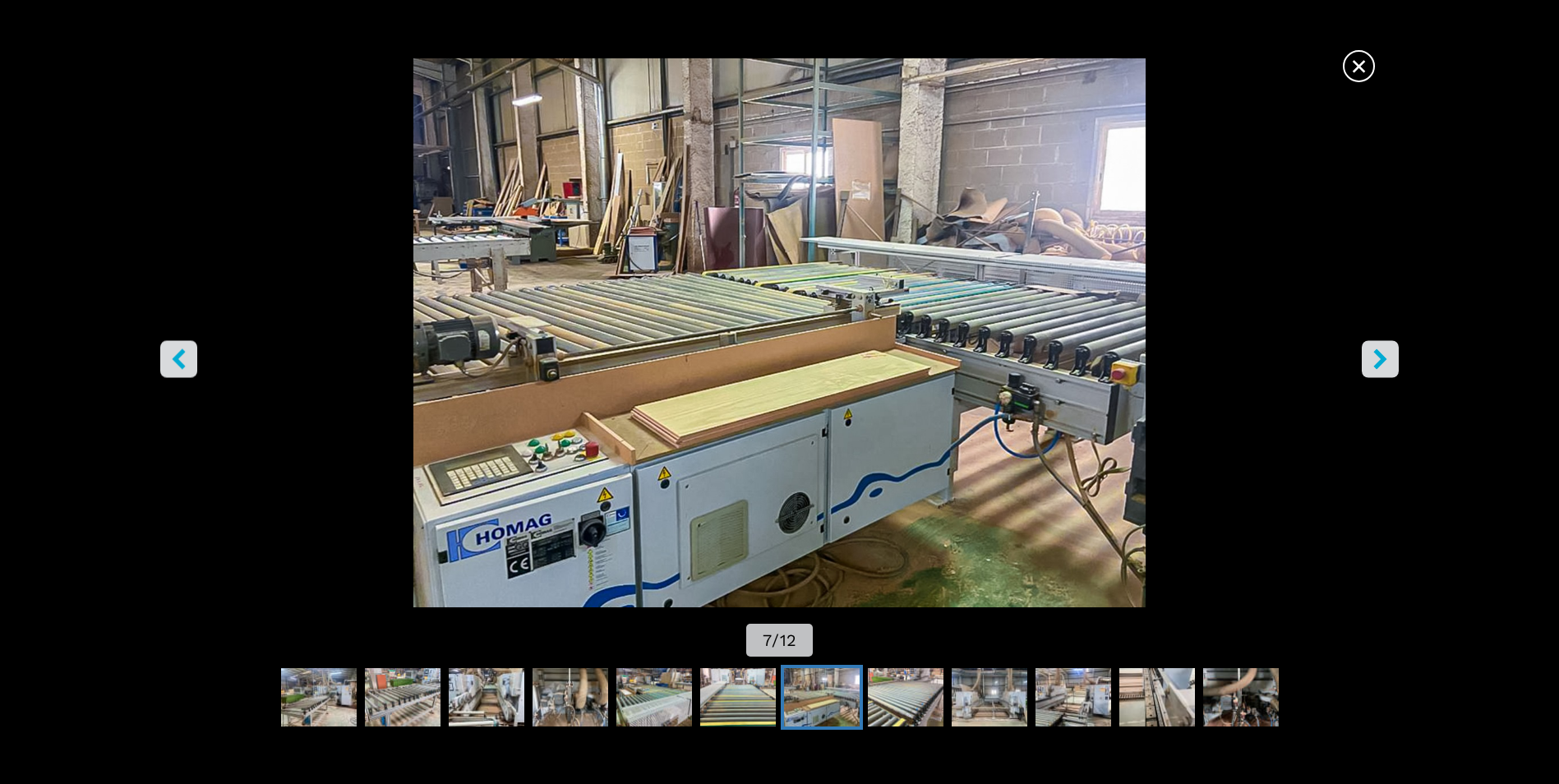
click at [1375, 356] on icon "right-button" at bounding box center [1381, 359] width 21 height 21
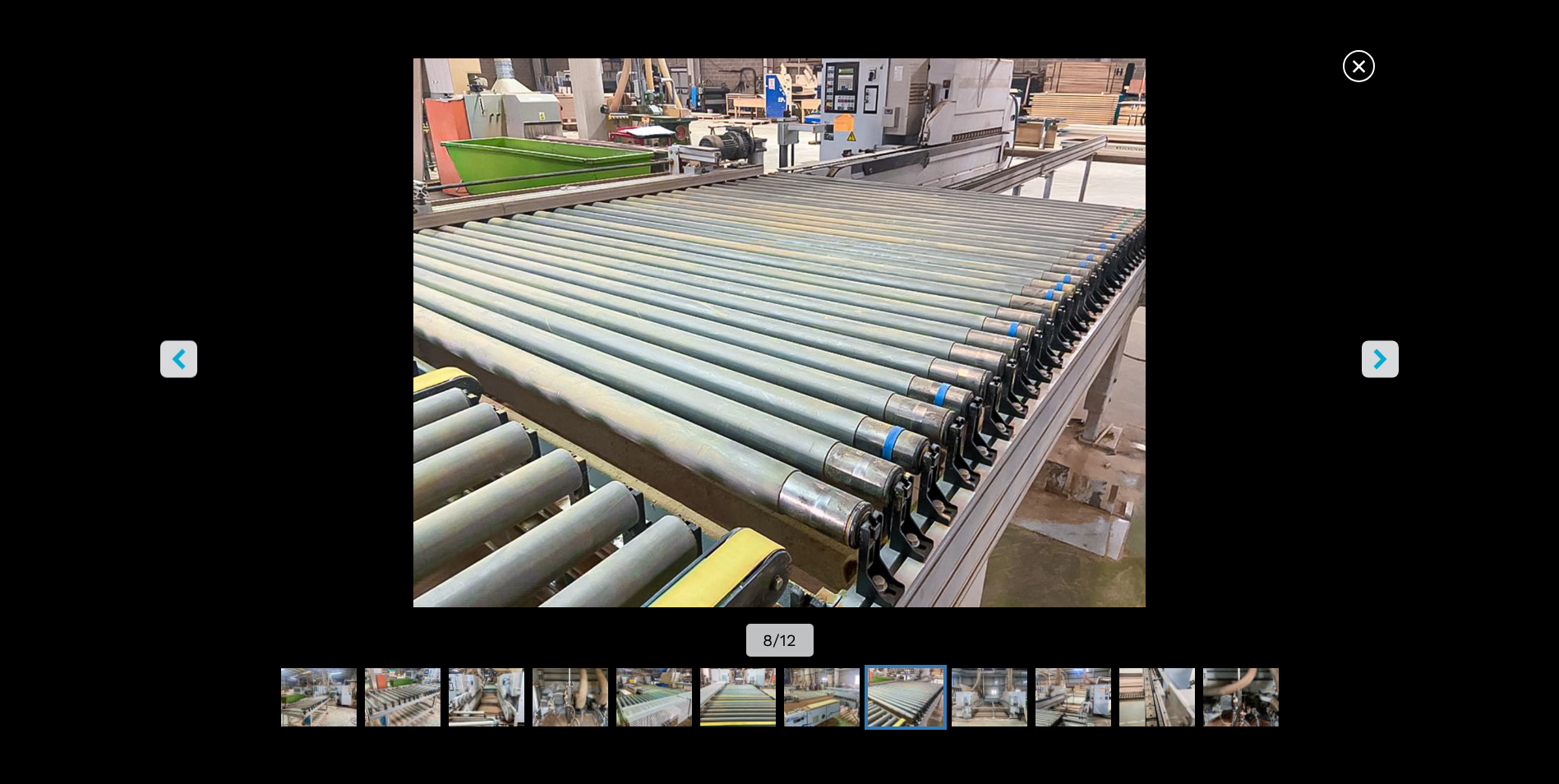
click at [1372, 361] on icon "right-button" at bounding box center [1381, 359] width 21 height 21
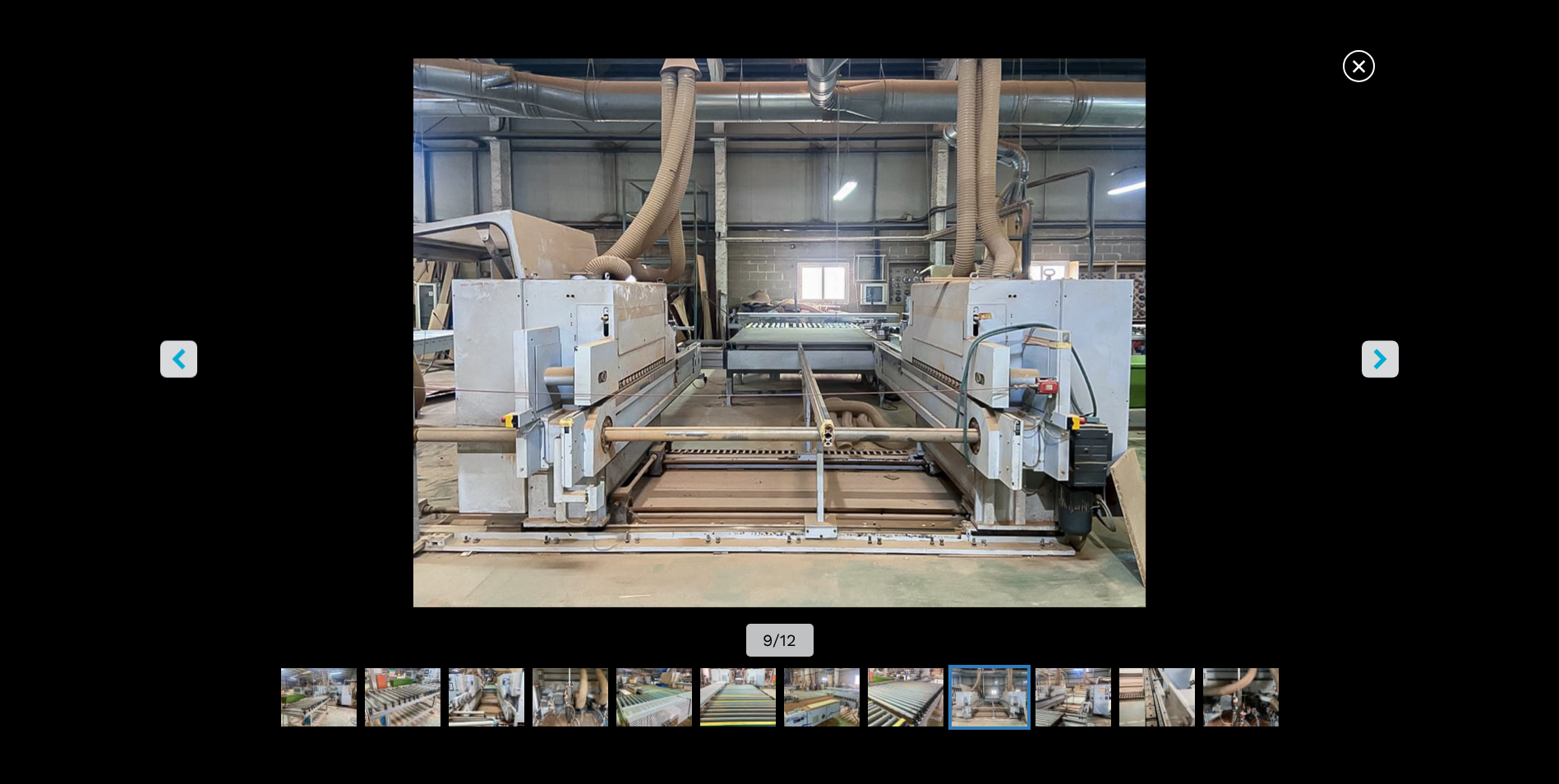
click at [163, 353] on button "left-button" at bounding box center [178, 359] width 37 height 37
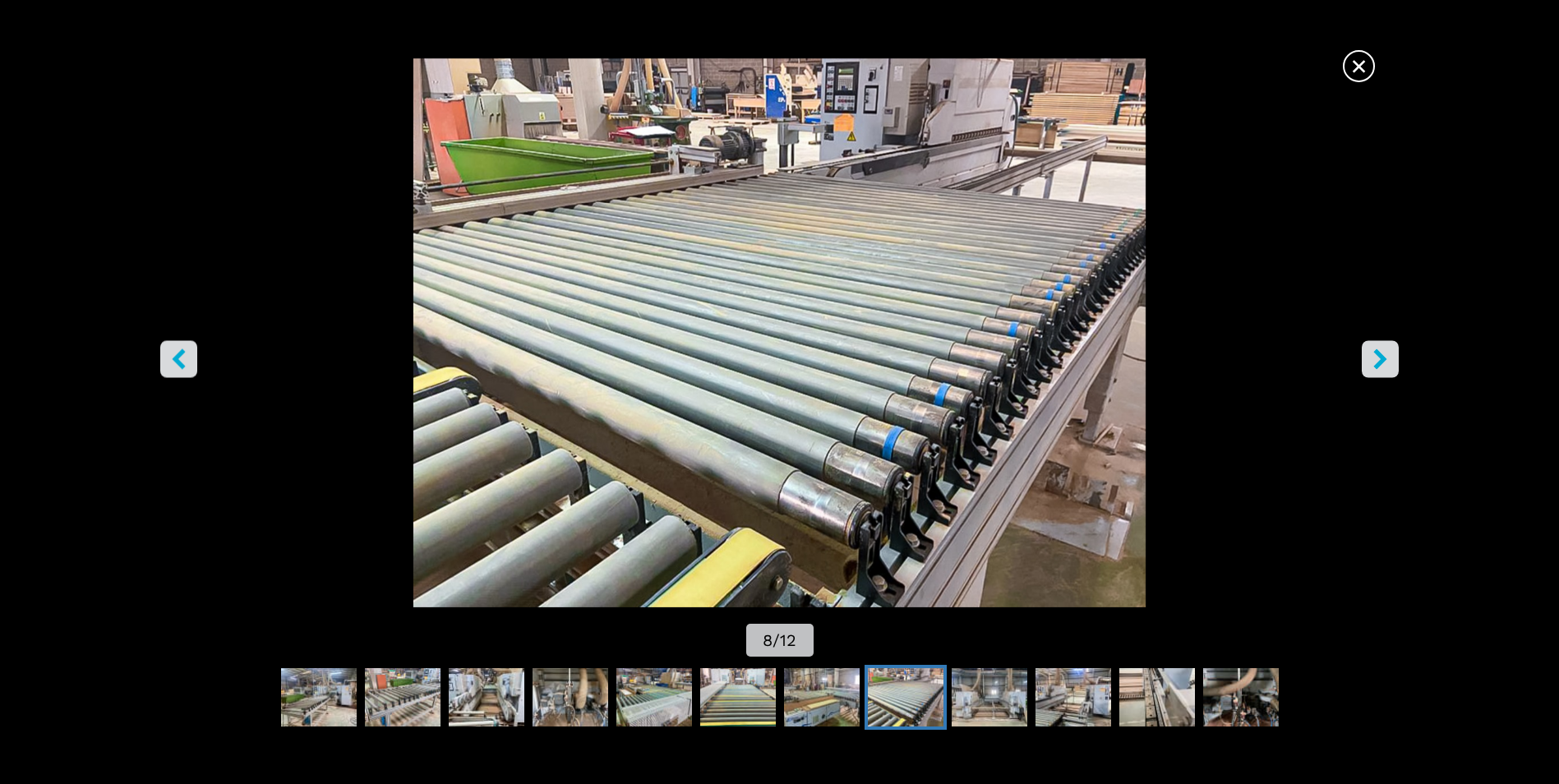
click at [167, 353] on button "left-button" at bounding box center [178, 359] width 37 height 37
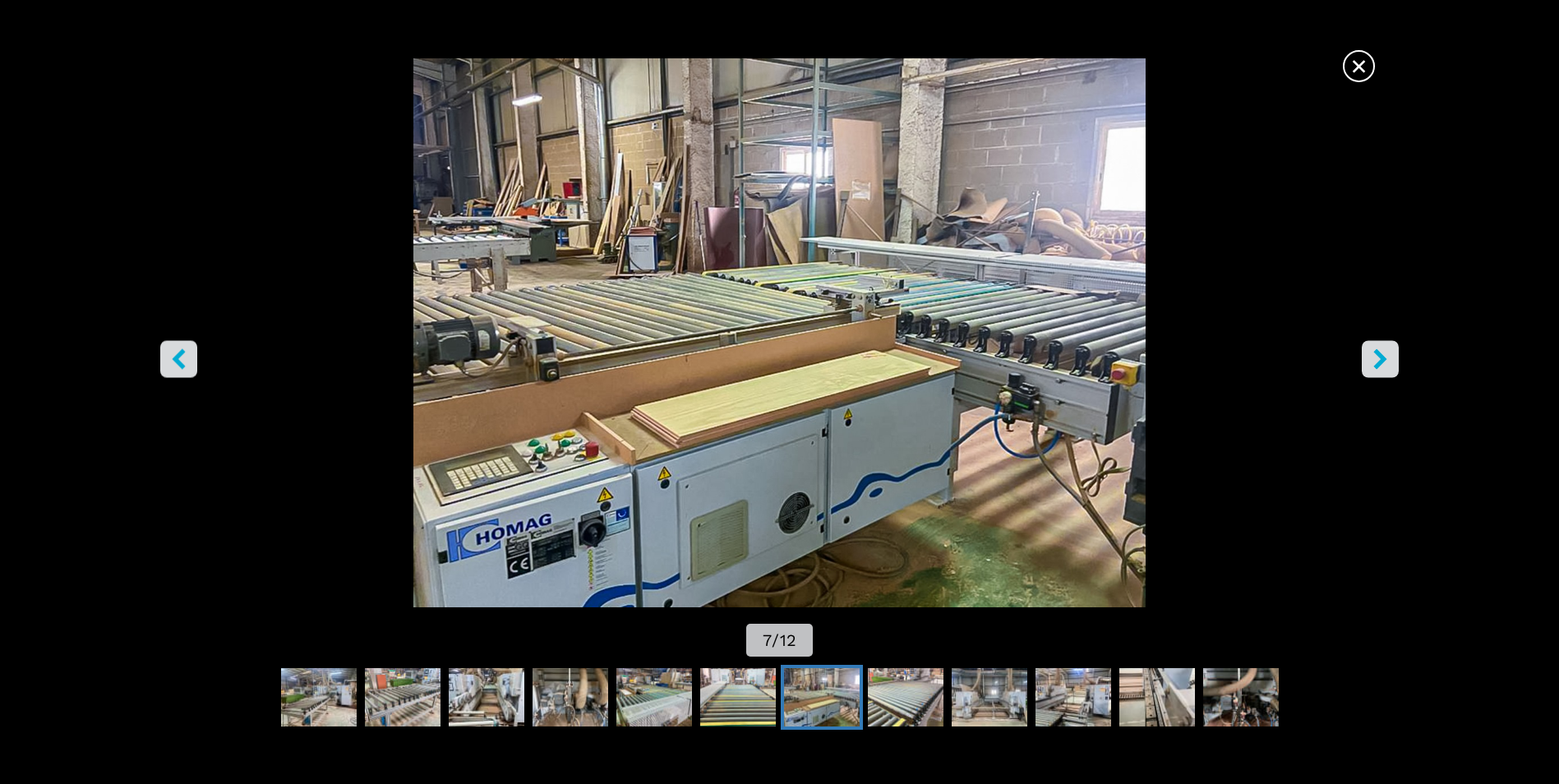
click at [1369, 361] on button "right-button" at bounding box center [1381, 359] width 37 height 37
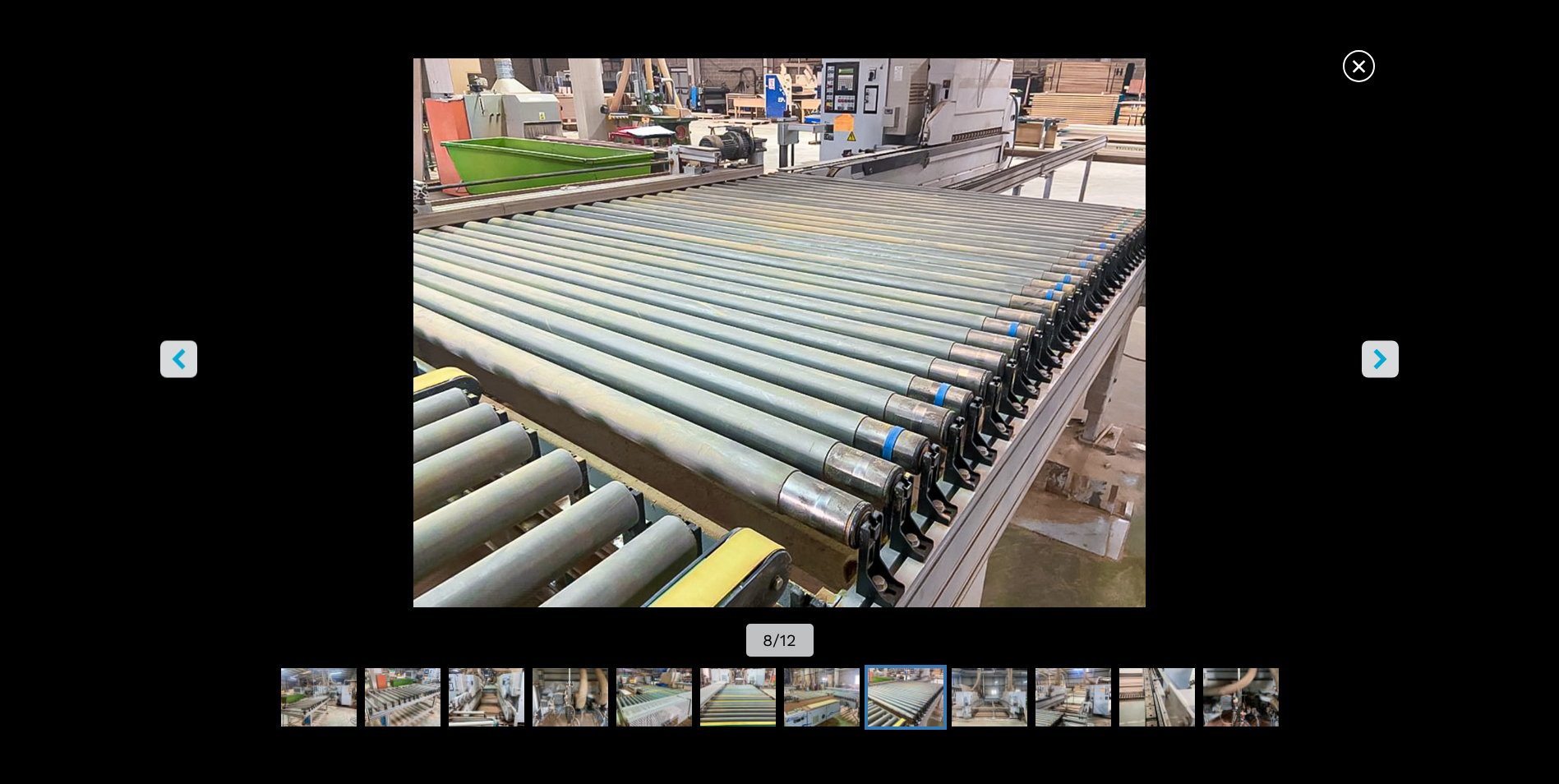
click at [1369, 361] on button "right-button" at bounding box center [1381, 359] width 37 height 37
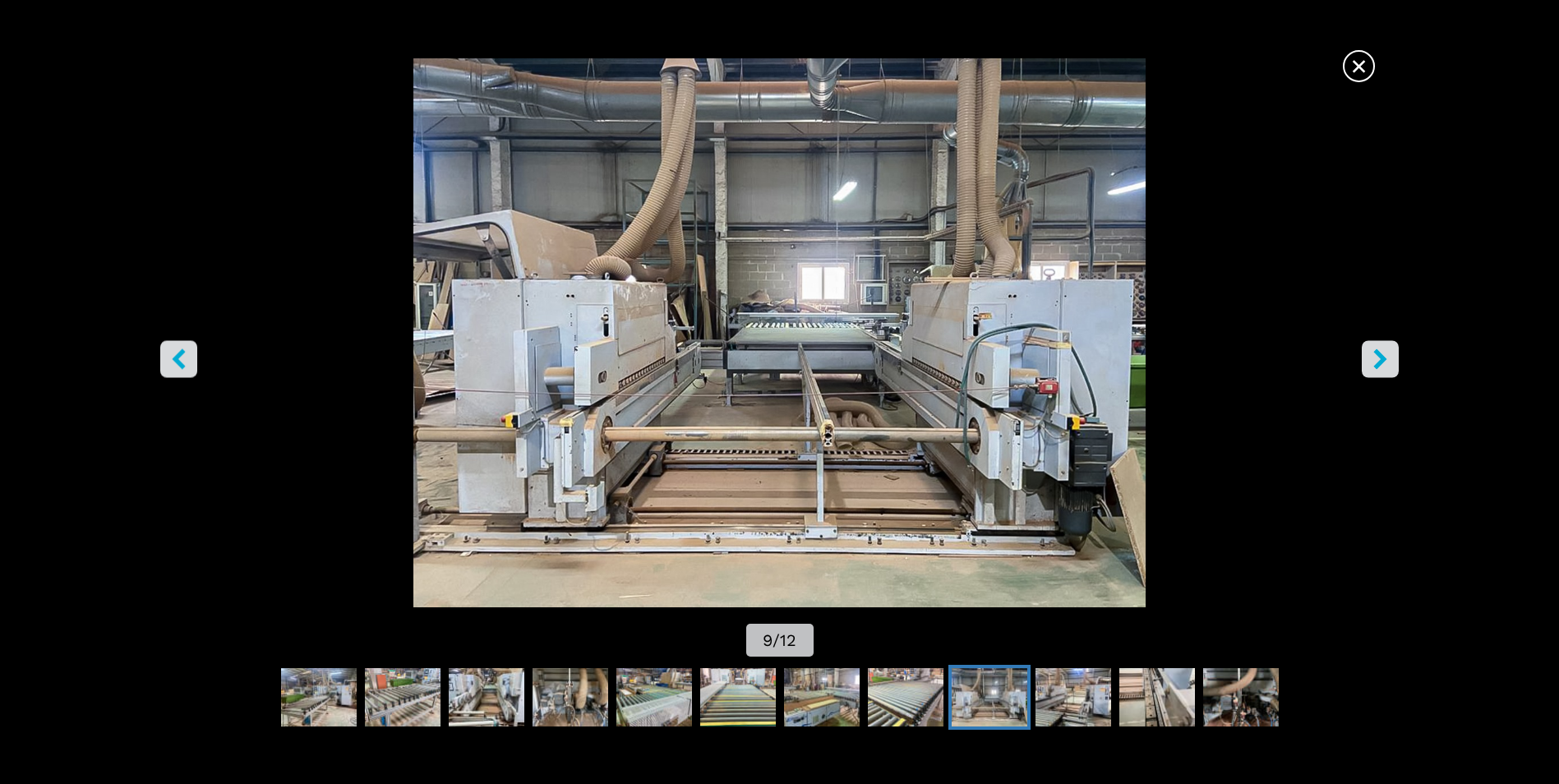
drag, startPoint x: 1369, startPoint y: 361, endPoint x: 1254, endPoint y: 470, distance: 158.4
click at [1254, 470] on div "× 9 / 12" at bounding box center [780, 359] width 1559 height 602
click at [1390, 359] on icon "right-button" at bounding box center [1381, 359] width 21 height 21
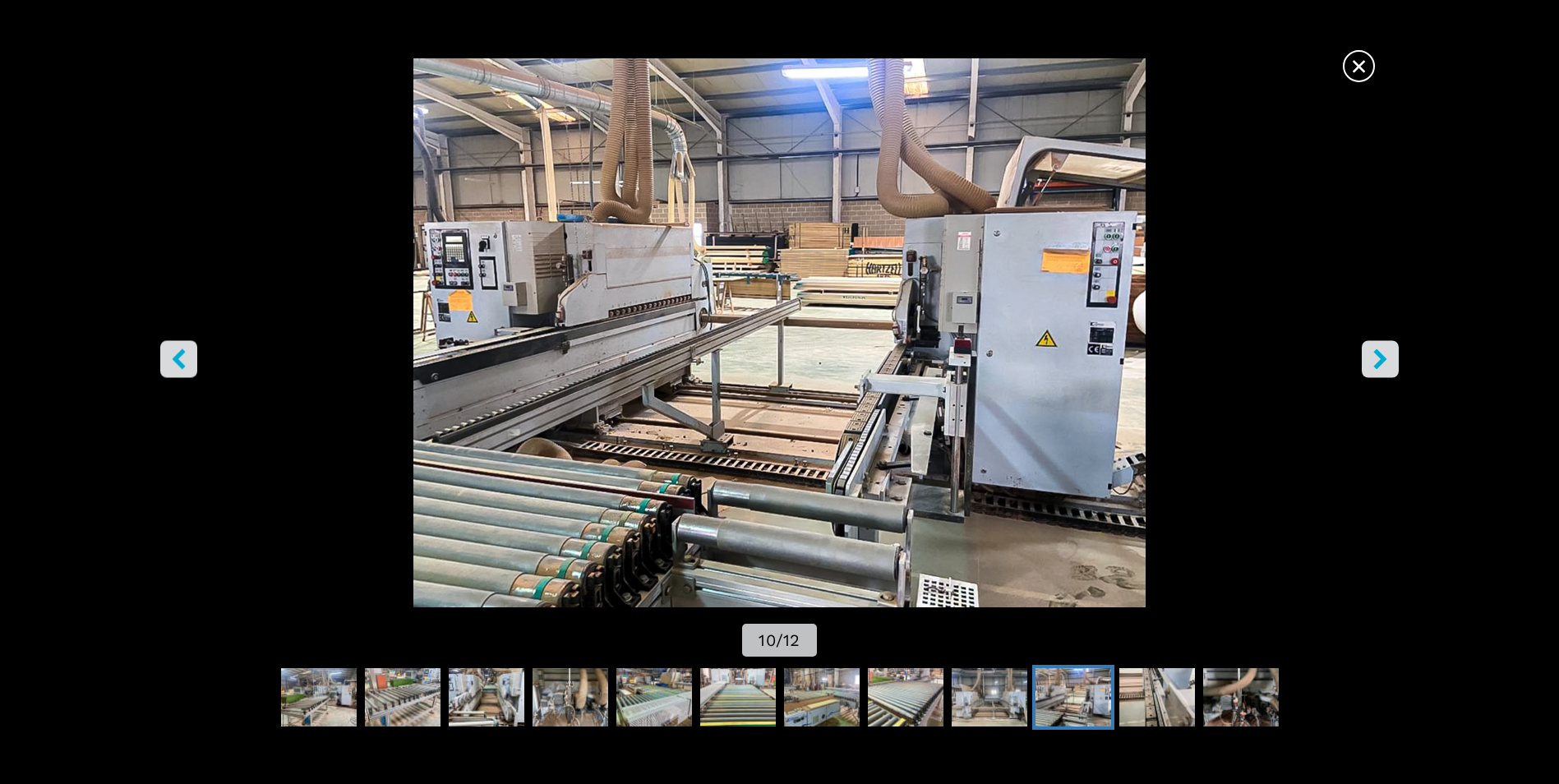
click at [1390, 359] on icon "right-button" at bounding box center [1381, 359] width 21 height 21
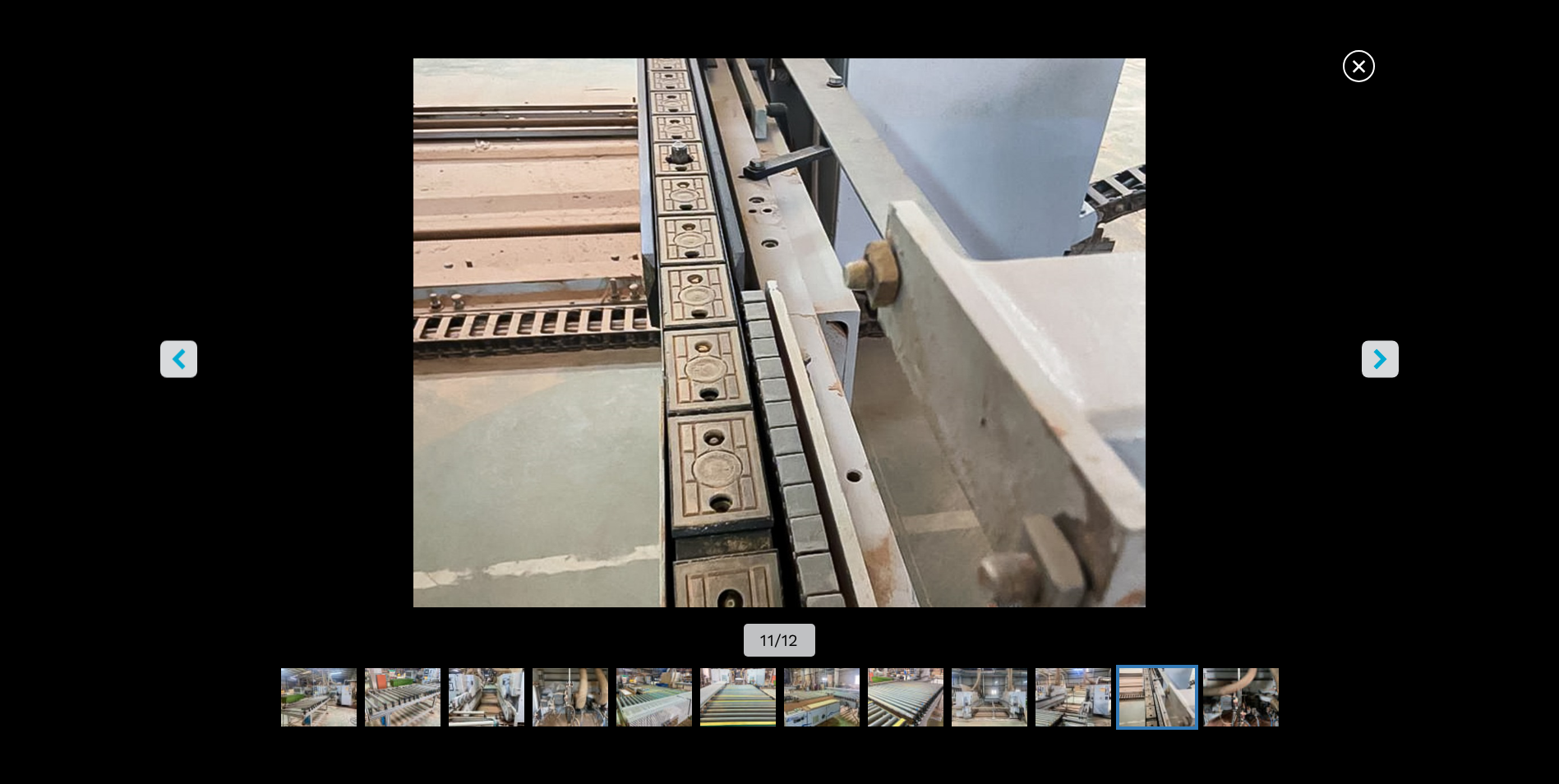
drag, startPoint x: 1390, startPoint y: 359, endPoint x: 888, endPoint y: 253, distance: 513.1
click at [888, 253] on div "× 11 / 12" at bounding box center [780, 359] width 1559 height 602
click at [1371, 353] on icon "right-button" at bounding box center [1381, 359] width 21 height 21
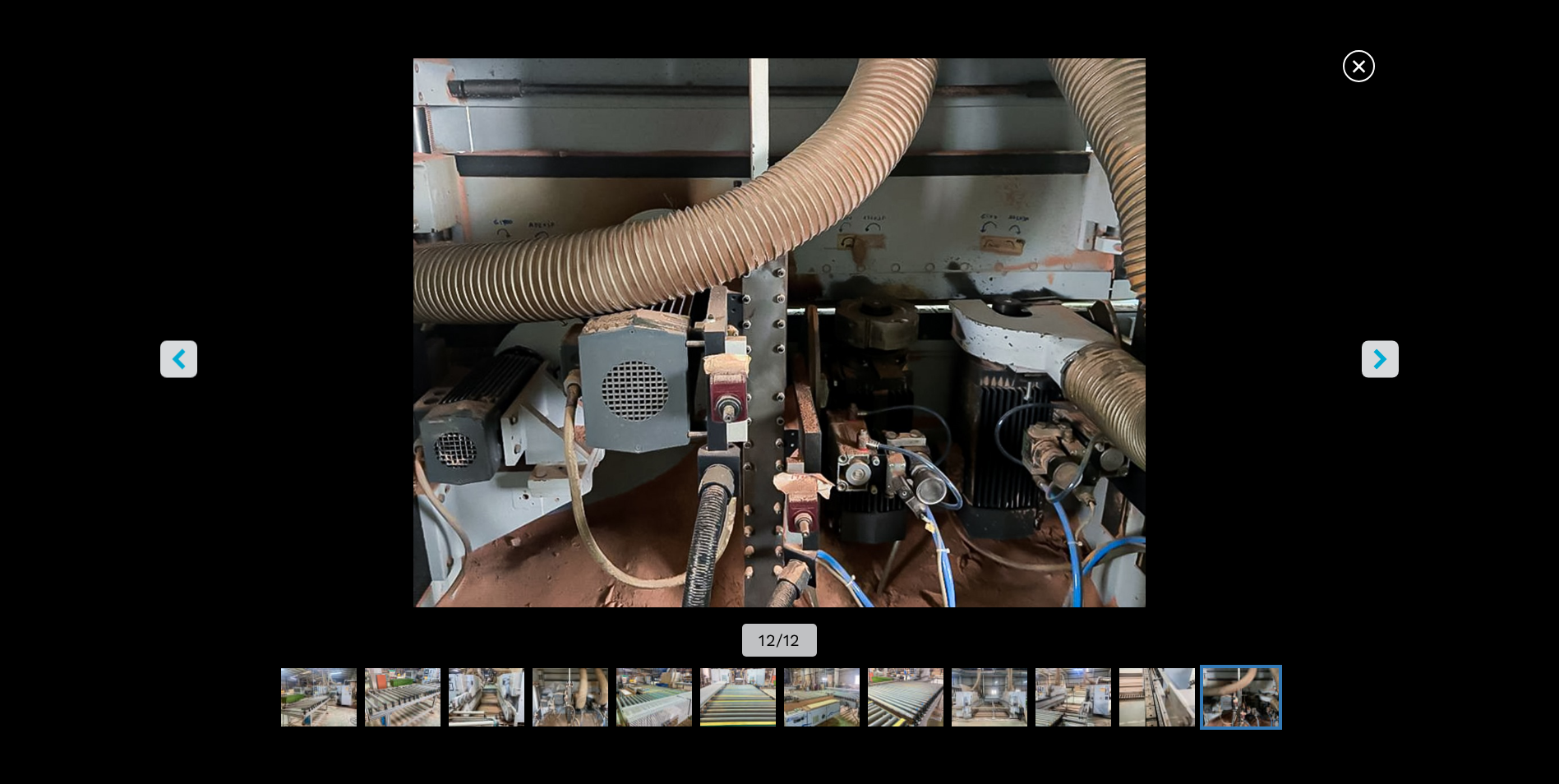
click at [1373, 355] on icon "right-button" at bounding box center [1381, 359] width 21 height 21
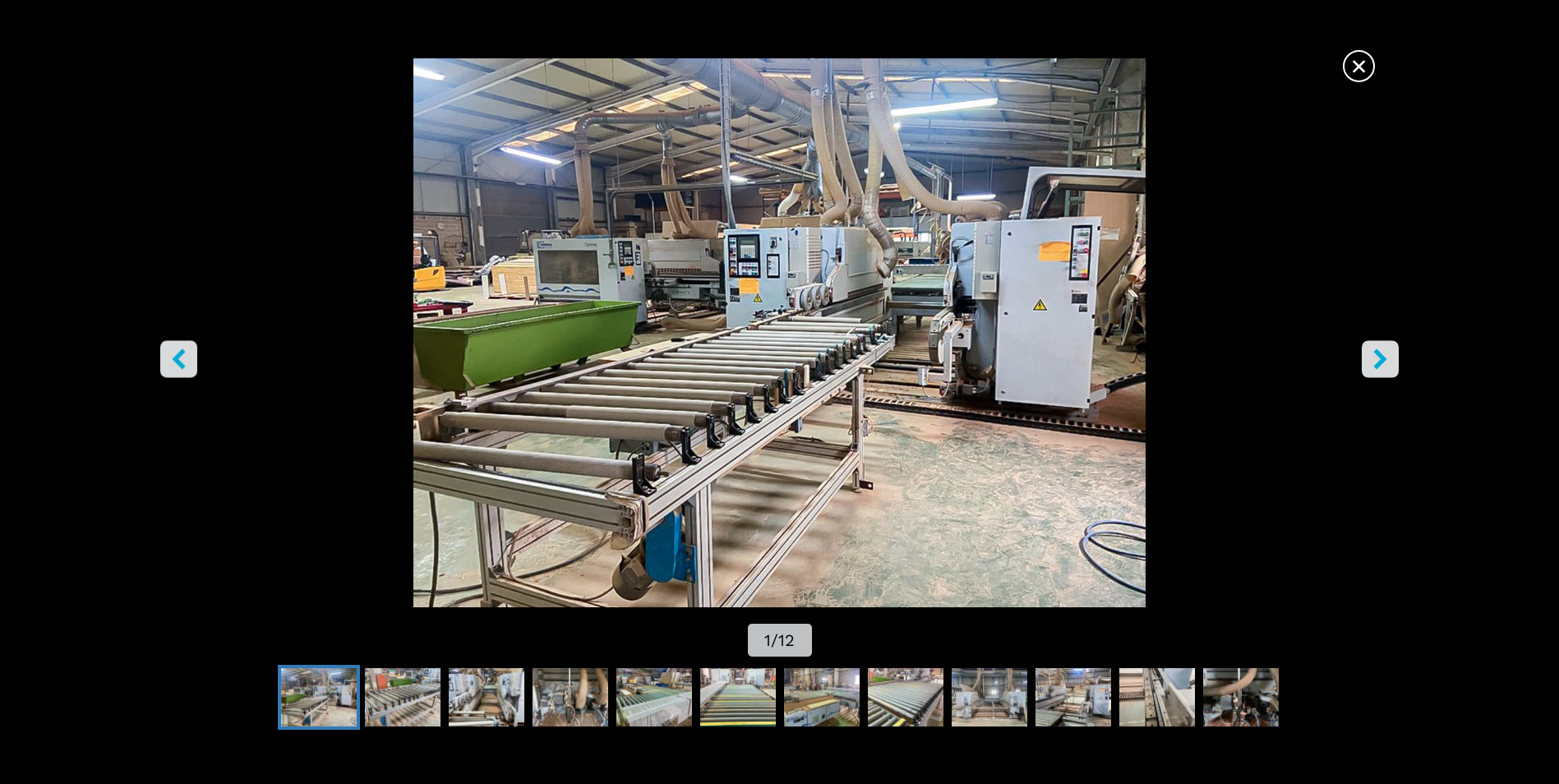
click at [1373, 355] on icon "right-button" at bounding box center [1381, 359] width 21 height 21
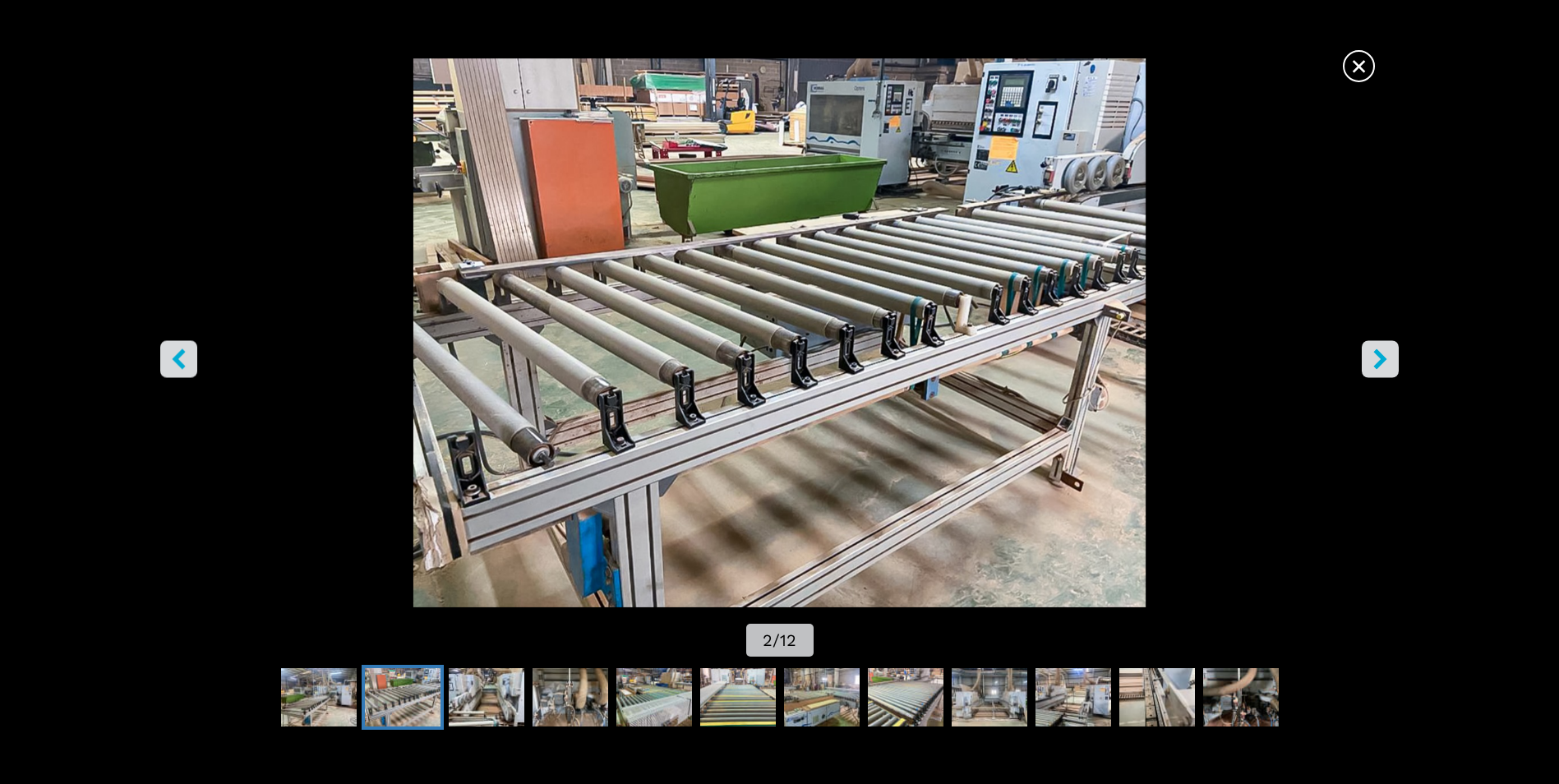
click at [1373, 355] on icon "right-button" at bounding box center [1381, 359] width 21 height 21
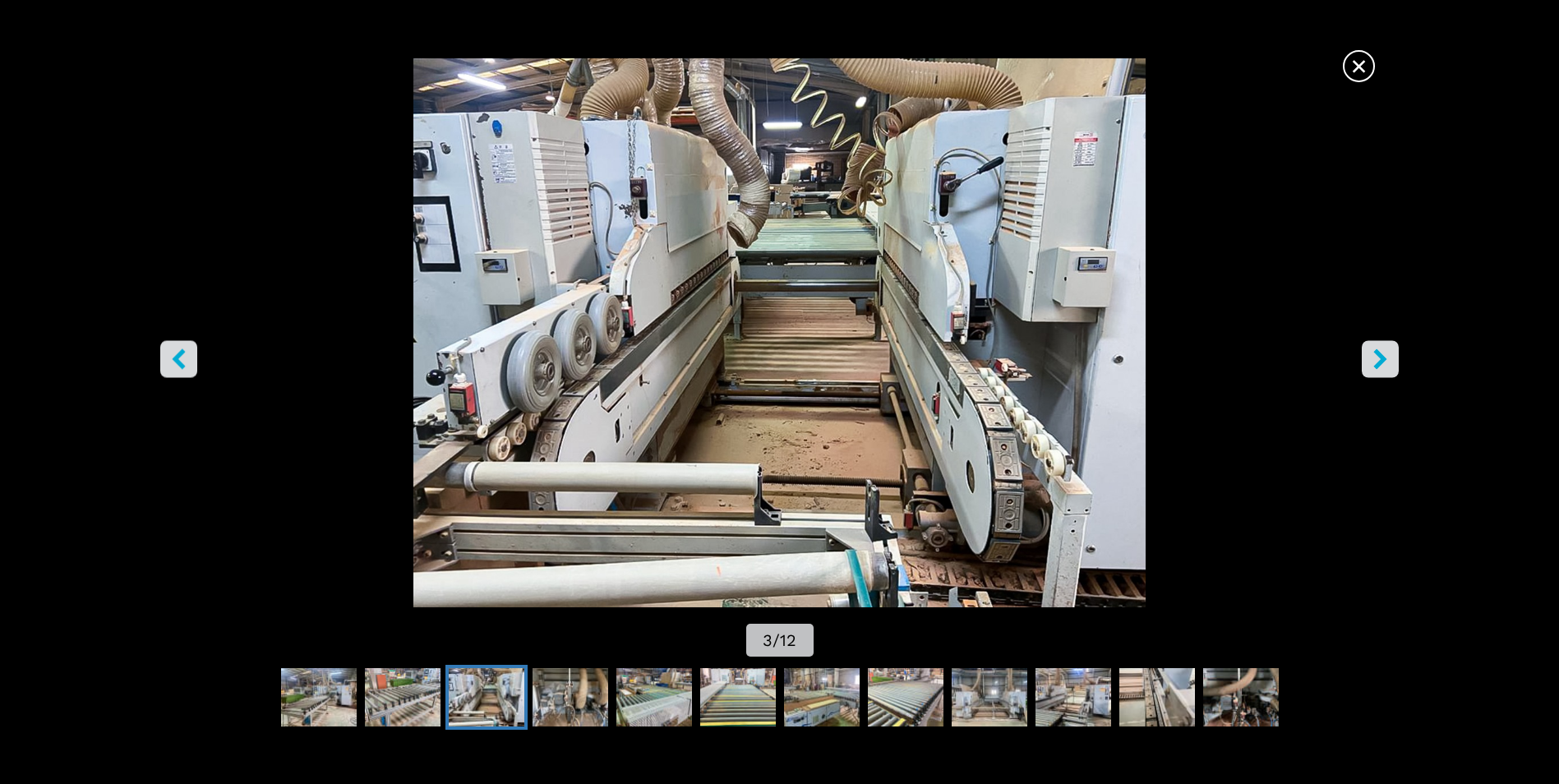
click at [1373, 355] on icon "right-button" at bounding box center [1381, 359] width 21 height 21
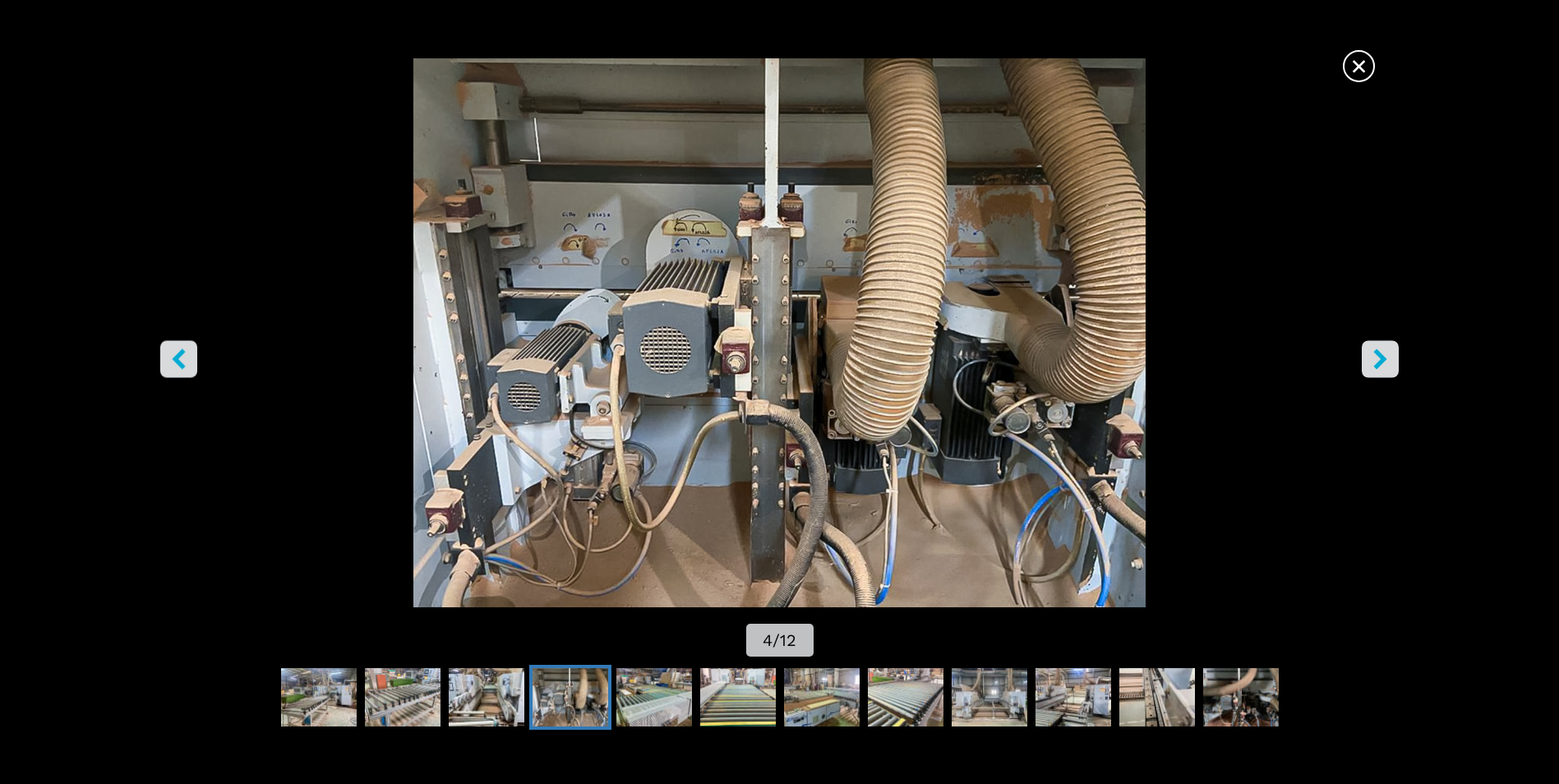
click at [1390, 366] on icon "right-button" at bounding box center [1381, 359] width 21 height 21
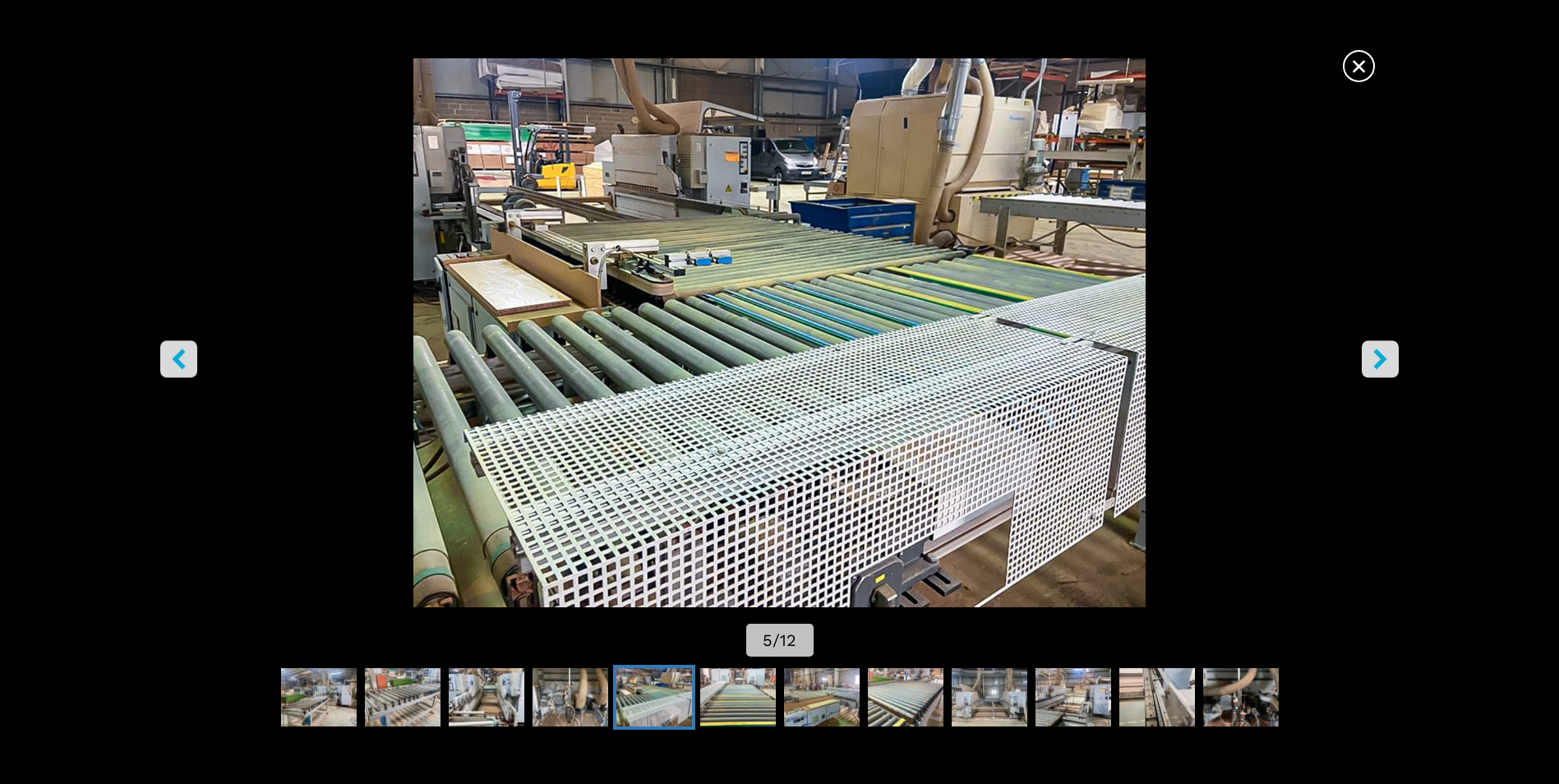
click at [1390, 366] on icon "right-button" at bounding box center [1381, 359] width 21 height 21
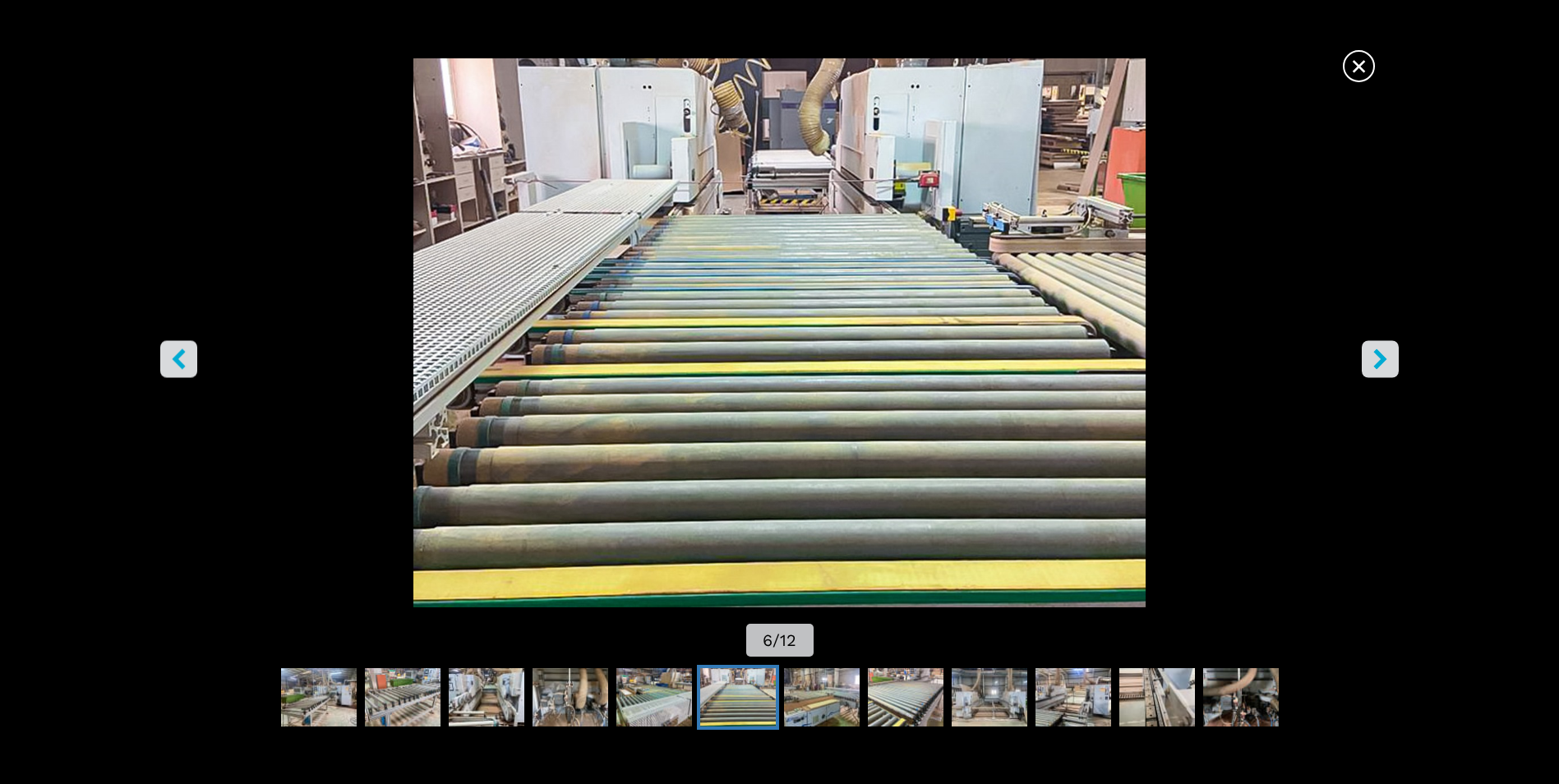
click at [1349, 57] on span "×" at bounding box center [1359, 62] width 29 height 29
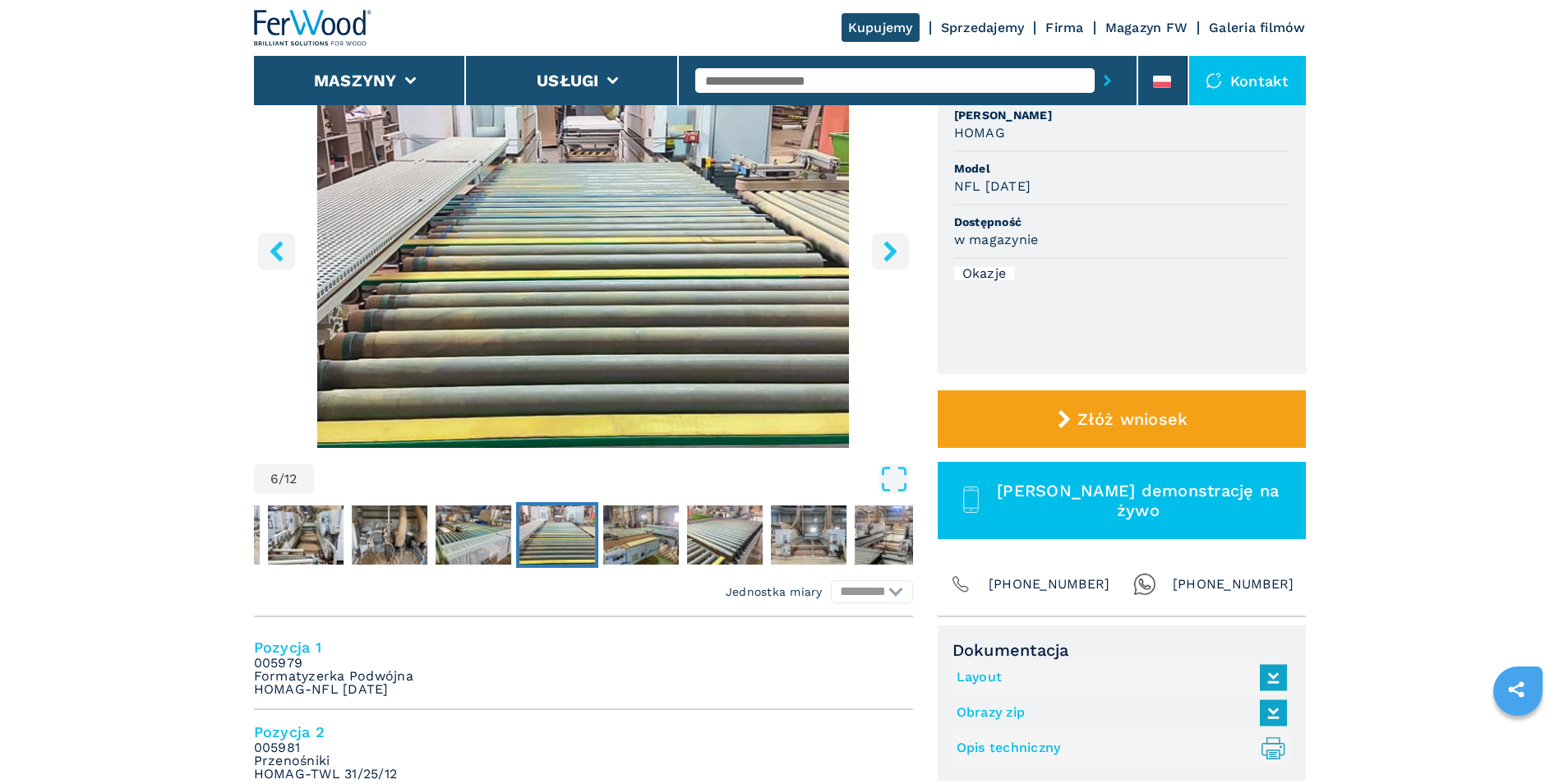
scroll to position [246, 0]
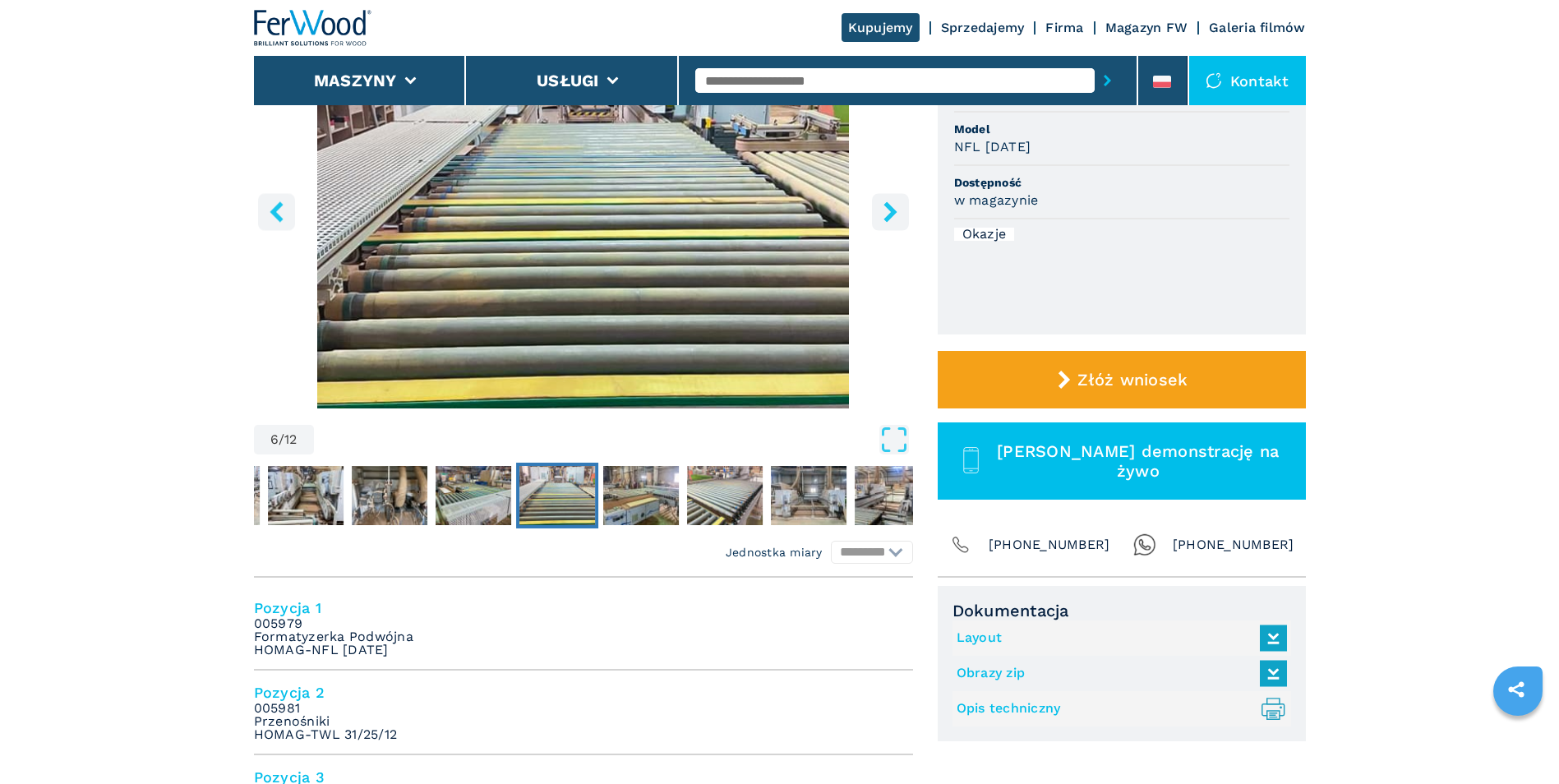
click at [881, 200] on button "right-button" at bounding box center [891, 212] width 37 height 37
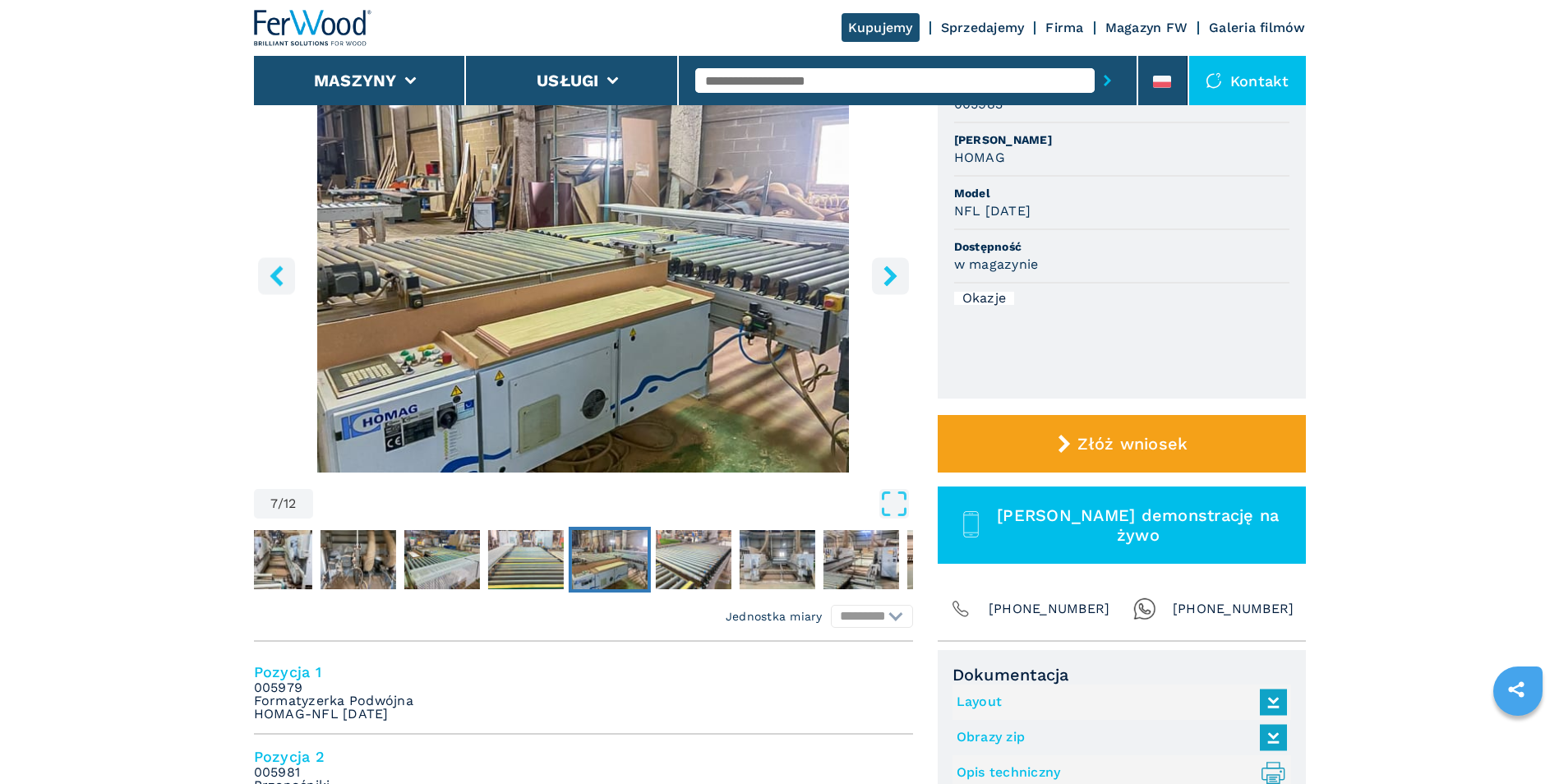
scroll to position [0, 0]
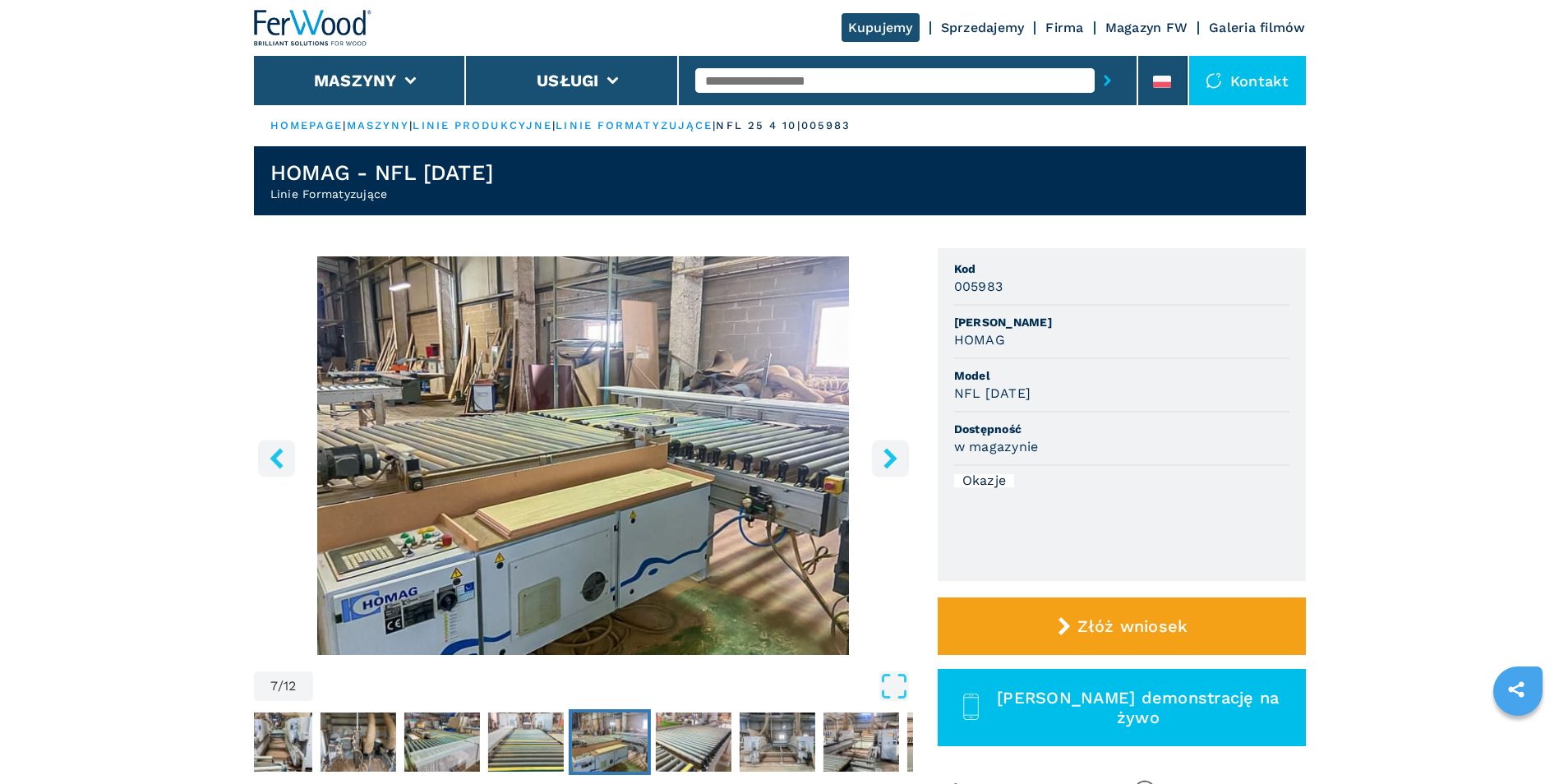
click at [515, 504] on img "Go to Slide 7" at bounding box center [584, 455] width 659 height 398
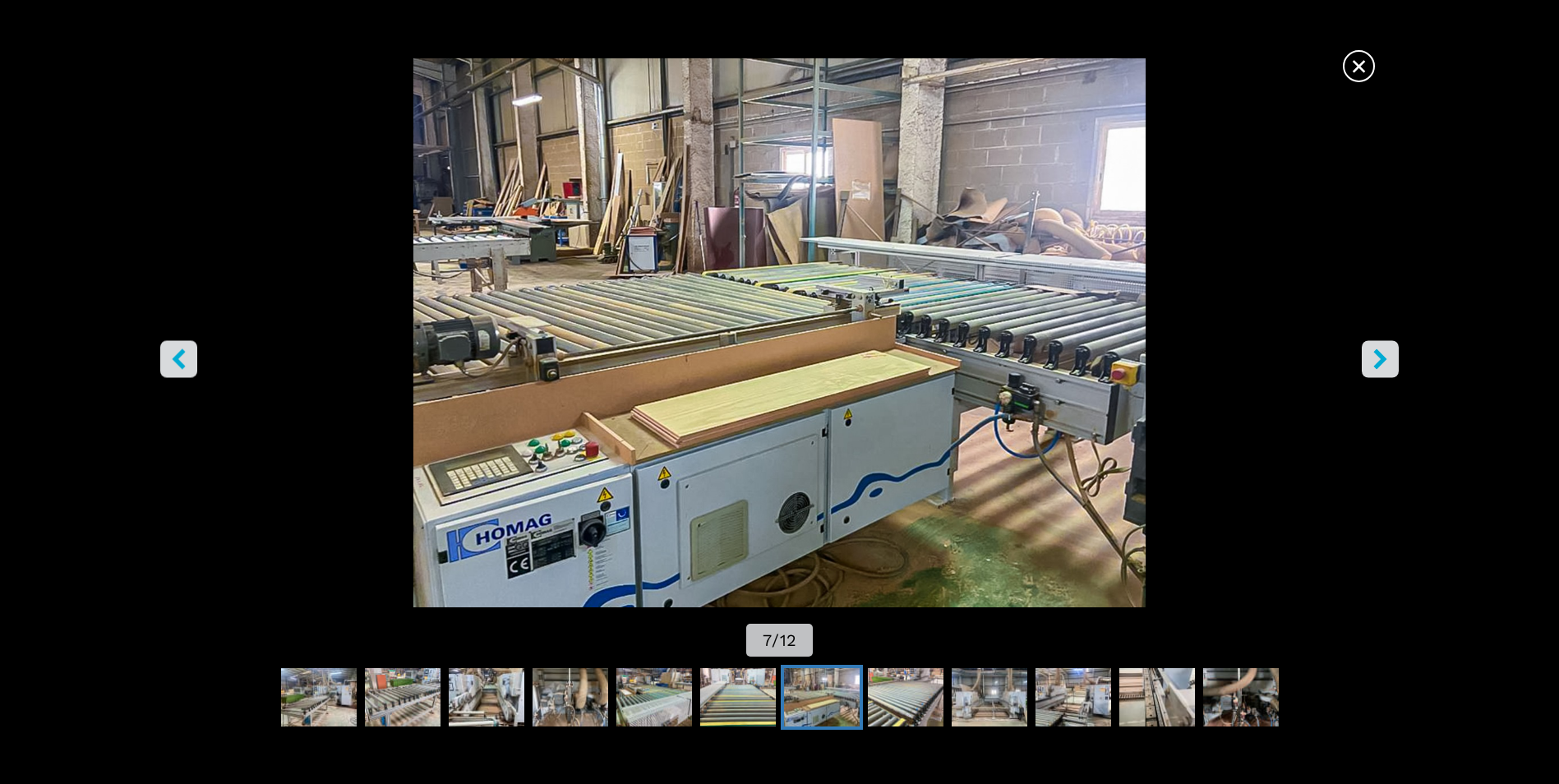
click at [1376, 356] on icon "right-button" at bounding box center [1381, 359] width 21 height 21
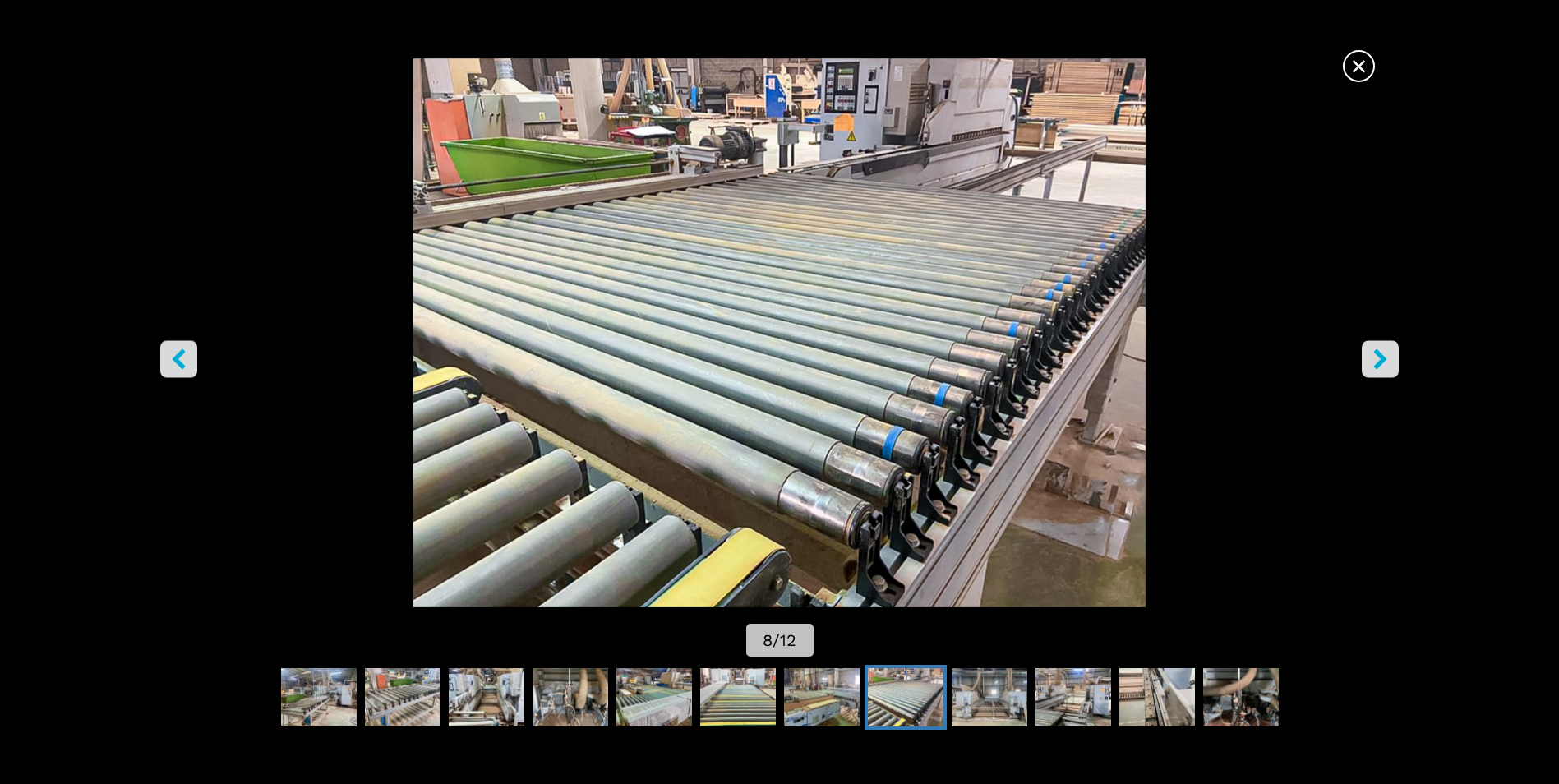
click at [1376, 356] on icon "right-button" at bounding box center [1381, 359] width 21 height 21
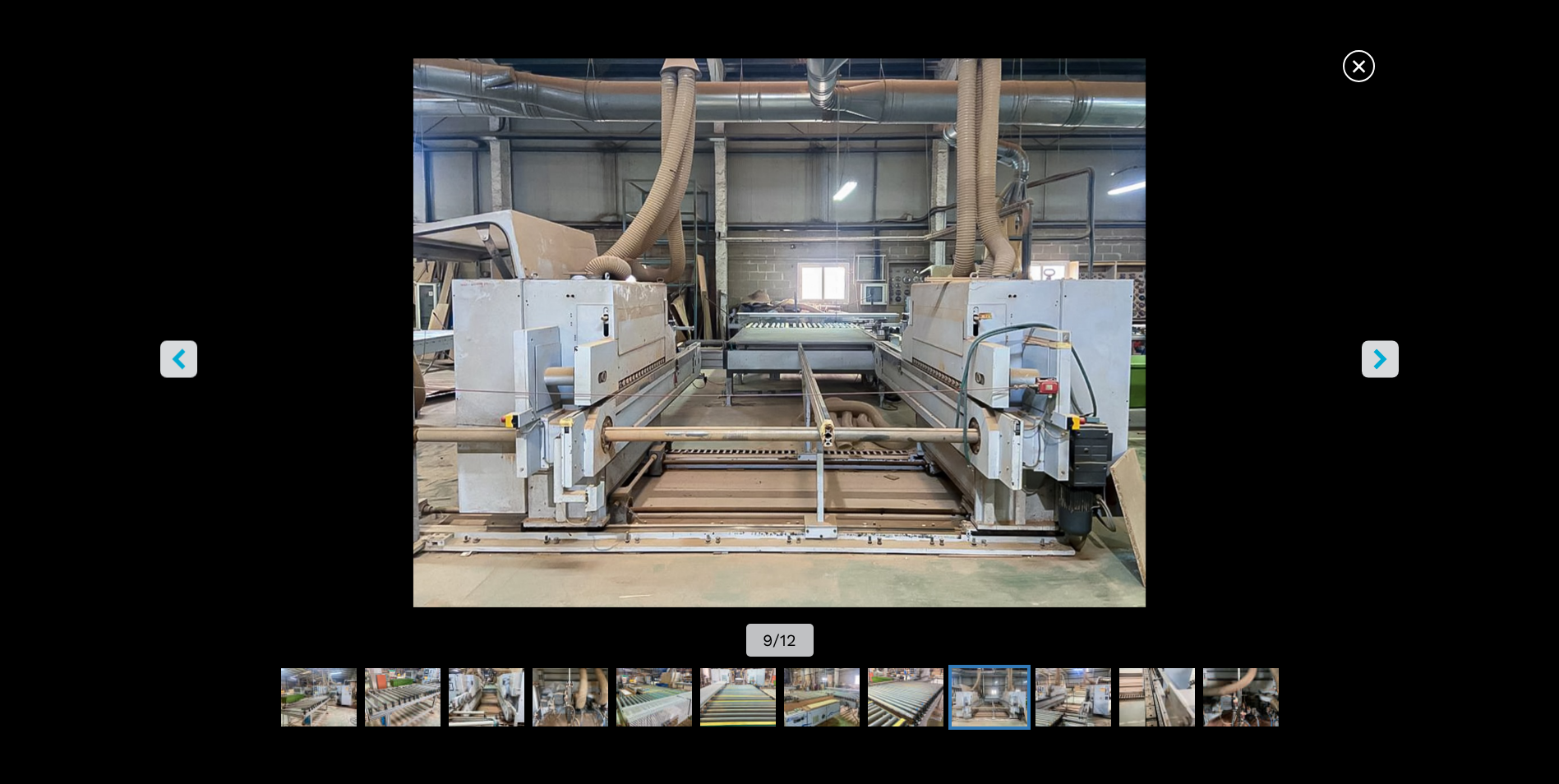
click at [1376, 356] on icon "right-button" at bounding box center [1381, 359] width 21 height 21
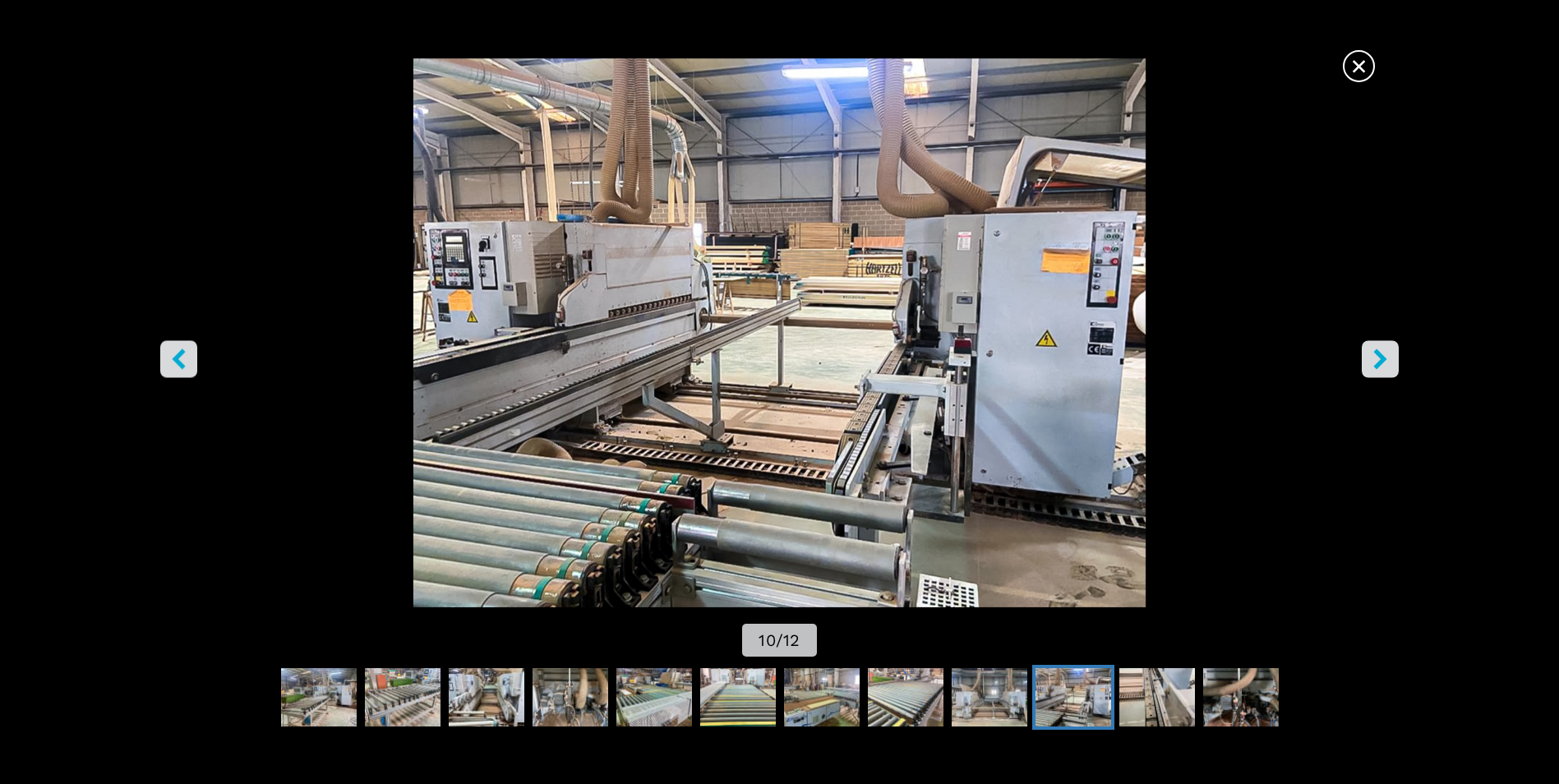
click at [1360, 60] on span "×" at bounding box center [1359, 62] width 29 height 29
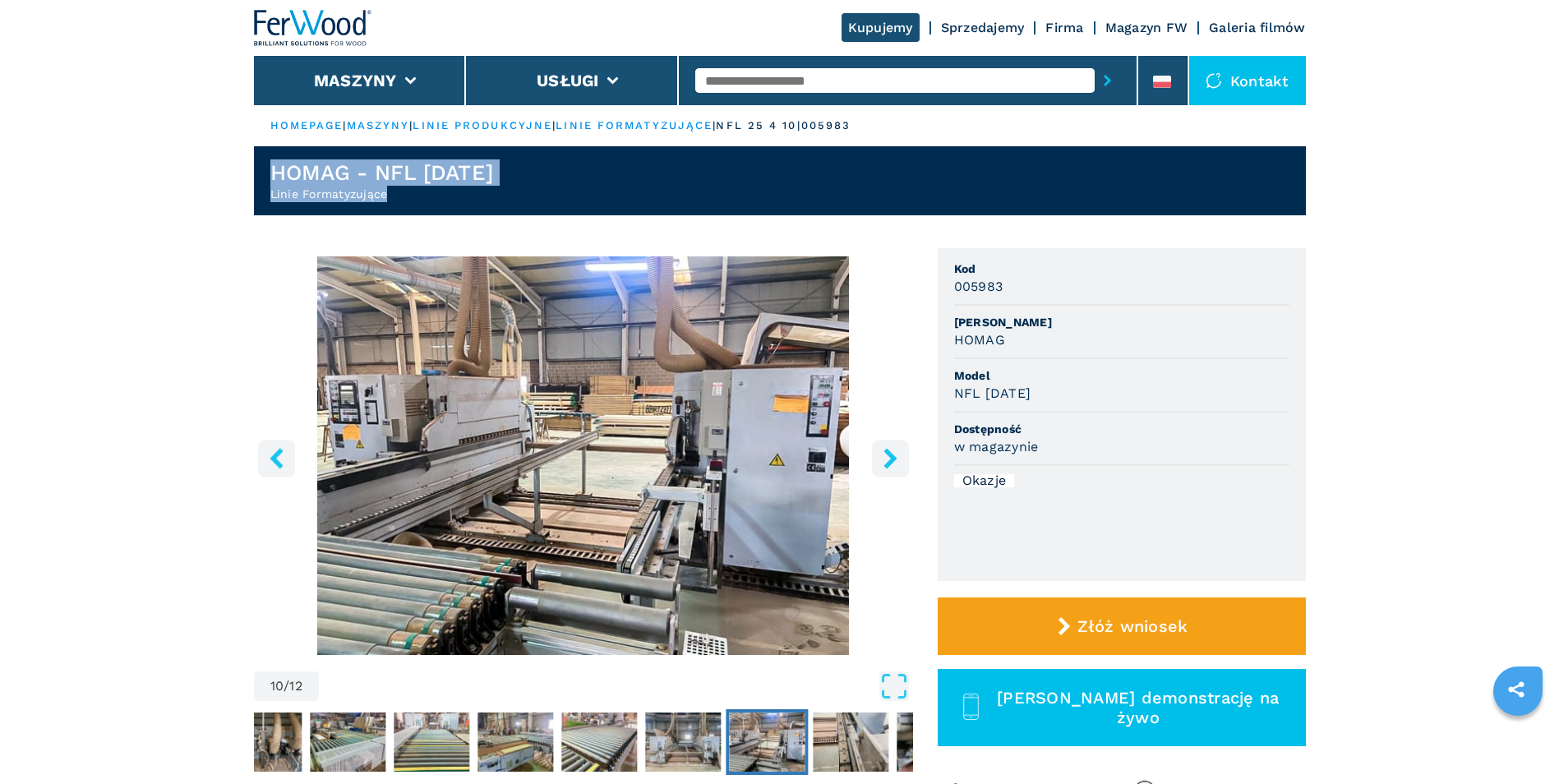
drag, startPoint x: 269, startPoint y: 174, endPoint x: 515, endPoint y: 188, distance: 246.4
click at [515, 188] on header "HOMAG - NFL 25/4/10 Linie Formatyzujące" at bounding box center [780, 180] width 1052 height 69
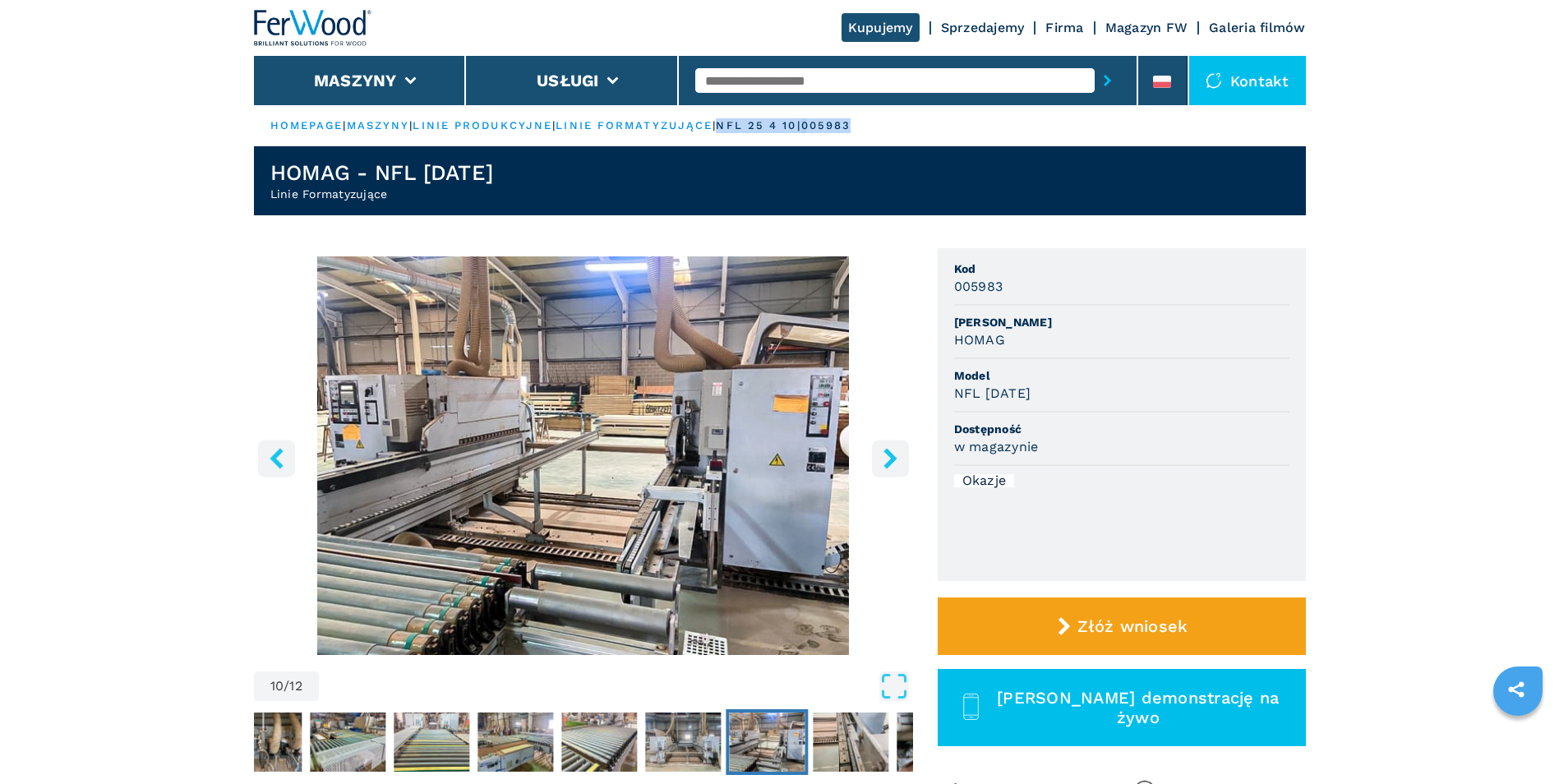
drag, startPoint x: 750, startPoint y: 123, endPoint x: 1054, endPoint y: 131, distance: 304.1
click at [1054, 131] on ul "HOMEPAGE | maszyny | linie produkcyjne | linie formatyzujące | nfl 25 4 10 | 00…" at bounding box center [780, 126] width 1052 height 41
drag, startPoint x: 955, startPoint y: 282, endPoint x: 1066, endPoint y: 296, distance: 111.9
click at [1066, 296] on li "Kod 005983" at bounding box center [1122, 279] width 335 height 53
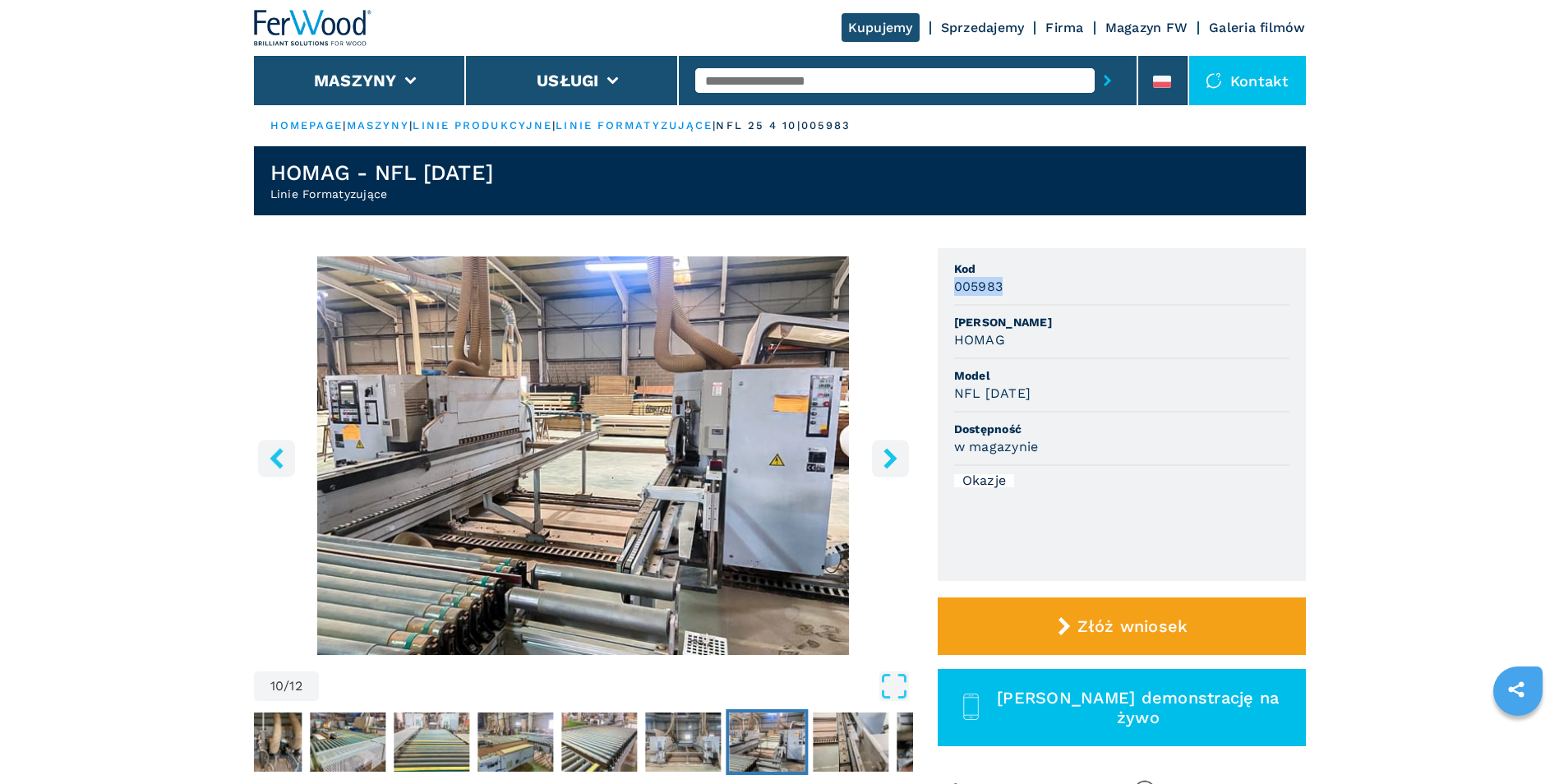
drag, startPoint x: 1066, startPoint y: 296, endPoint x: 1014, endPoint y: 282, distance: 53.9
click at [1014, 282] on div "005983" at bounding box center [1122, 286] width 335 height 19
drag, startPoint x: 958, startPoint y: 285, endPoint x: 1066, endPoint y: 287, distance: 108.0
click at [1066, 287] on div "005983" at bounding box center [1122, 286] width 335 height 19
drag, startPoint x: 1066, startPoint y: 287, endPoint x: 1023, endPoint y: 293, distance: 43.4
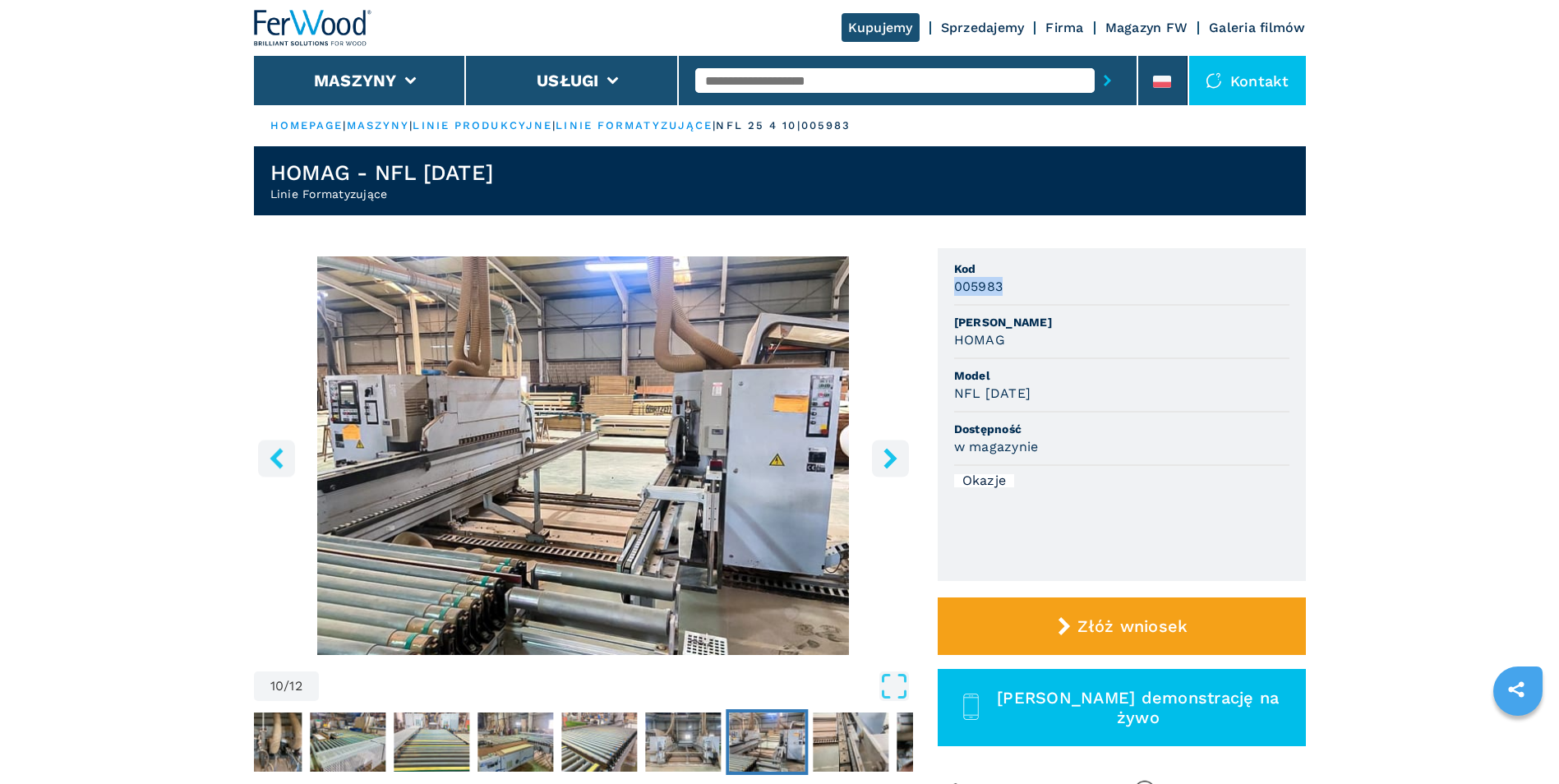
click at [1023, 293] on div "005983" at bounding box center [1122, 286] width 335 height 19
drag, startPoint x: 955, startPoint y: 285, endPoint x: 1023, endPoint y: 286, distance: 68.0
click at [1023, 286] on div "005983" at bounding box center [1122, 286] width 335 height 19
drag, startPoint x: 954, startPoint y: 444, endPoint x: 1237, endPoint y: 472, distance: 284.4
click at [1237, 472] on ul "Kod 005983 Marka HOMAG Model NFL 25/4/10 Dostępność w magazynie Okazje" at bounding box center [1122, 414] width 369 height 333
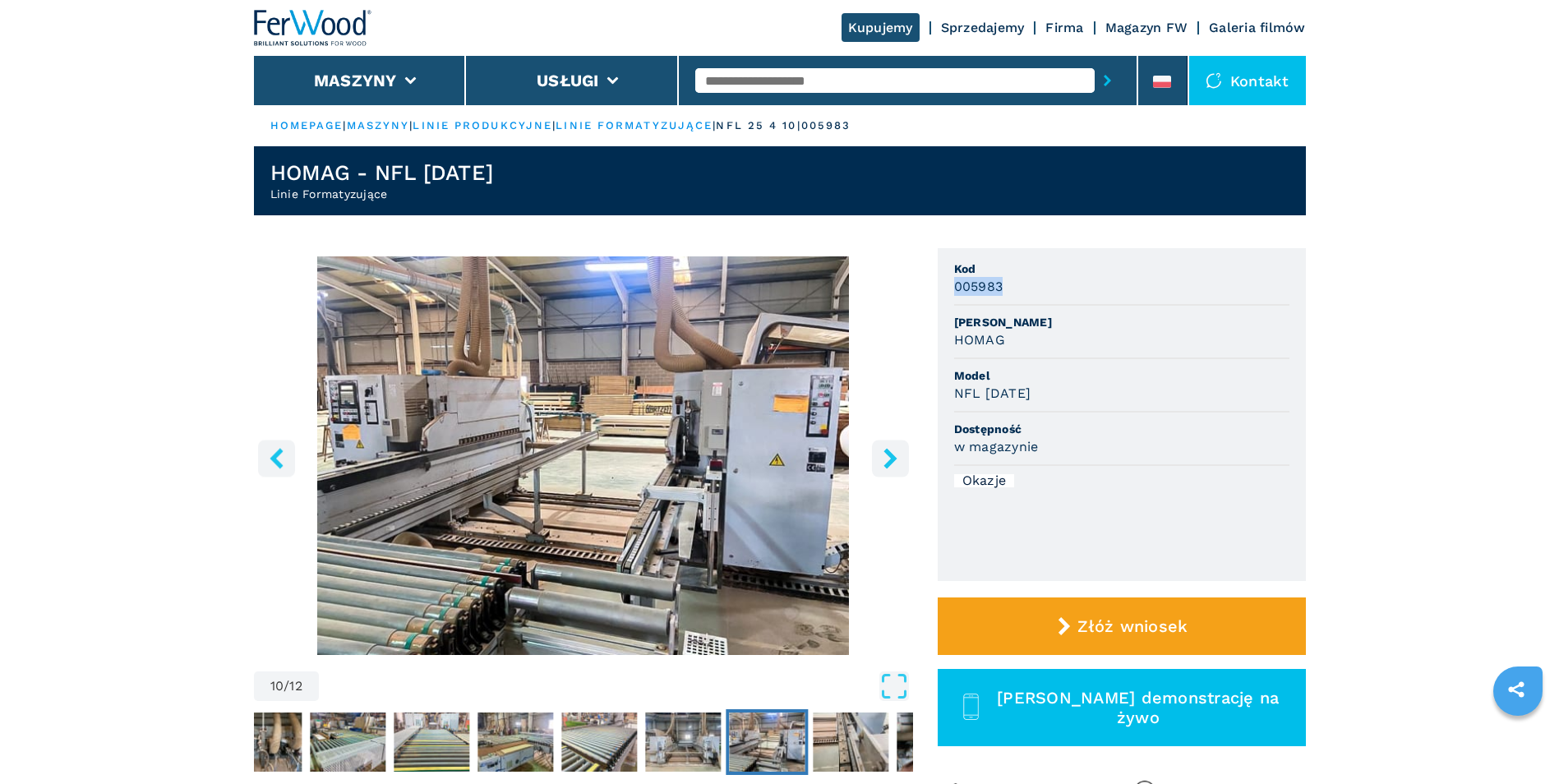
drag, startPoint x: 955, startPoint y: 287, endPoint x: 1021, endPoint y: 282, distance: 66.2
click at [1021, 282] on div "005983" at bounding box center [1122, 286] width 335 height 19
drag, startPoint x: 1021, startPoint y: 282, endPoint x: 974, endPoint y: 286, distance: 47.2
click at [974, 286] on h3 "005983" at bounding box center [979, 286] width 49 height 19
drag, startPoint x: 957, startPoint y: 285, endPoint x: 1044, endPoint y: 282, distance: 87.1
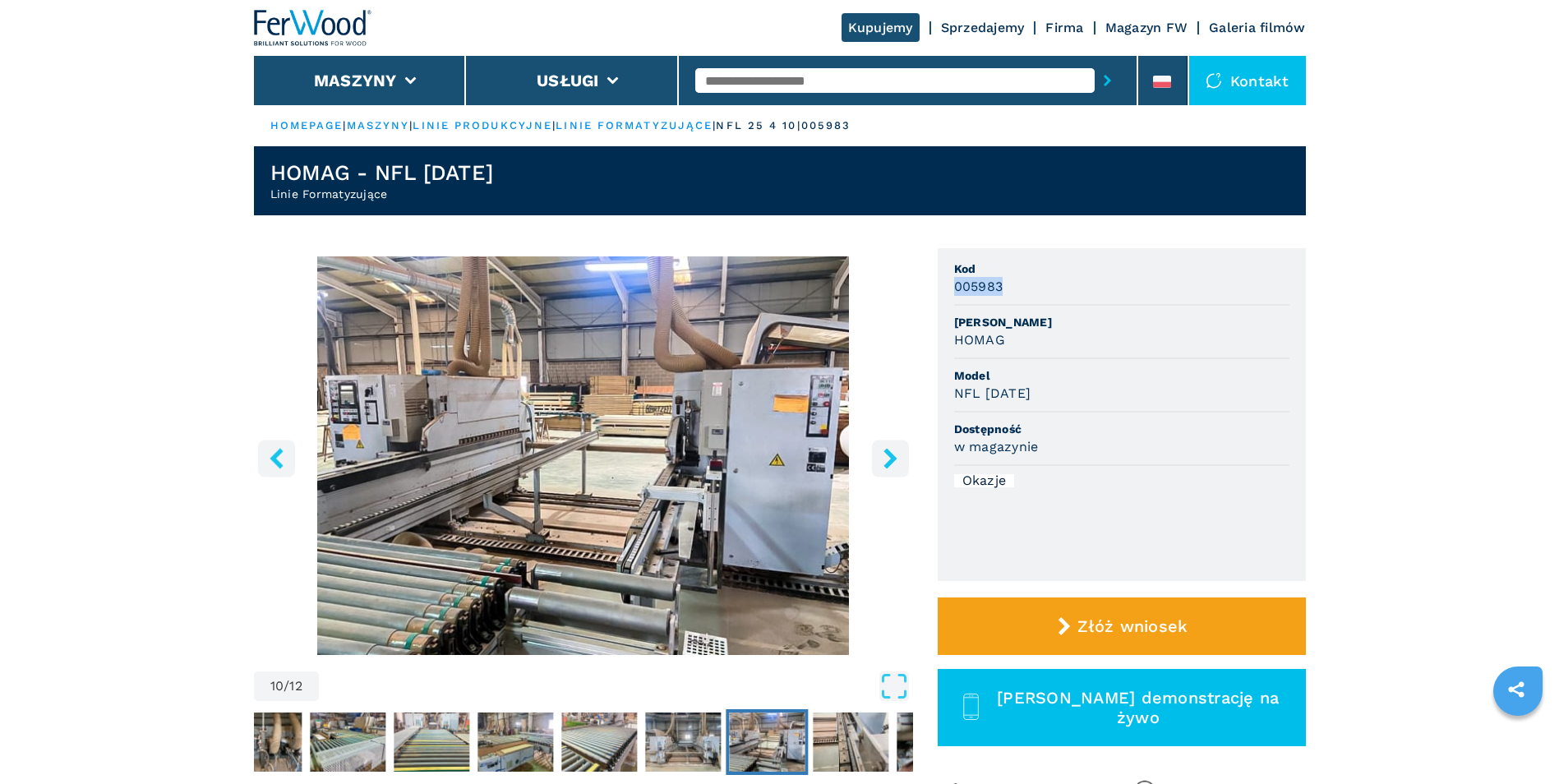
click at [1044, 282] on div "005983" at bounding box center [1122, 286] width 335 height 19
click at [971, 289] on h3 "005983" at bounding box center [979, 286] width 49 height 19
drag, startPoint x: 957, startPoint y: 287, endPoint x: 1003, endPoint y: 290, distance: 46.1
click at [1003, 290] on div "005983" at bounding box center [1122, 286] width 335 height 19
click at [892, 450] on icon "right-button" at bounding box center [890, 458] width 21 height 21
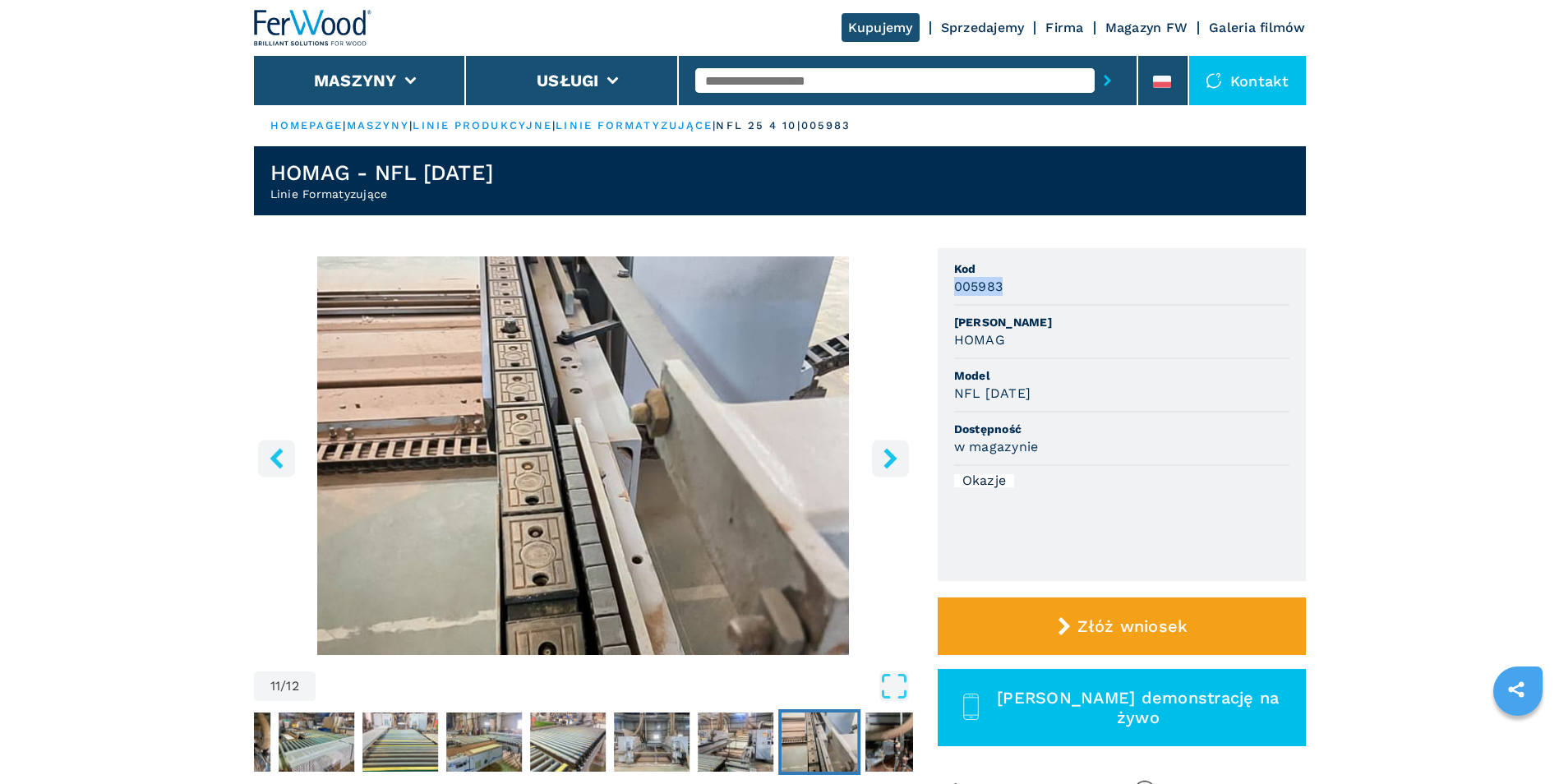
click at [887, 460] on icon "right-button" at bounding box center [890, 458] width 21 height 21
